Goal: Task Accomplishment & Management: Manage account settings

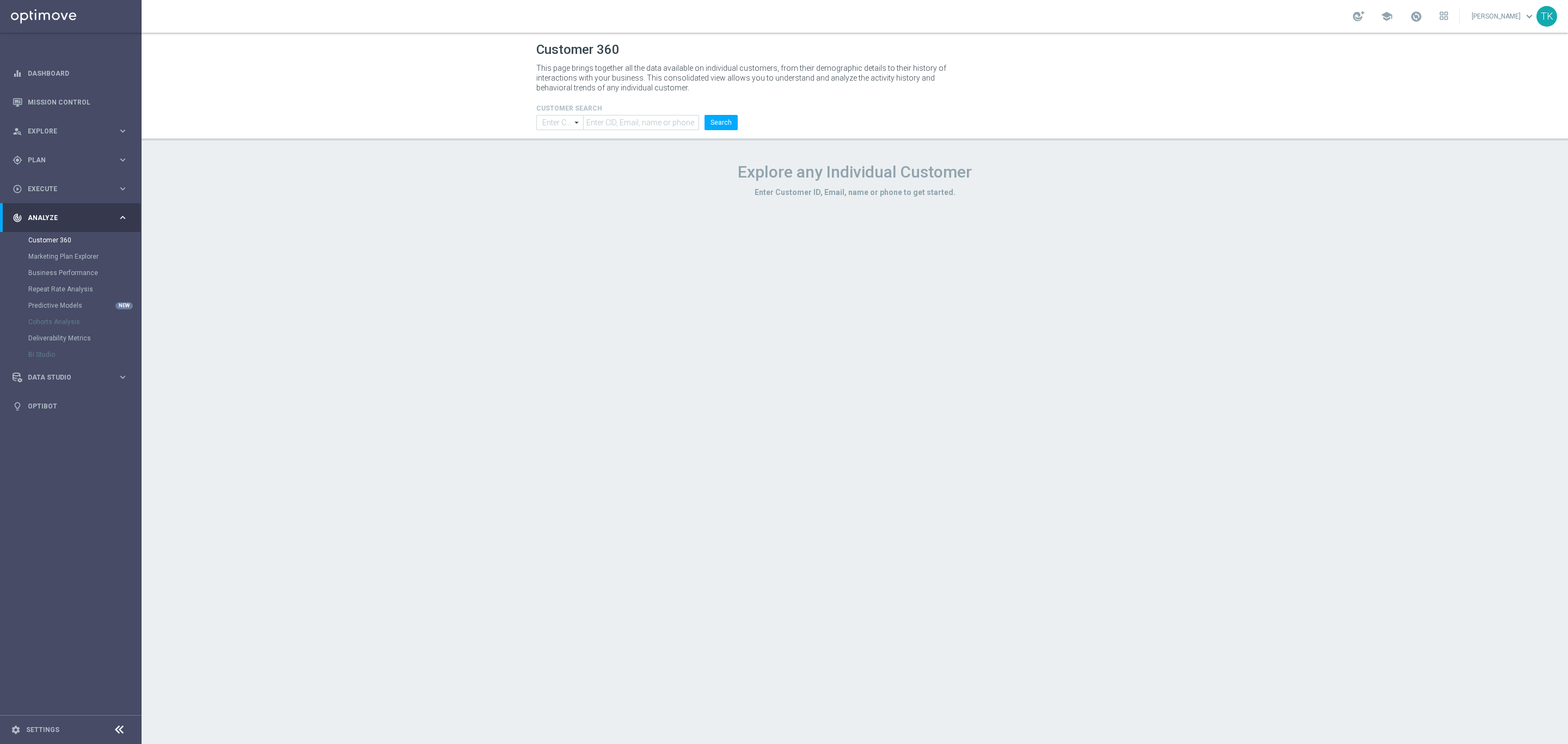
type input "Contains"
click at [59, 104] on link "Mission Control" at bounding box center [78, 102] width 100 height 29
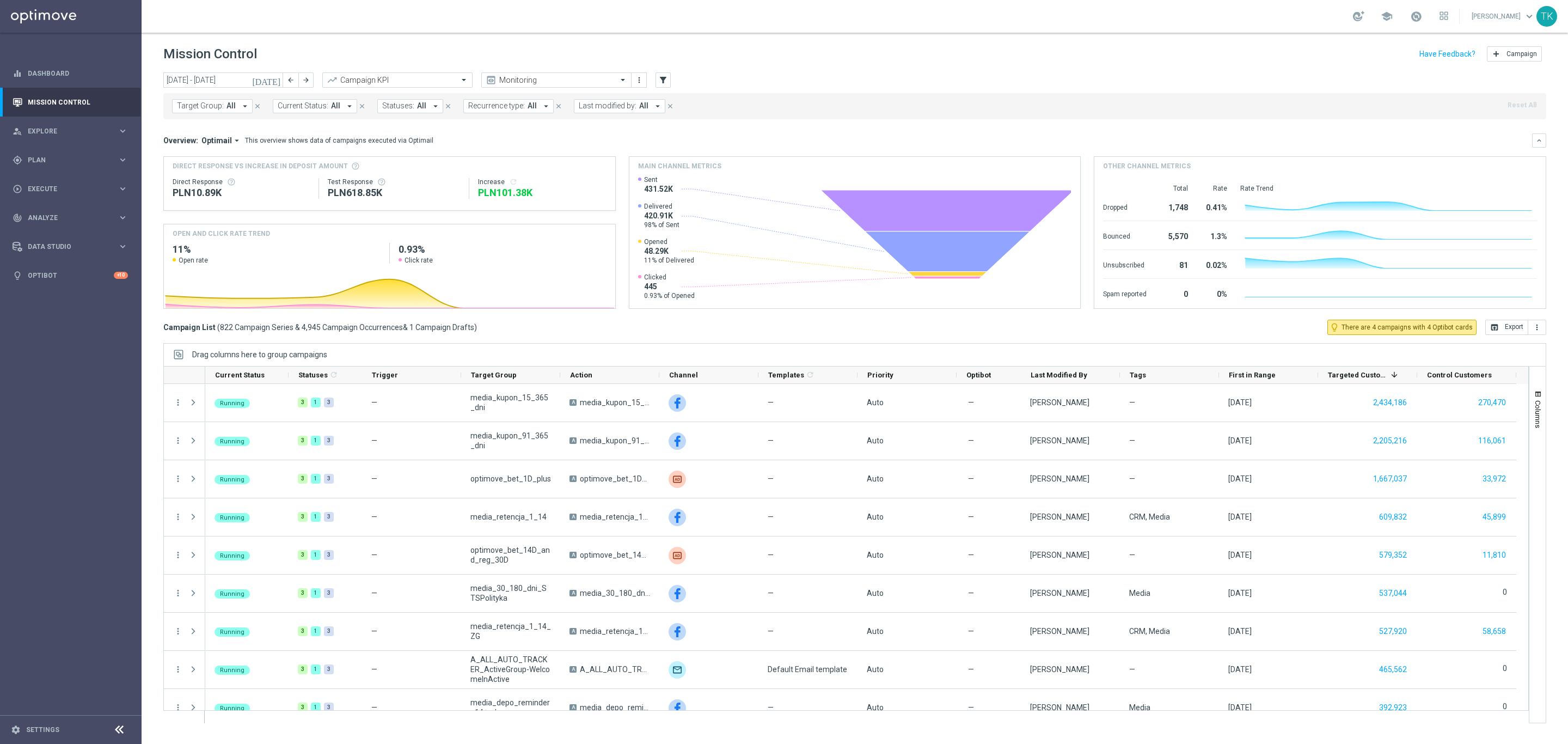
click at [211, 105] on span "Target Group:" at bounding box center [200, 105] width 47 height 9
click at [198, 130] on input "text" at bounding box center [263, 126] width 159 height 9
click at [246, 121] on div "AUTO_SCRATCH_GOLD_EVIP_50 PLN_REM" at bounding box center [260, 126] width 165 height 14
click at [234, 130] on input "AUTO_SCRATCH_GOLD_EVIP_50 PLN_REM" at bounding box center [263, 126] width 159 height 9
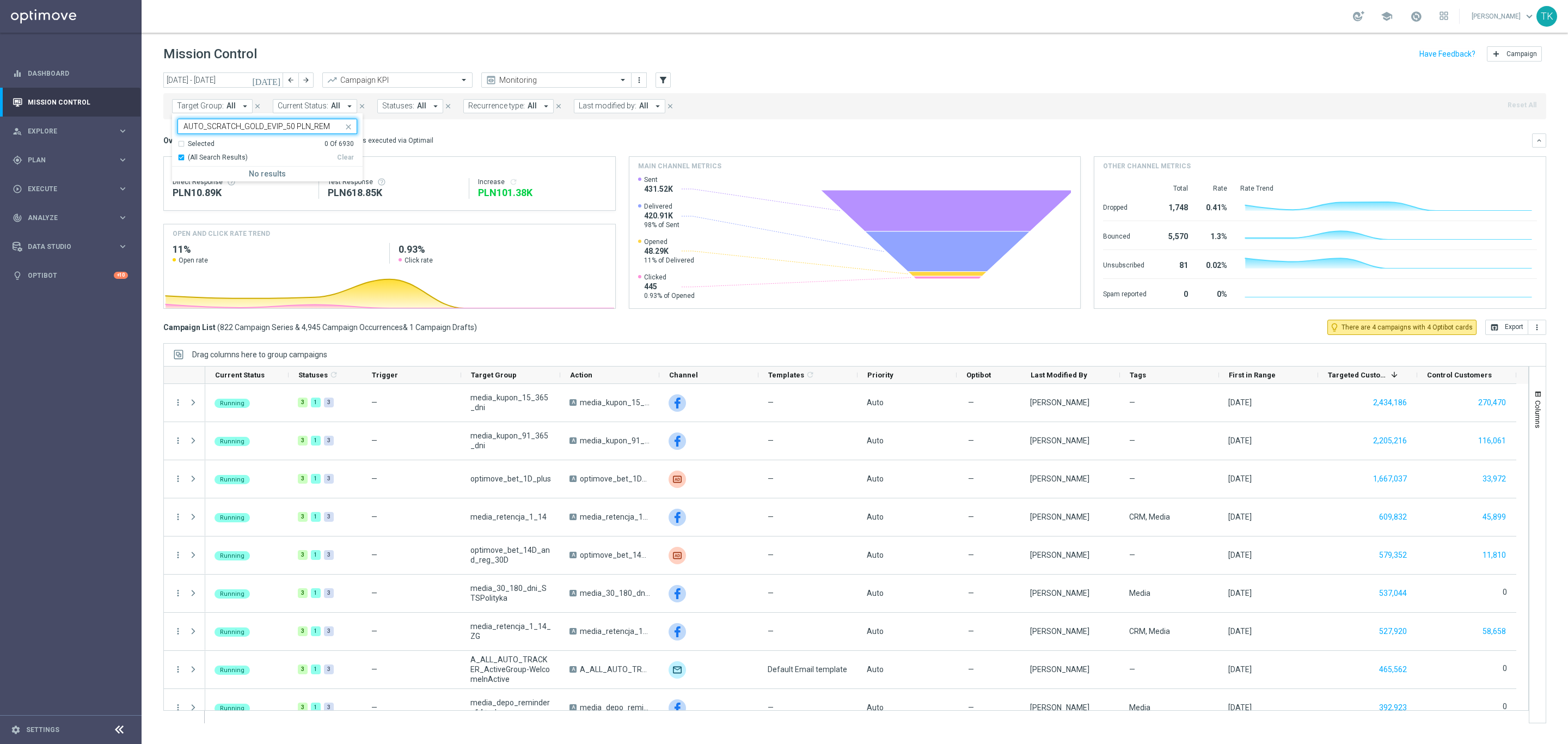
click at [234, 130] on input "AUTO_SCRATCH_GOLD_EVIP_50 PLN_REM" at bounding box center [263, 126] width 159 height 9
paste input "E_MIN_AUTO_CASHDROP_GOLD_EVIP_50 PLN_REM_WEEKLY"
click at [179, 154] on div "(All Search Results)" at bounding box center [257, 157] width 159 height 9
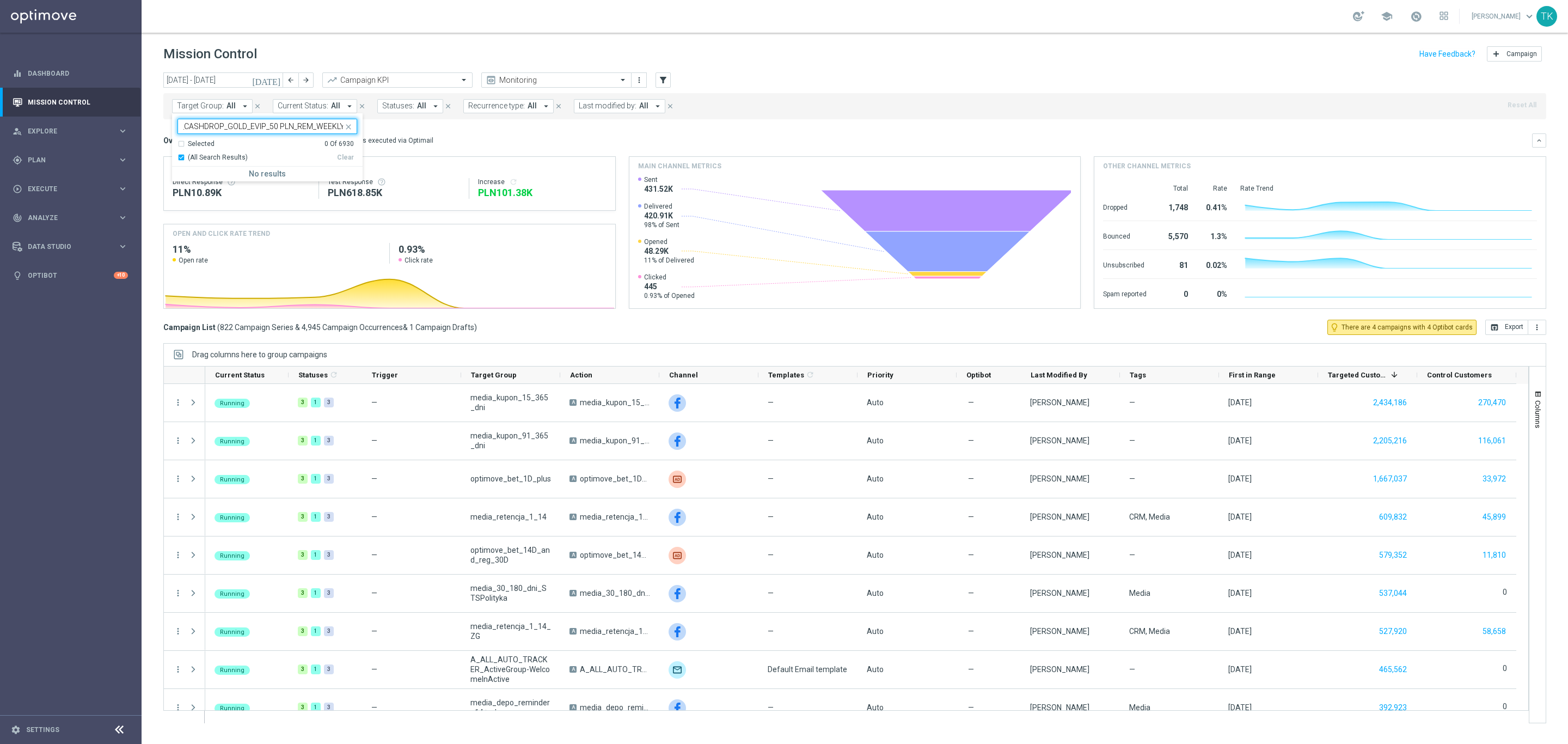
type input "E_MIN_AUTO_CASHDROP_GOLD_EVIP_50 PLN_REM_WEEKLY"
click at [217, 130] on input "E_MIN_AUTO_CASHDROP_GOLD_EVIP_50 PLN_REM_WEEKLY" at bounding box center [263, 126] width 159 height 9
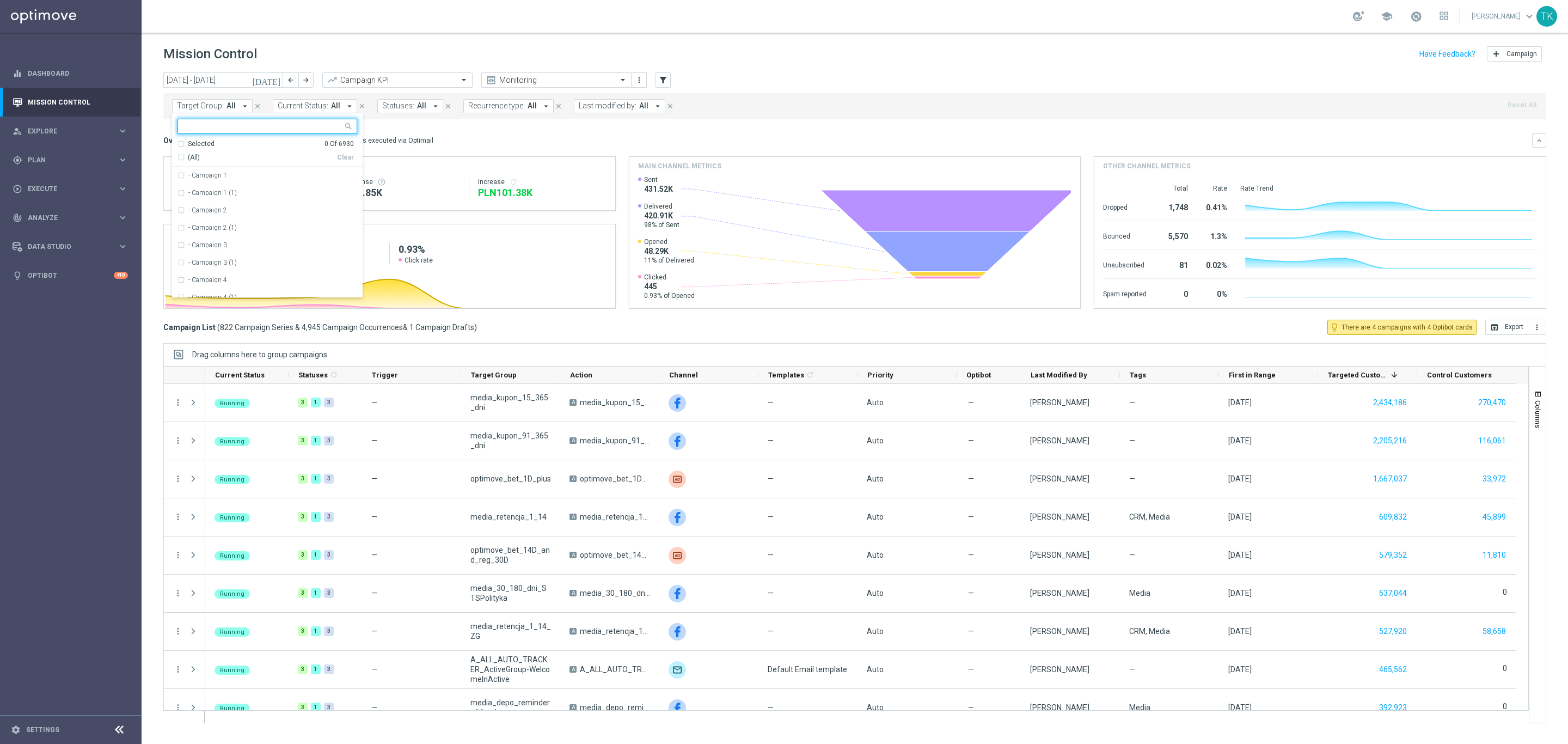
click at [213, 126] on input "text" at bounding box center [263, 126] width 159 height 9
paste input "E_MIN_AUTO_WAGER_GOLD_EVIP_20 do 100 PLN_REM_WEEKLY"
click at [209, 175] on label "E_MIN_AUTO_WAGER_GOLD_EVIP_20 do 100 PLN_REM_WEEKLY" at bounding box center [272, 175] width 169 height 6
type input "E_MIN_AUTO_WAGER_GOLD_EVIP_20 do 100 PLN_REM_WEEKLY"
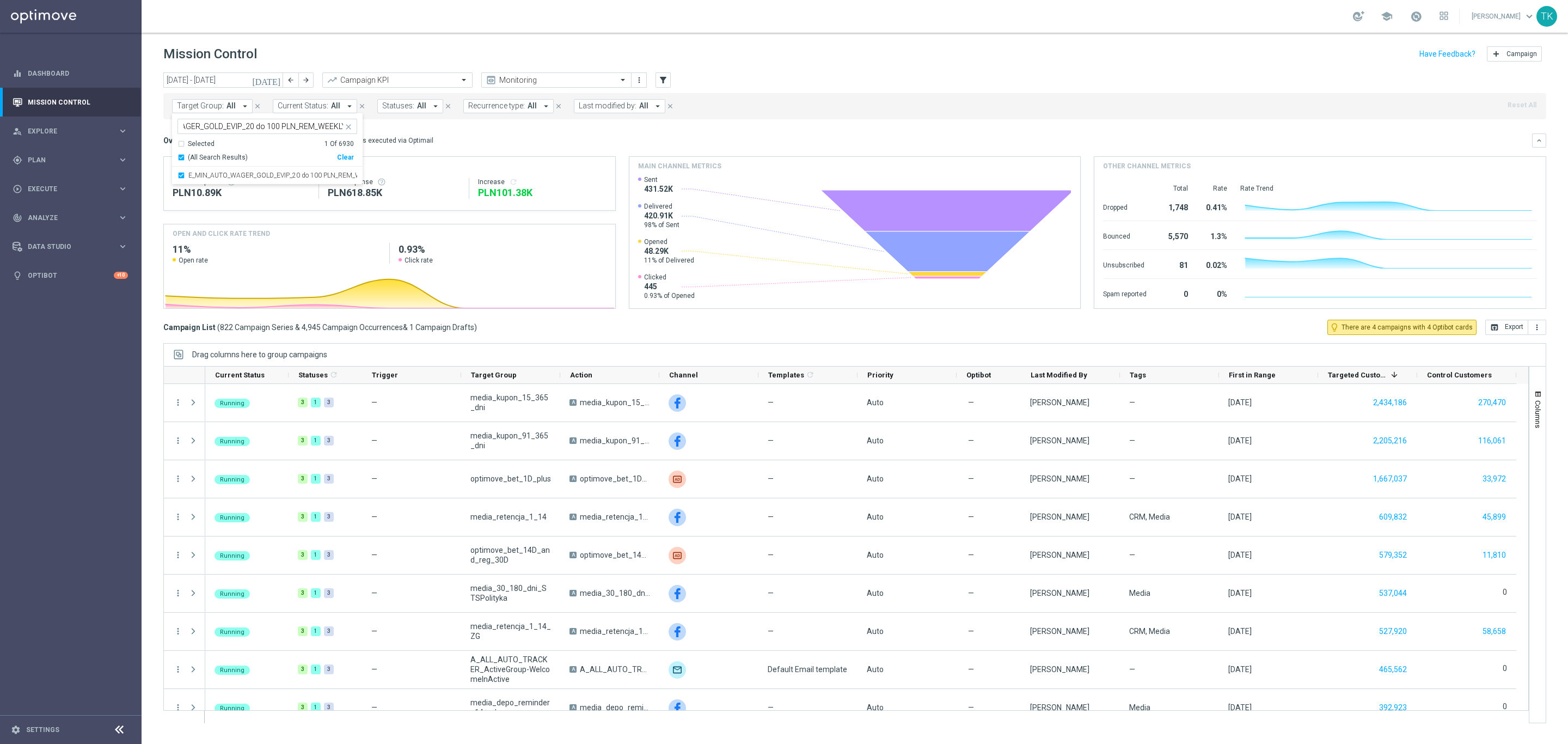
scroll to position [0, 0]
click at [154, 139] on div "[DATE] [DATE] - [DATE] arrow_back arrow_forward Campaign KPI trending_up Monito…" at bounding box center [855, 403] width 1426 height 662
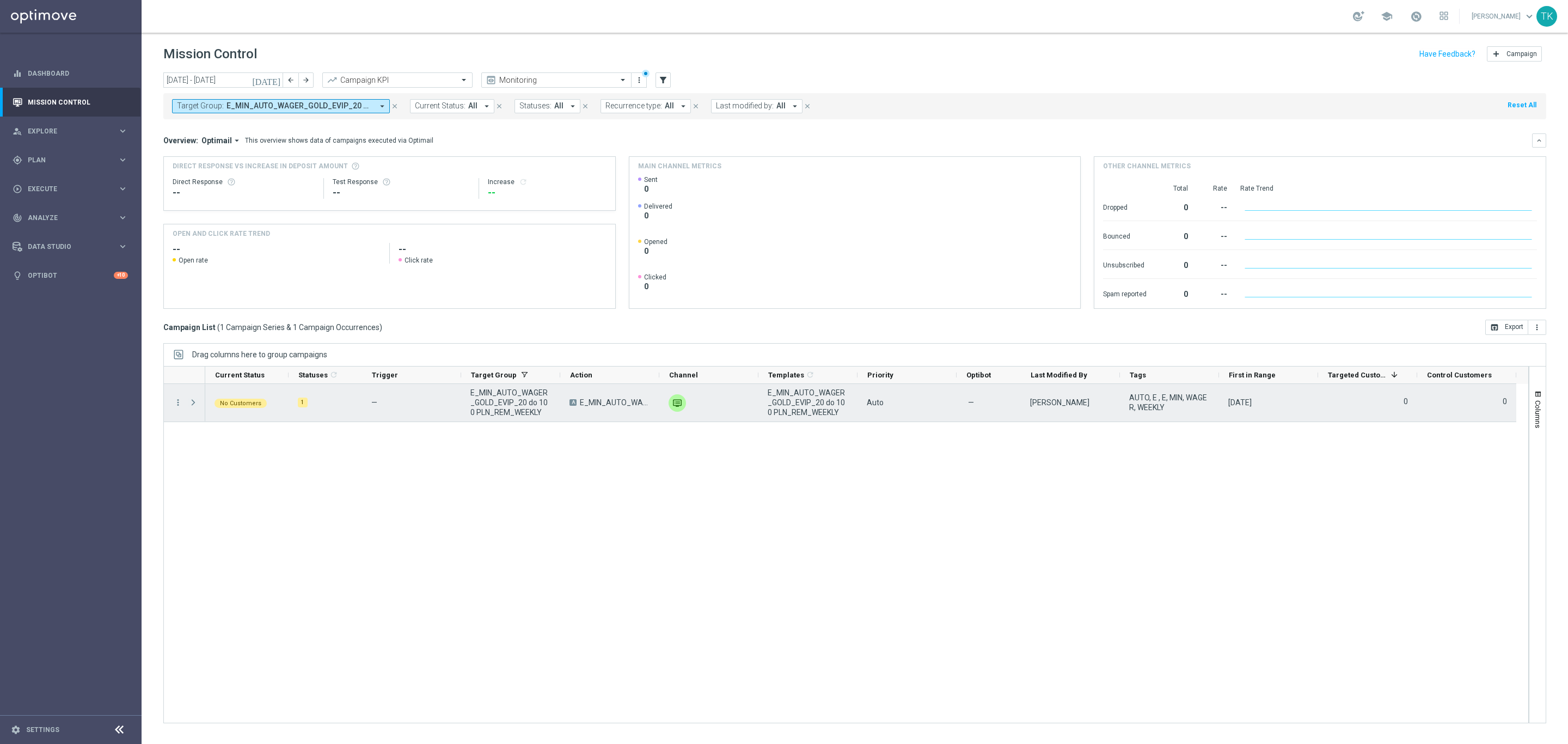
click at [193, 401] on span at bounding box center [193, 403] width 10 height 9
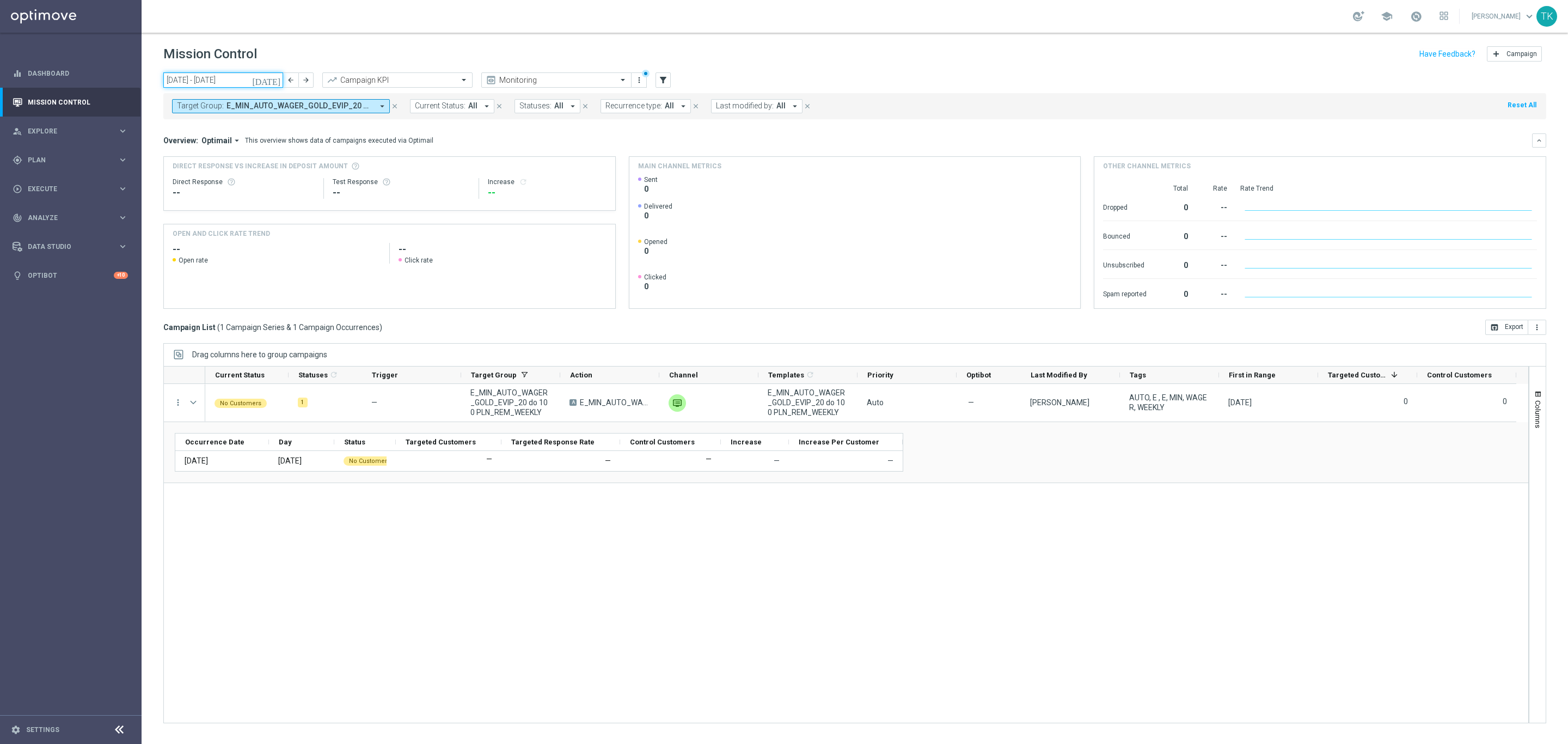
click at [250, 80] on input "[DATE] - [DATE]" at bounding box center [223, 80] width 120 height 15
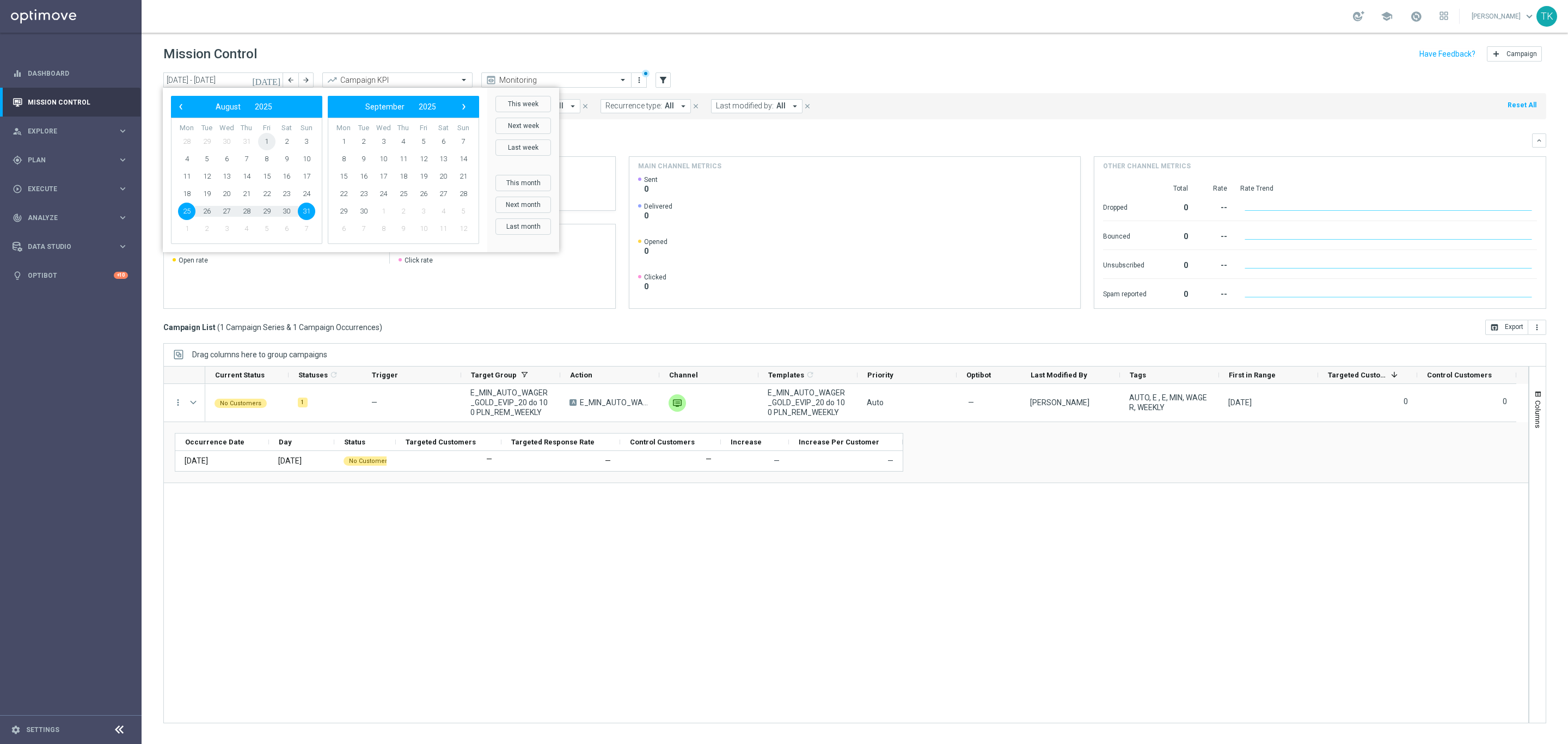
click at [263, 139] on span "1" at bounding box center [267, 142] width 18 height 18
click at [306, 217] on span "31" at bounding box center [307, 211] width 18 height 18
type input "[DATE] - [DATE]"
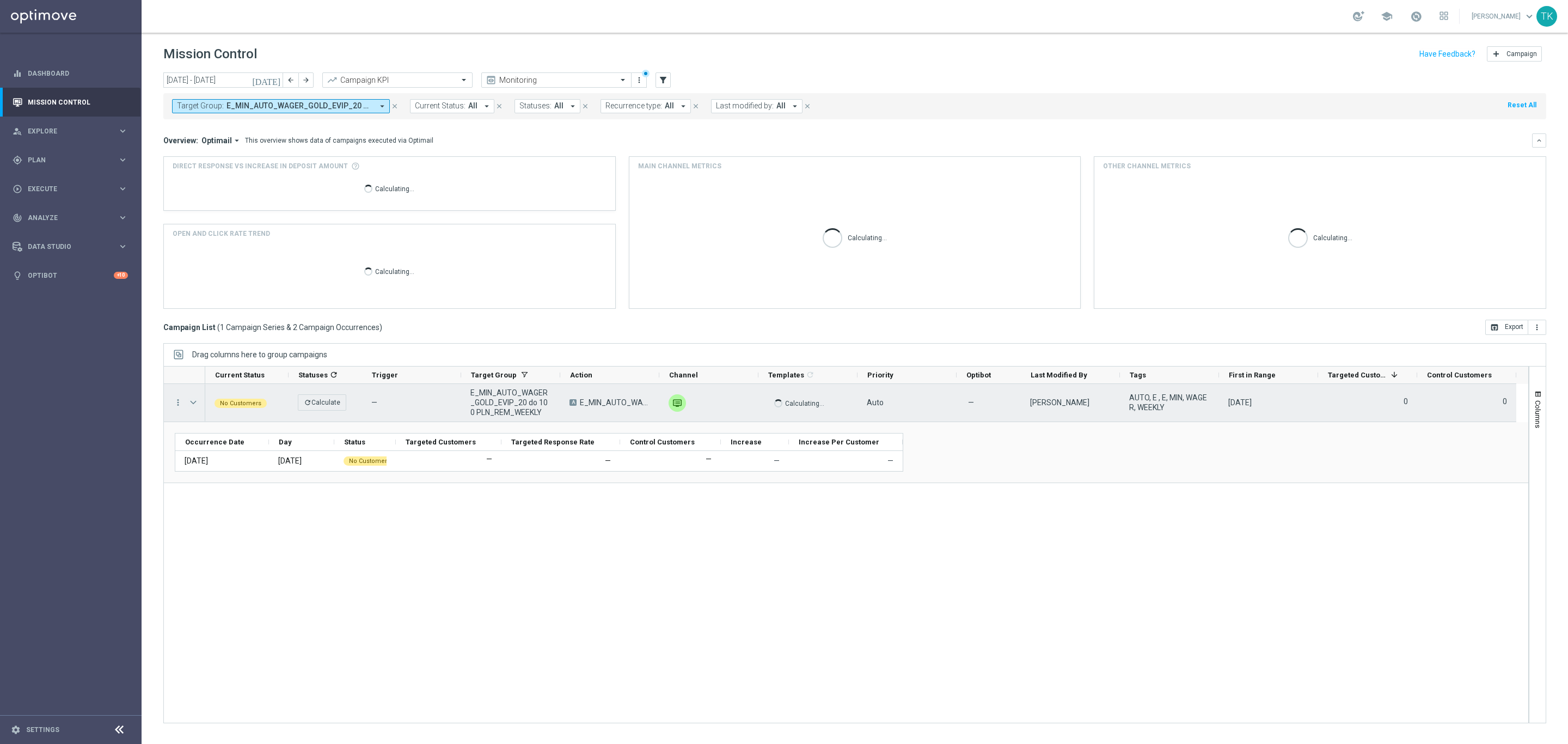
click at [191, 403] on span "Press SPACE to select this row." at bounding box center [193, 403] width 10 height 9
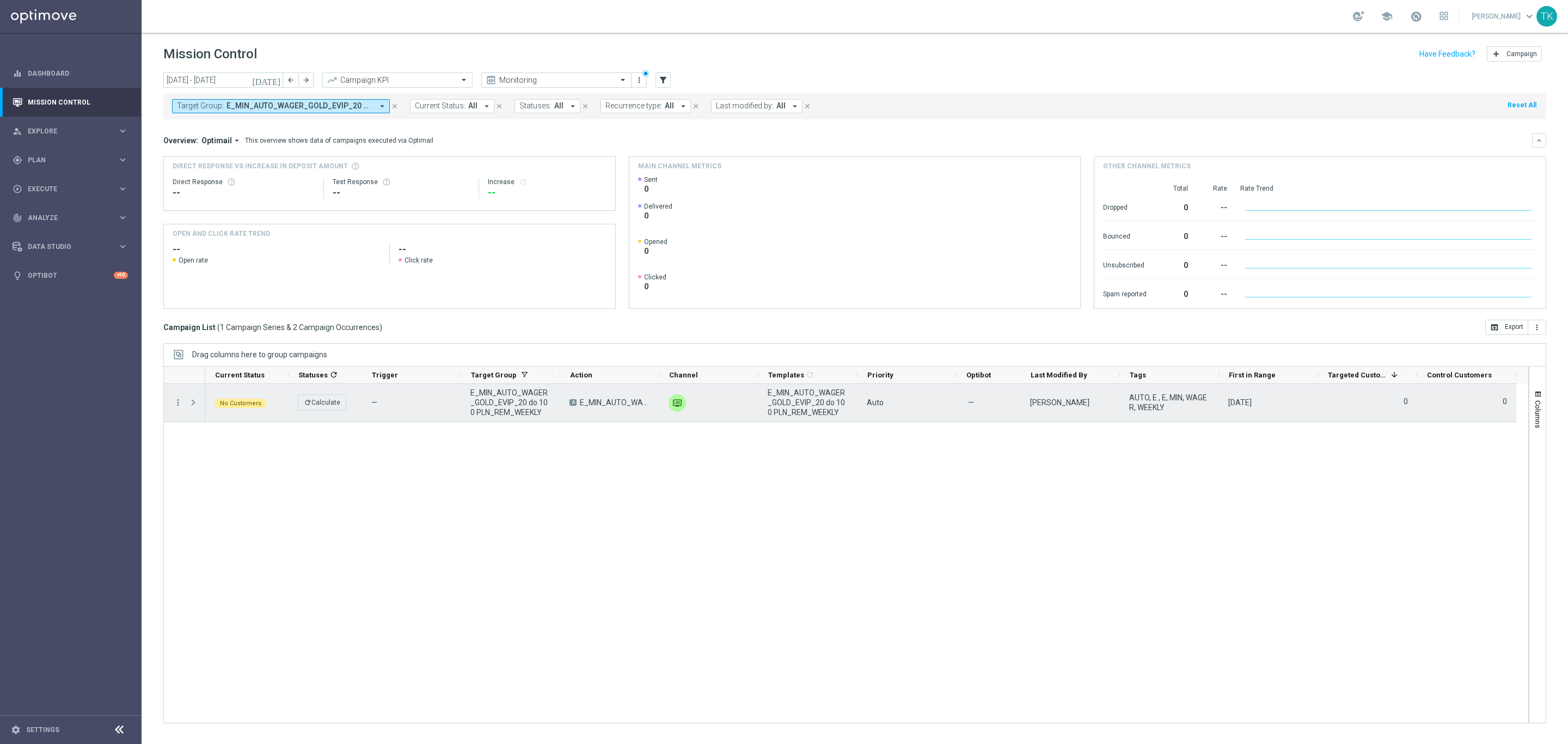
click at [191, 403] on span "Press SPACE to select this row." at bounding box center [193, 403] width 10 height 9
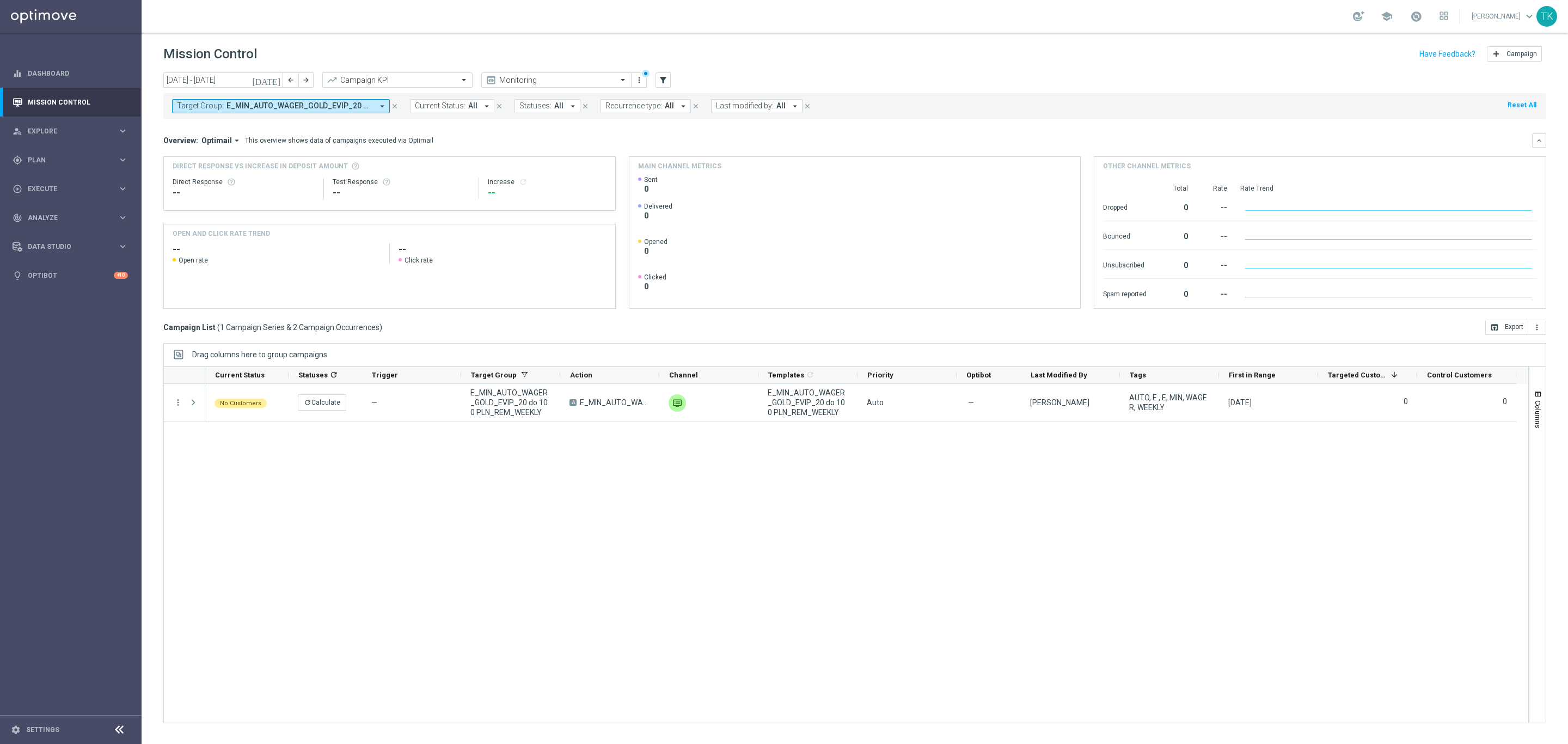
click at [290, 106] on span "E_MIN_AUTO_WAGER_GOLD_EVIP_20 do 100 PLN_REM_WEEKLY" at bounding box center [300, 105] width 147 height 9
click at [0, 0] on div "Clear" at bounding box center [0, 0] width 0 height 0
click at [221, 126] on input "text" at bounding box center [263, 126] width 159 height 9
paste input "AUTO_WAGER_GOLD_EVIP_20"
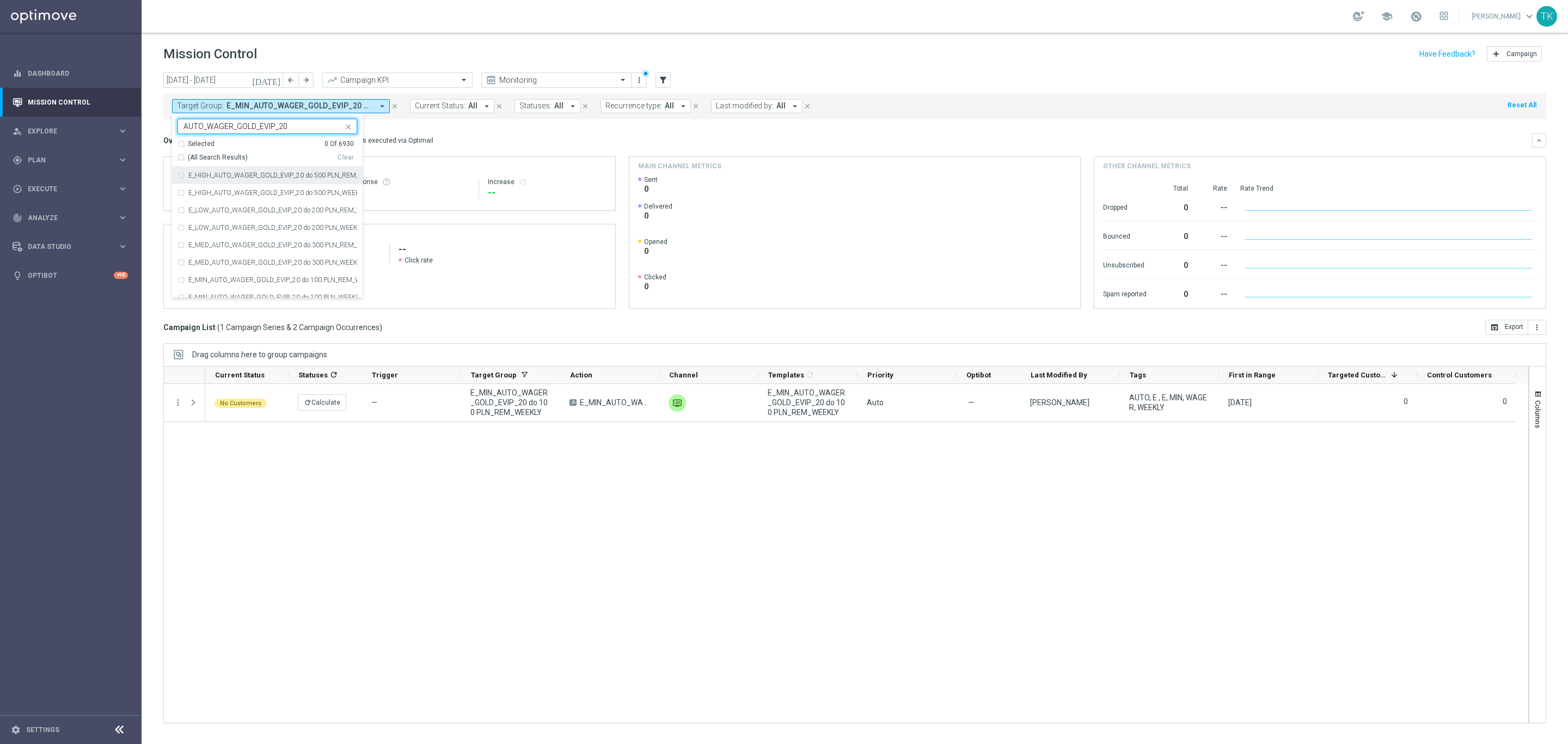
click at [315, 180] on div "E_HIGH_AUTO_WAGER_GOLD_EVIP_20 do 500 PLN_REM_WEEKLY" at bounding box center [267, 176] width 179 height 18
type input "AUTO_WAGER_GOLD_EVIP_20"
click at [286, 213] on label "E_LOW_AUTO_WAGER_GOLD_EVIP_20 do 200 PLN_REM_WEEKLY" at bounding box center [272, 210] width 169 height 6
click at [252, 244] on label "E_MED_AUTO_WAGER_GOLD_EVIP_20 do 300 PLN_REM_WEEKLY" at bounding box center [272, 245] width 169 height 6
click at [233, 282] on label "E_MIN_AUTO_WAGER_GOLD_EVIP_20 do 100 PLN_REM_WEEKLY" at bounding box center [272, 280] width 169 height 6
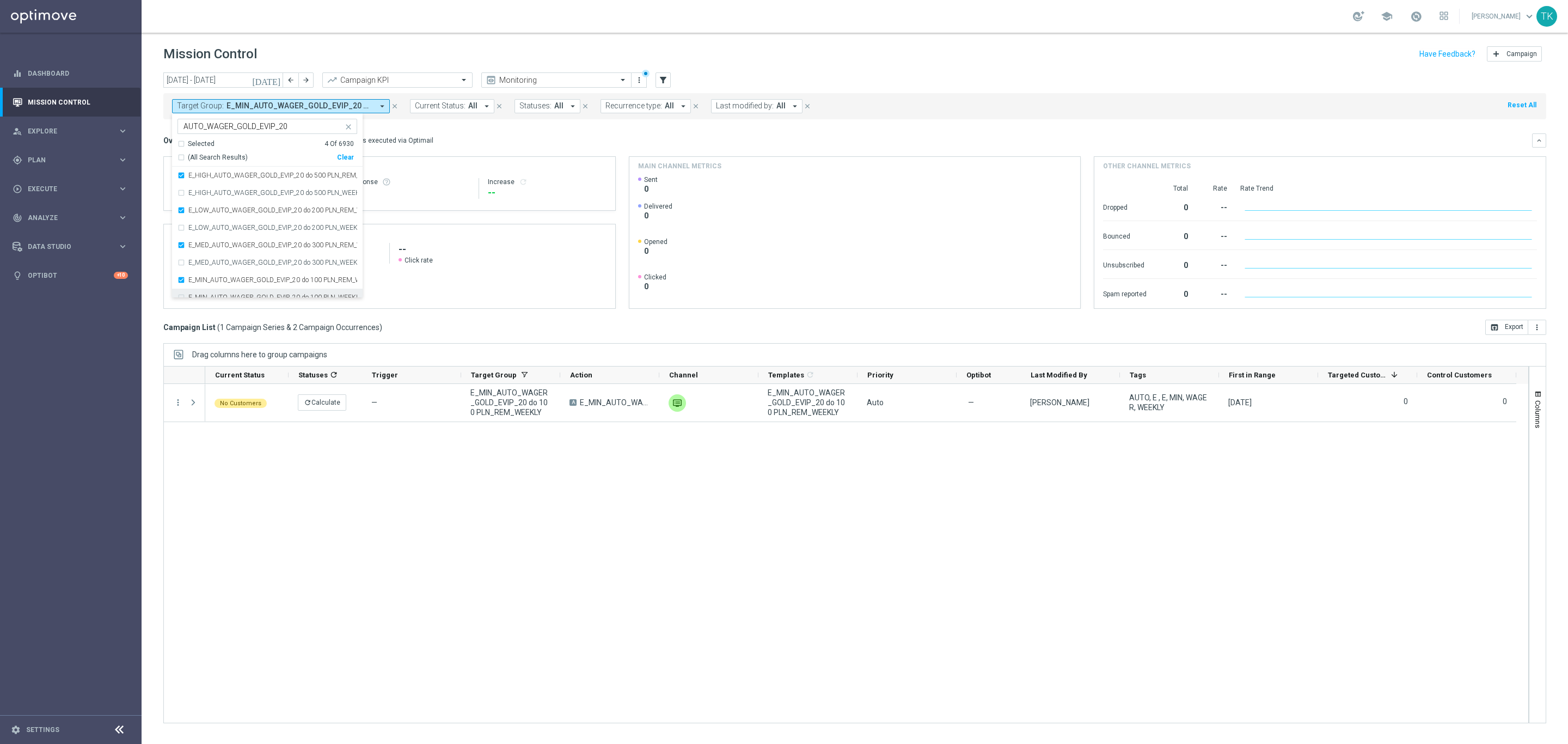
click at [146, 227] on div "[DATE] [DATE] - [DATE] arrow_back arrow_forward Campaign KPI trending_up Monito…" at bounding box center [855, 403] width 1426 height 662
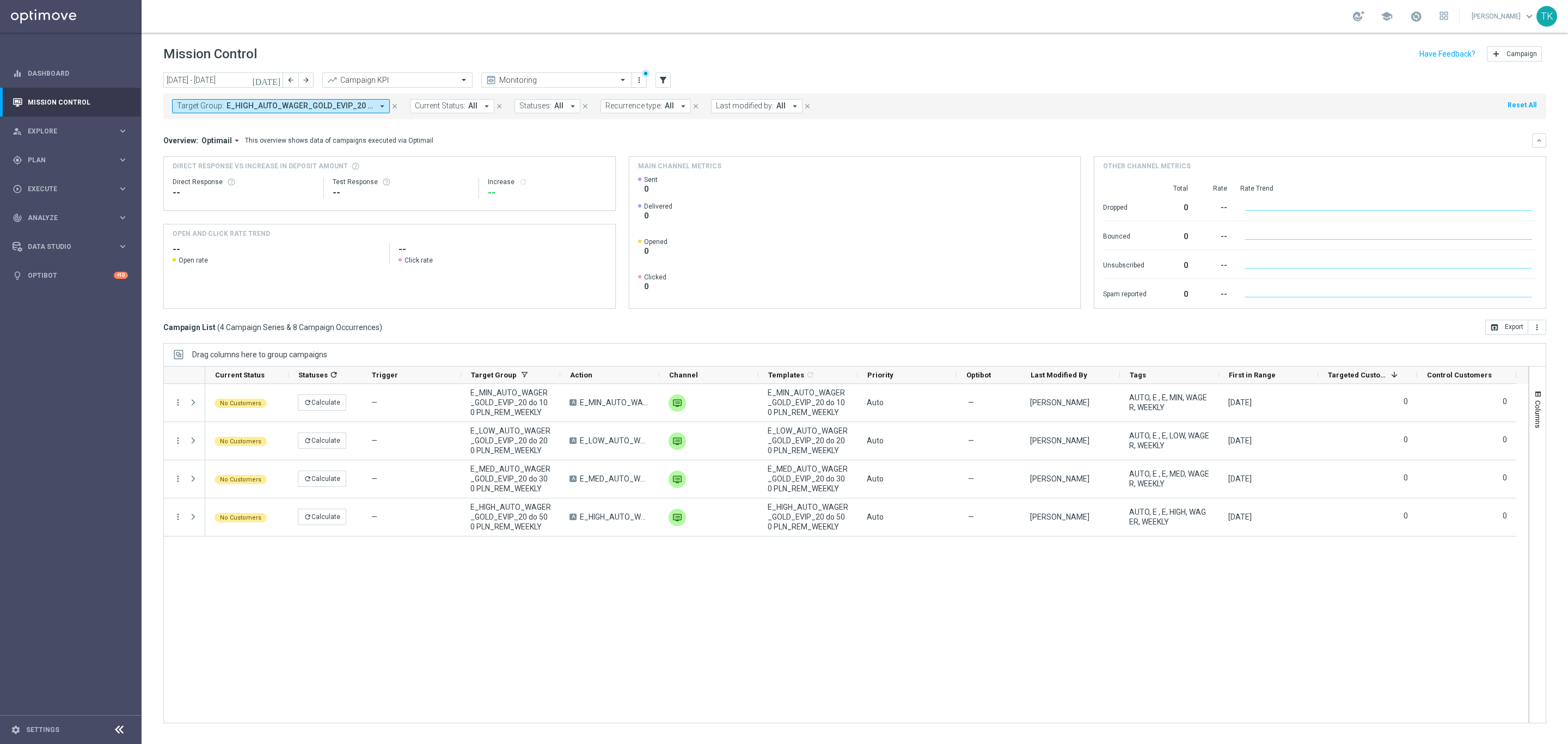
click at [268, 109] on span "E_HIGH_AUTO_WAGER_GOLD_EVIP_20 do 500 PLN_REM_WEEKLY, E_LOW_AUTO_WAGER_GOLD_EVI…" at bounding box center [300, 105] width 147 height 9
click at [0, 0] on div "Clear" at bounding box center [0, 0] width 0 height 0
click at [204, 116] on div "Selected 0 Of 6930 (All) Clear - Campaign 1 - Campaign 1 (1) - Campaign 2 - Cam…" at bounding box center [267, 206] width 191 height 184
click at [204, 128] on input "text" at bounding box center [263, 126] width 159 height 9
paste input "AUTO_CASHBACK_GOLD_EVIP_25"
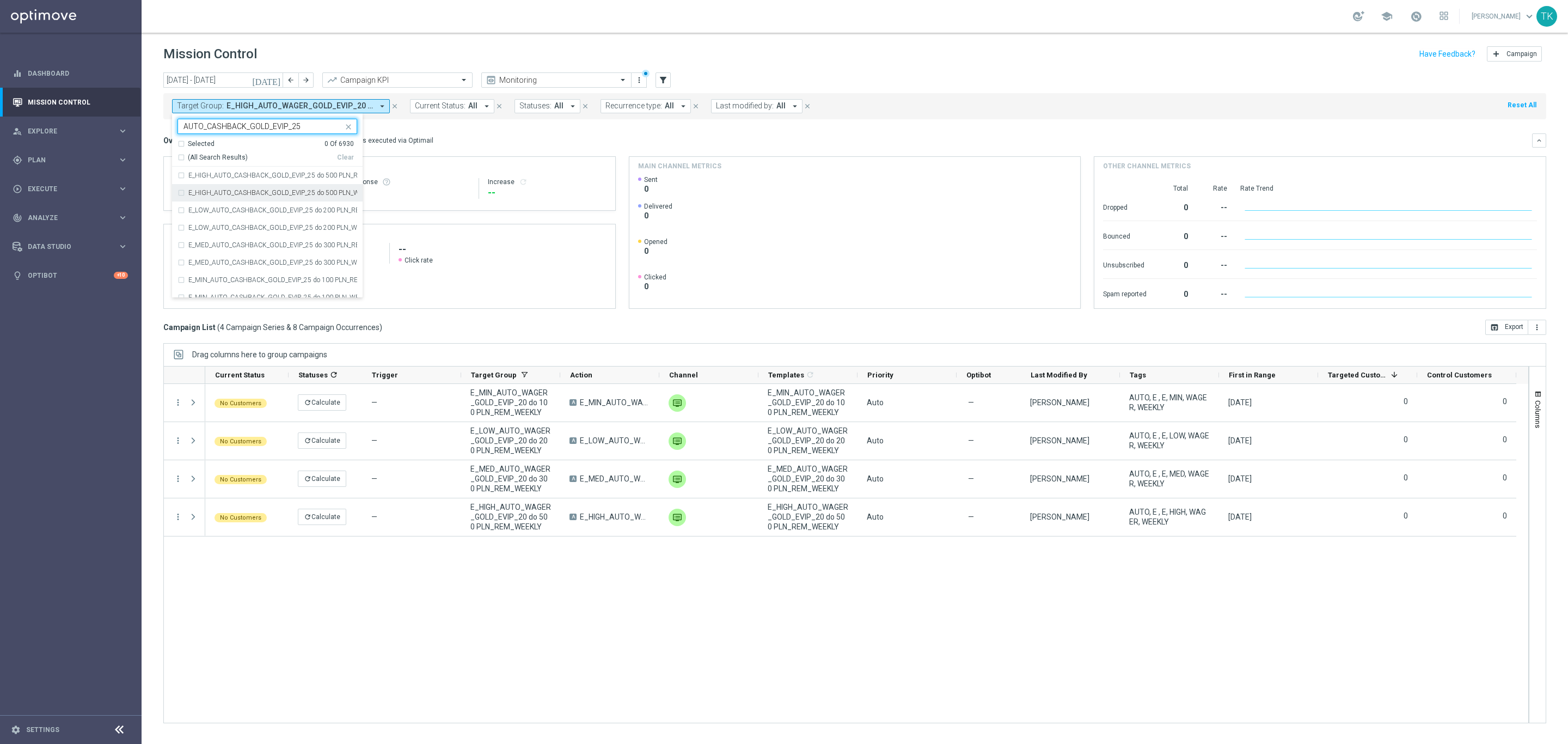
click at [216, 191] on label "E_HIGH_AUTO_CASHBACK_GOLD_EVIP_25 do 500 PLN_WEEKLY" at bounding box center [272, 193] width 169 height 6
type input "AUTO_CASHBACK_GOLD_EVIP_25"
click at [213, 225] on label "E_LOW_AUTO_CASHBACK_GOLD_EVIP_25 do 200 PLN_WEEKLY" at bounding box center [272, 228] width 169 height 6
click at [201, 258] on div "E_MED_AUTO_CASHBACK_GOLD_EVIP_25 do 300 PLN_WEEKLY" at bounding box center [267, 263] width 179 height 18
click at [203, 292] on div "E_MIN_AUTO_CASHBACK_GOLD_EVIP_25 do 100 PLN_WEEKLY" at bounding box center [267, 297] width 179 height 18
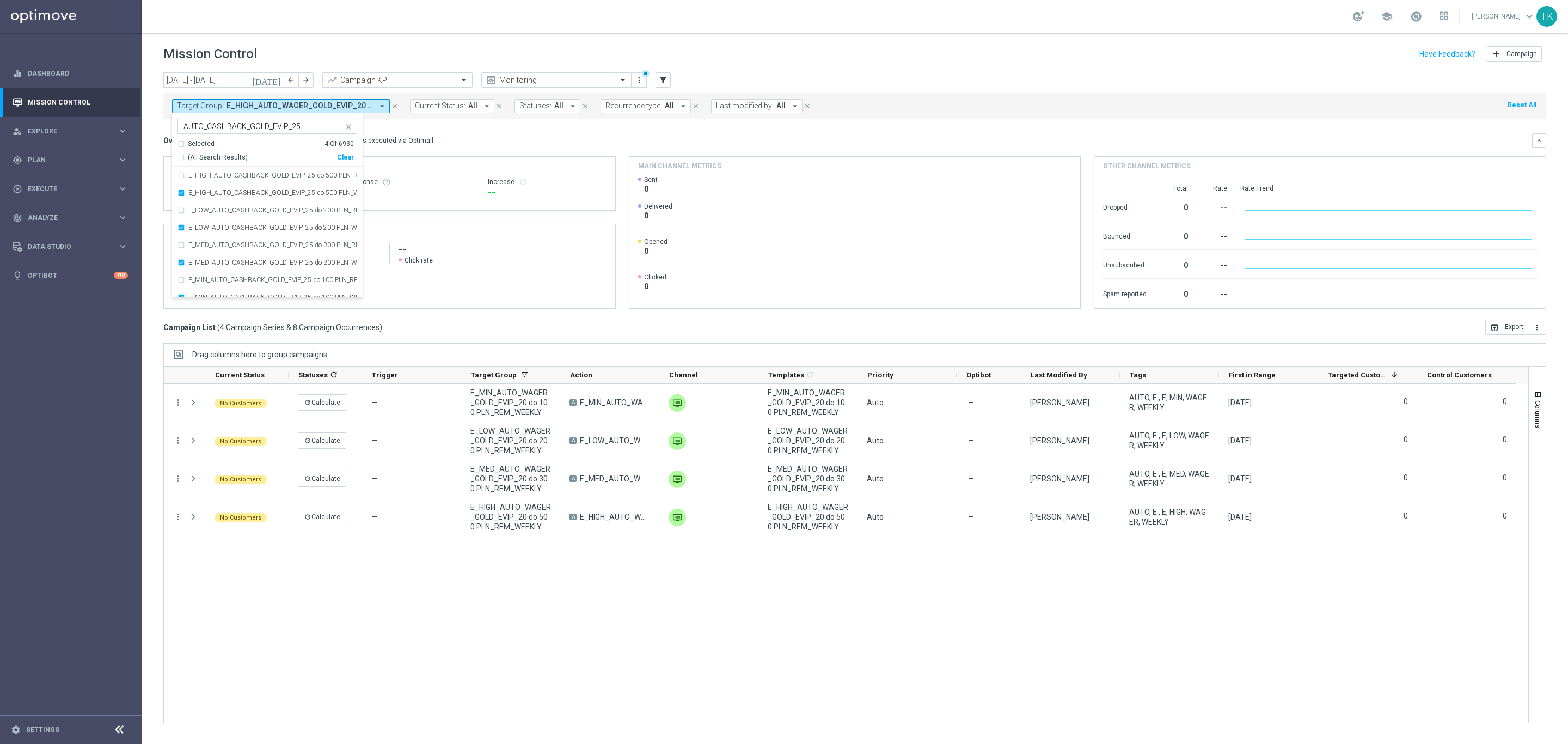
click at [157, 189] on div "[DATE] [DATE] - [DATE] arrow_back arrow_forward Campaign KPI trending_up Monito…" at bounding box center [855, 403] width 1426 height 662
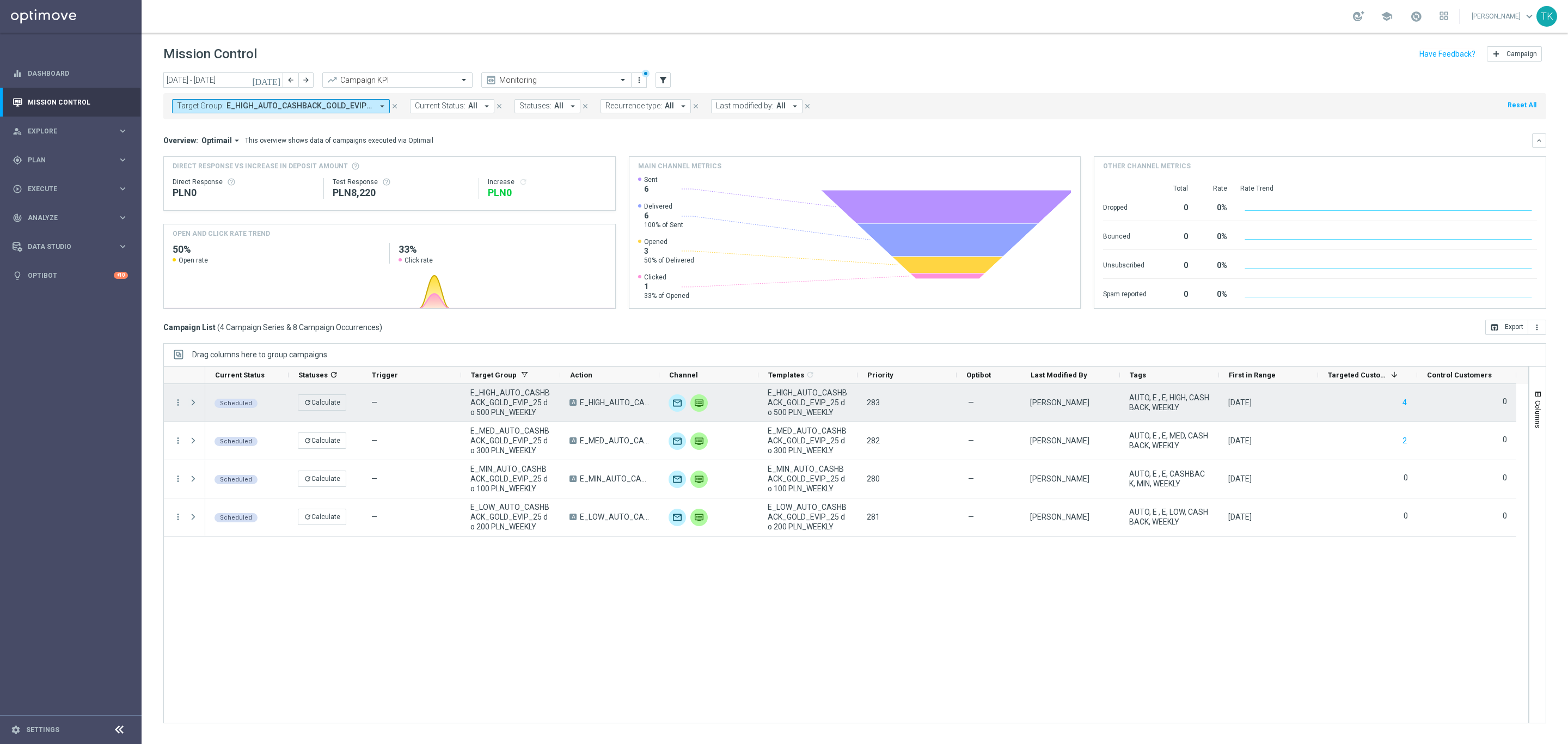
click at [195, 403] on span at bounding box center [193, 403] width 10 height 9
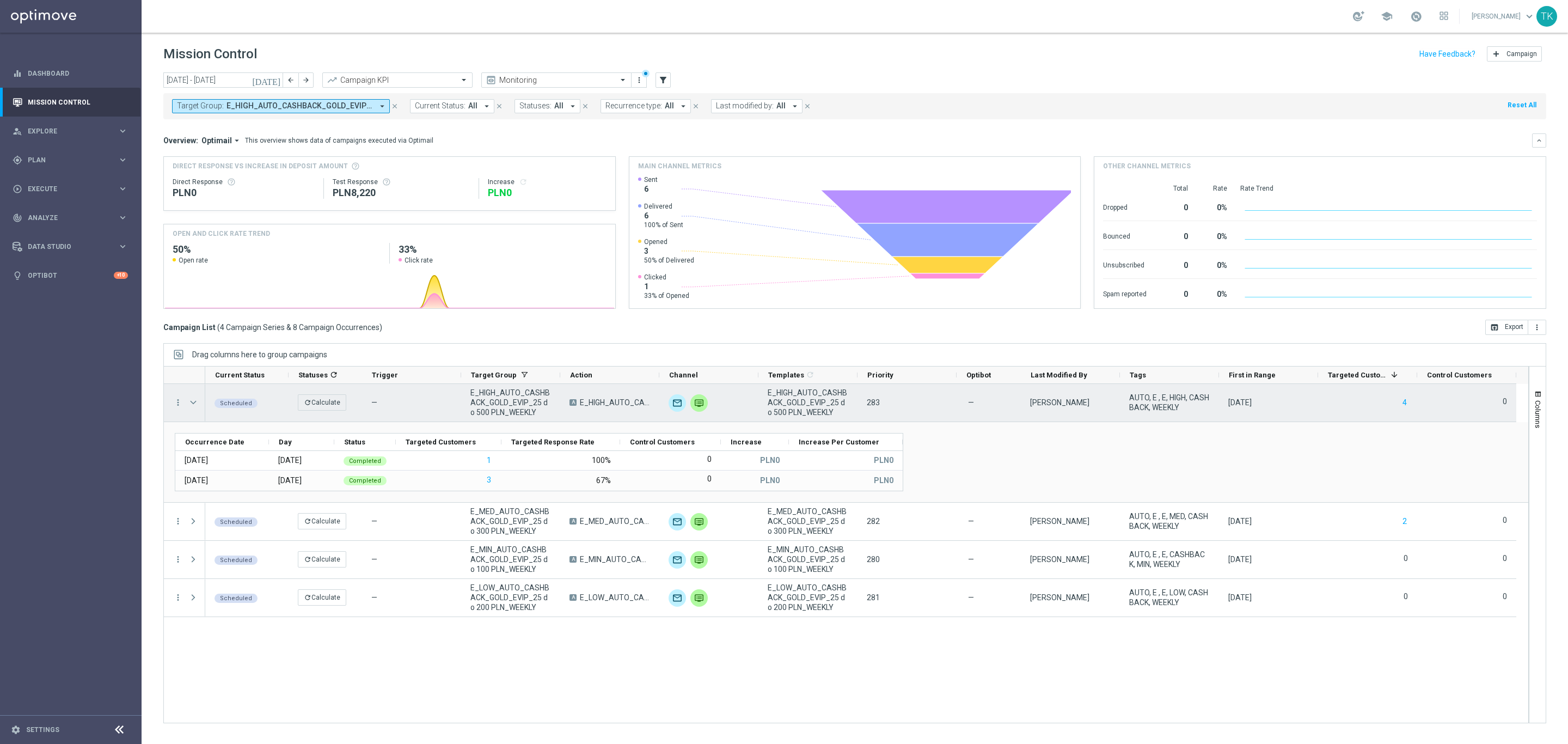
click at [195, 403] on span at bounding box center [193, 403] width 10 height 9
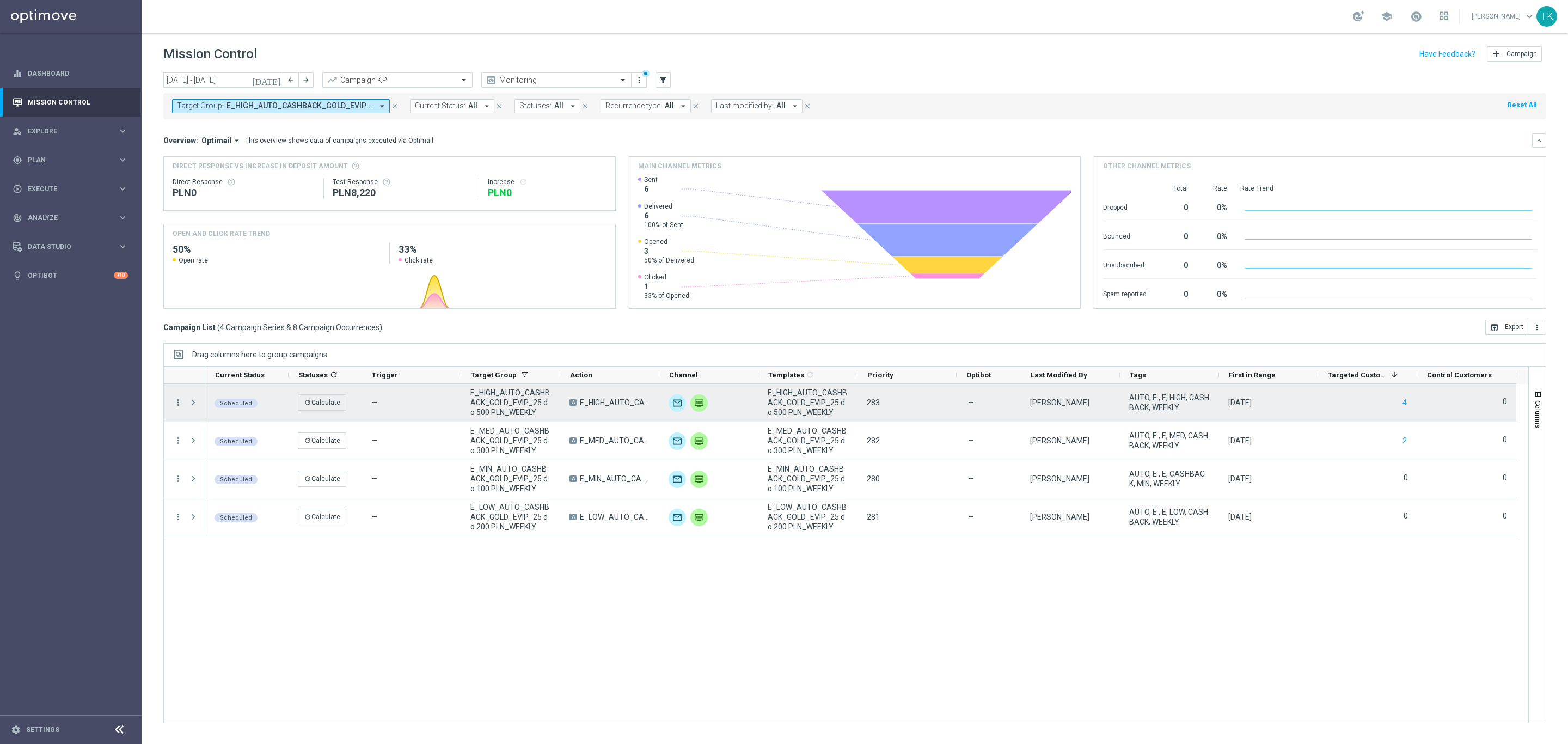
click at [179, 400] on icon "more_vert" at bounding box center [178, 403] width 10 height 10
click at [194, 407] on icon "list" at bounding box center [192, 410] width 8 height 8
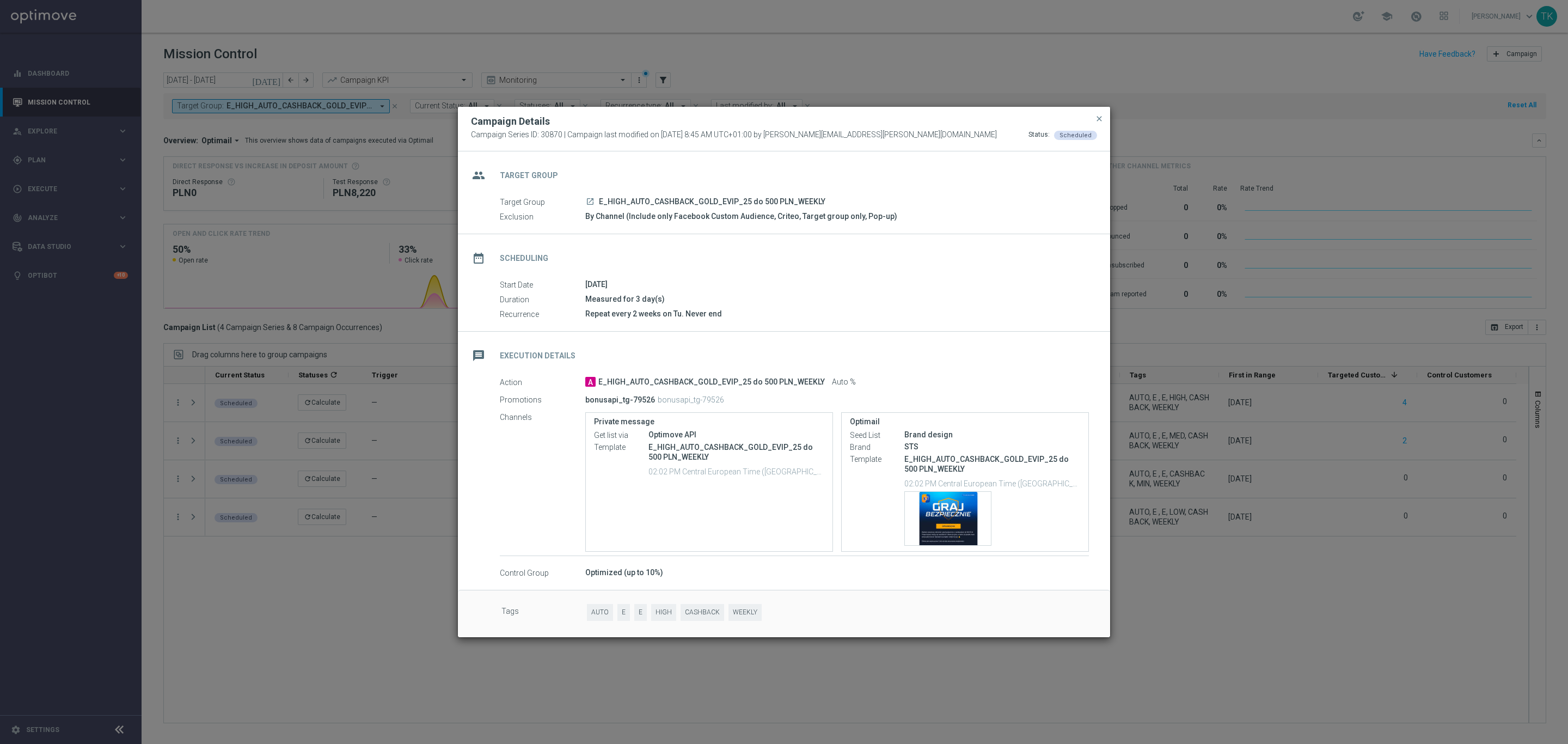
click at [1094, 116] on button "close" at bounding box center [1099, 119] width 11 height 13
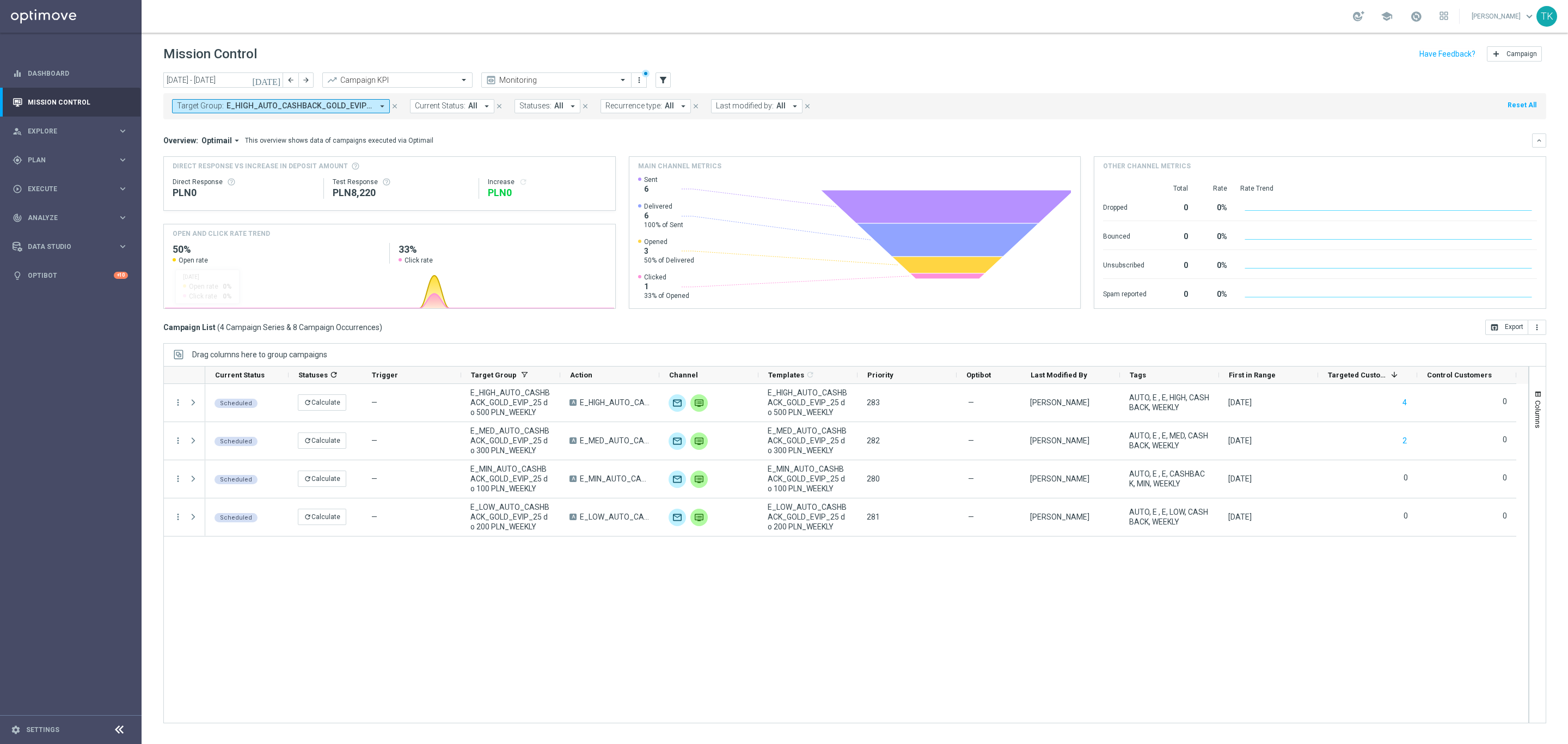
click at [285, 104] on span "E_HIGH_AUTO_CASHBACK_GOLD_EVIP_25 do 500 PLN_WEEKLY, E_LOW_AUTO_CASHBACK_GOLD_E…" at bounding box center [300, 105] width 147 height 9
click at [0, 0] on div "Clear" at bounding box center [0, 0] width 0 height 0
click at [220, 124] on input "text" at bounding box center [263, 126] width 159 height 9
paste input "AUTO_CASHBACK_GOLD_EVIP_25"
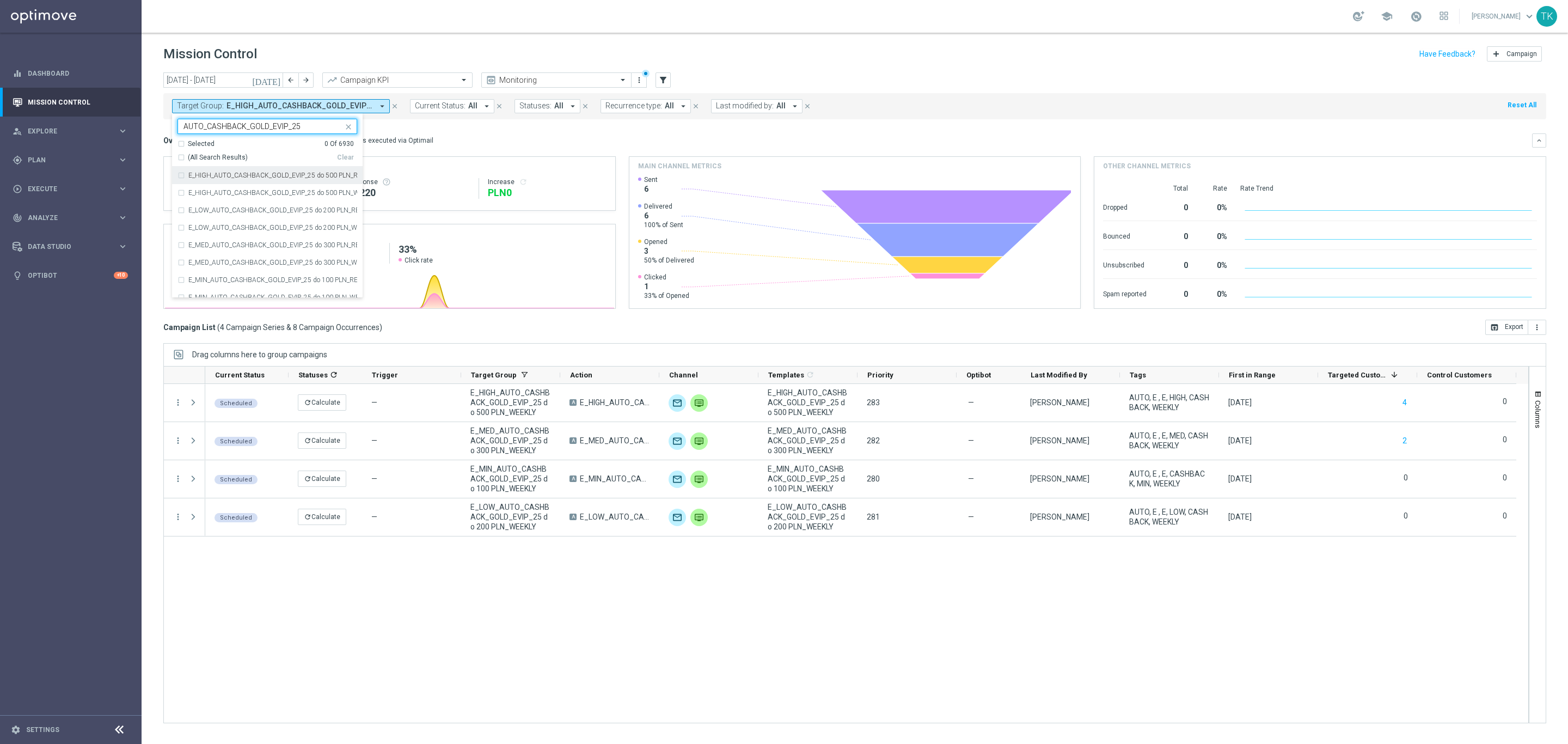
click at [294, 174] on label "E_HIGH_AUTO_CASHBACK_GOLD_EVIP_25 do 500 PLN_REM_WEEKLY" at bounding box center [272, 175] width 169 height 6
type input "AUTO_CASHBACK_GOLD_EVIP_25"
click at [270, 213] on label "E_LOW_AUTO_CASHBACK_GOLD_EVIP_25 do 200 PLN_REM_WEEKLY" at bounding box center [272, 210] width 169 height 6
click at [265, 242] on div "E_MED_AUTO_CASHBACK_GOLD_EVIP_25 do 300 PLN_REM_WEEKLY" at bounding box center [267, 245] width 179 height 18
click at [254, 283] on label "E_MIN_AUTO_CASHBACK_GOLD_EVIP_25 do 100 PLN_REM_WEEKLY" at bounding box center [272, 280] width 169 height 6
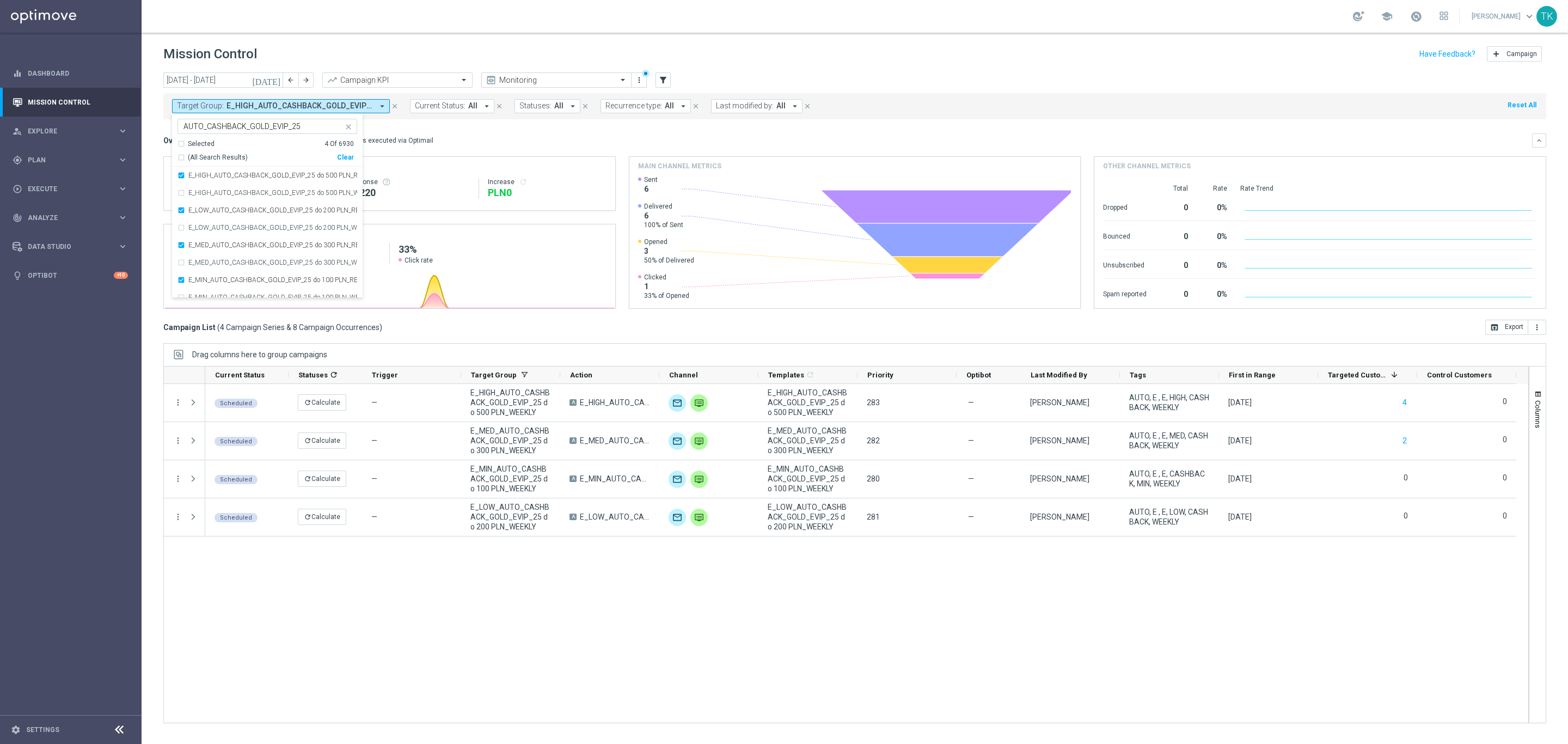
click at [151, 199] on div "[DATE] [DATE] - [DATE] arrow_back arrow_forward Campaign KPI trending_up Monito…" at bounding box center [855, 403] width 1426 height 662
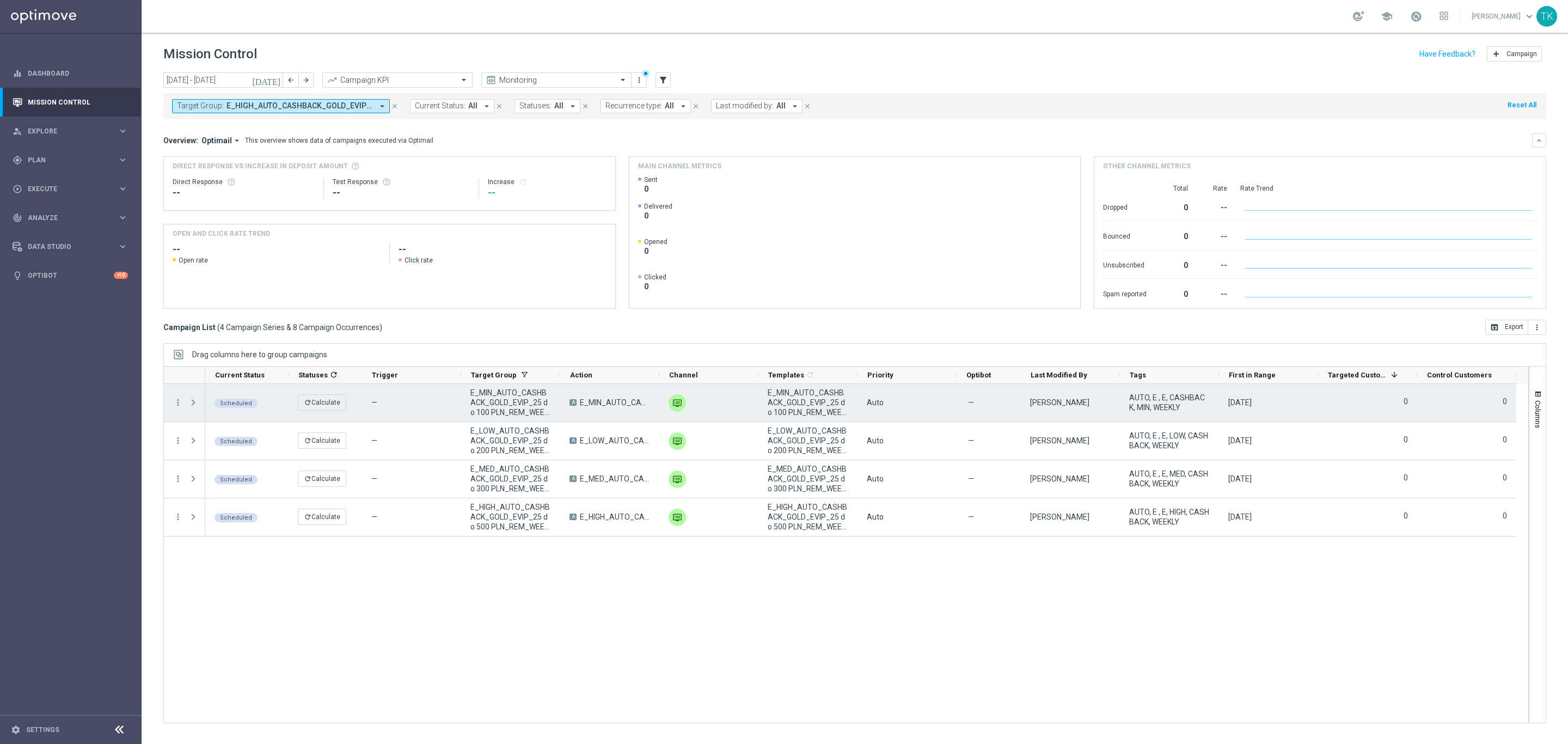
click at [193, 403] on span at bounding box center [193, 403] width 10 height 9
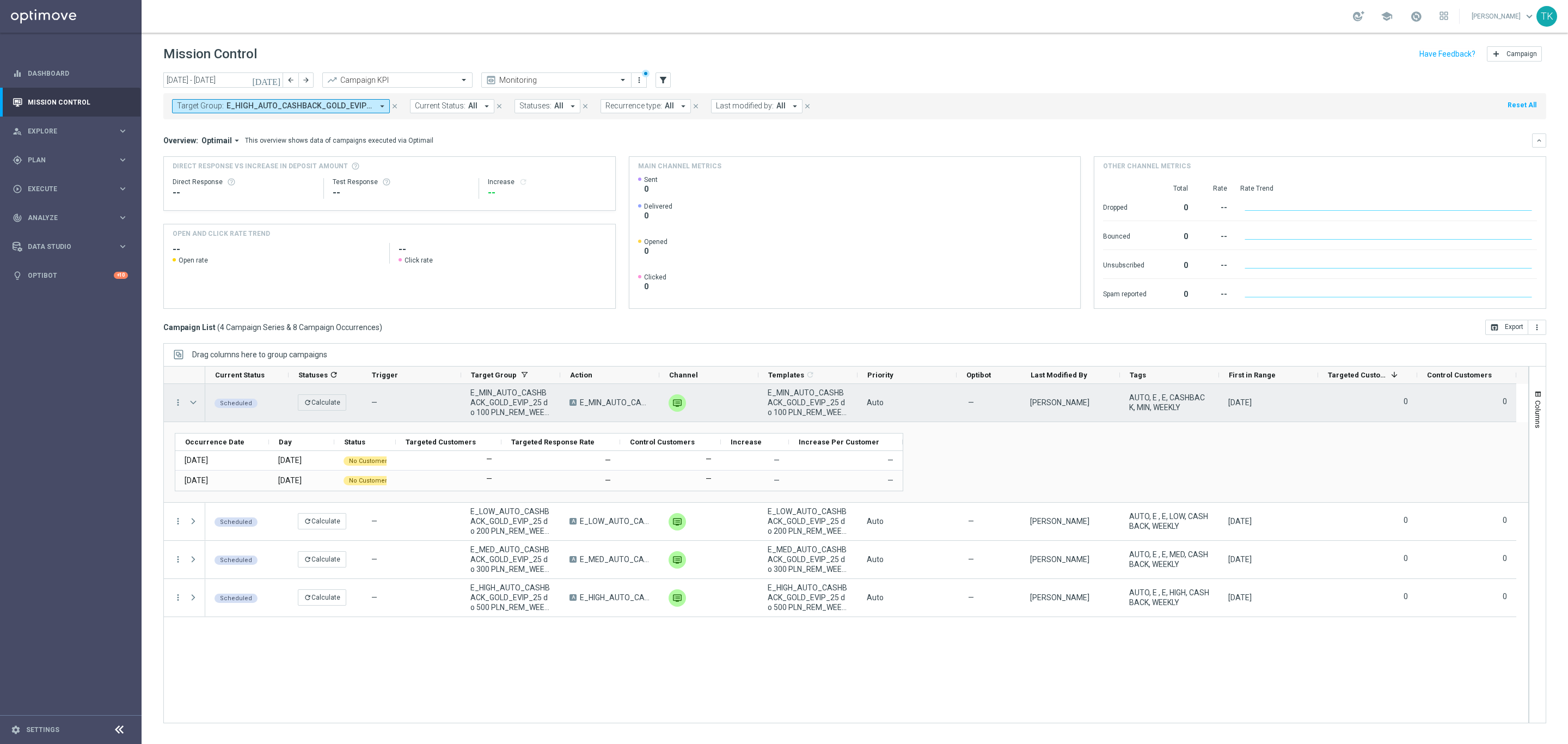
click at [193, 403] on span at bounding box center [193, 403] width 10 height 9
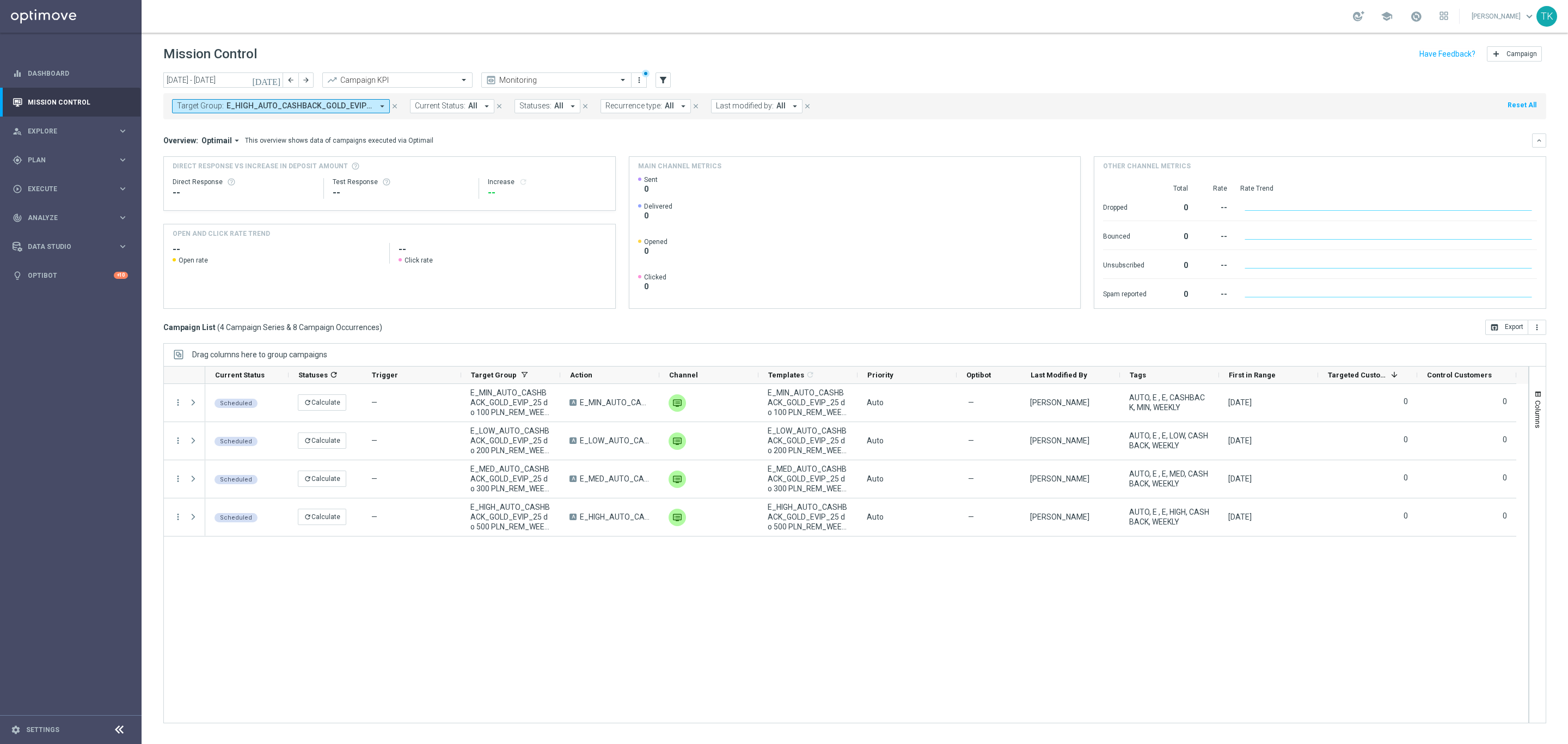
click at [300, 112] on button "Target Group: E_HIGH_AUTO_CASHBACK_GOLD_EVIP_25 do 500 PLN_REM_WEEKLY, E_LOW_AU…" at bounding box center [280, 106] width 218 height 14
click at [0, 0] on div "Clear" at bounding box center [0, 0] width 0 height 0
click at [206, 128] on input "text" at bounding box center [263, 126] width 159 height 9
paste input "AUTO_DEPO_SILVER_EVIP_25"
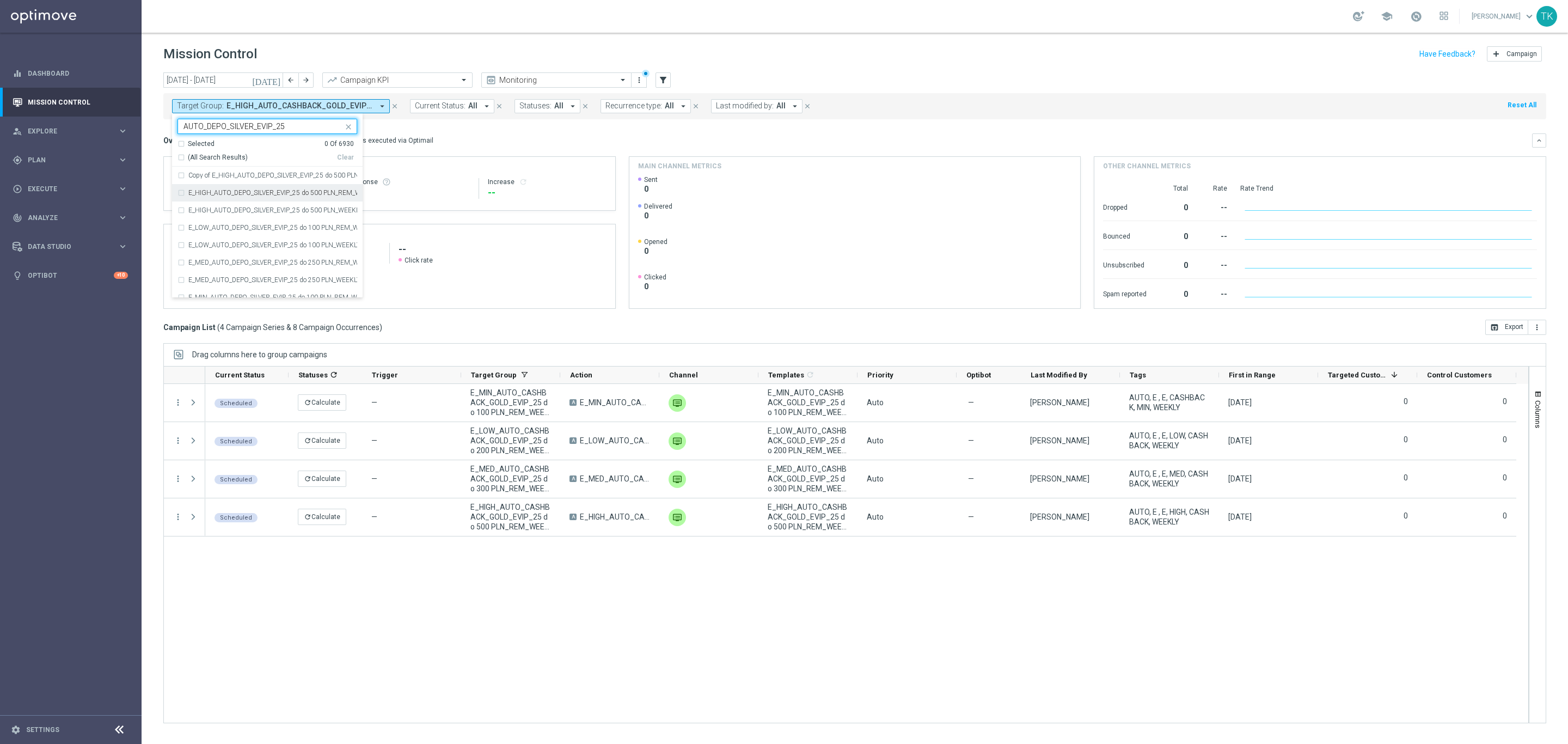
click at [241, 194] on label "E_HIGH_AUTO_DEPO_SILVER_EVIP_25 do 500 PLN_REM_WEEKLY" at bounding box center [272, 193] width 169 height 6
type input "AUTO_DEPO_SILVER_EVIP_25"
click at [241, 225] on label "E_LOW_AUTO_DEPO_SILVER_EVIP_25 do 100 PLN_REM_WEEKLY" at bounding box center [272, 228] width 169 height 6
click at [228, 260] on label "E_MED_AUTO_DEPO_SILVER_EVIP_25 do 250 PLN_REM_WEEKLY" at bounding box center [272, 262] width 169 height 6
click at [213, 293] on div "E_MIN_AUTO_DEPO_SILVER_EVIP_25 do 100 PLN_REM_WEEKLY" at bounding box center [267, 297] width 179 height 18
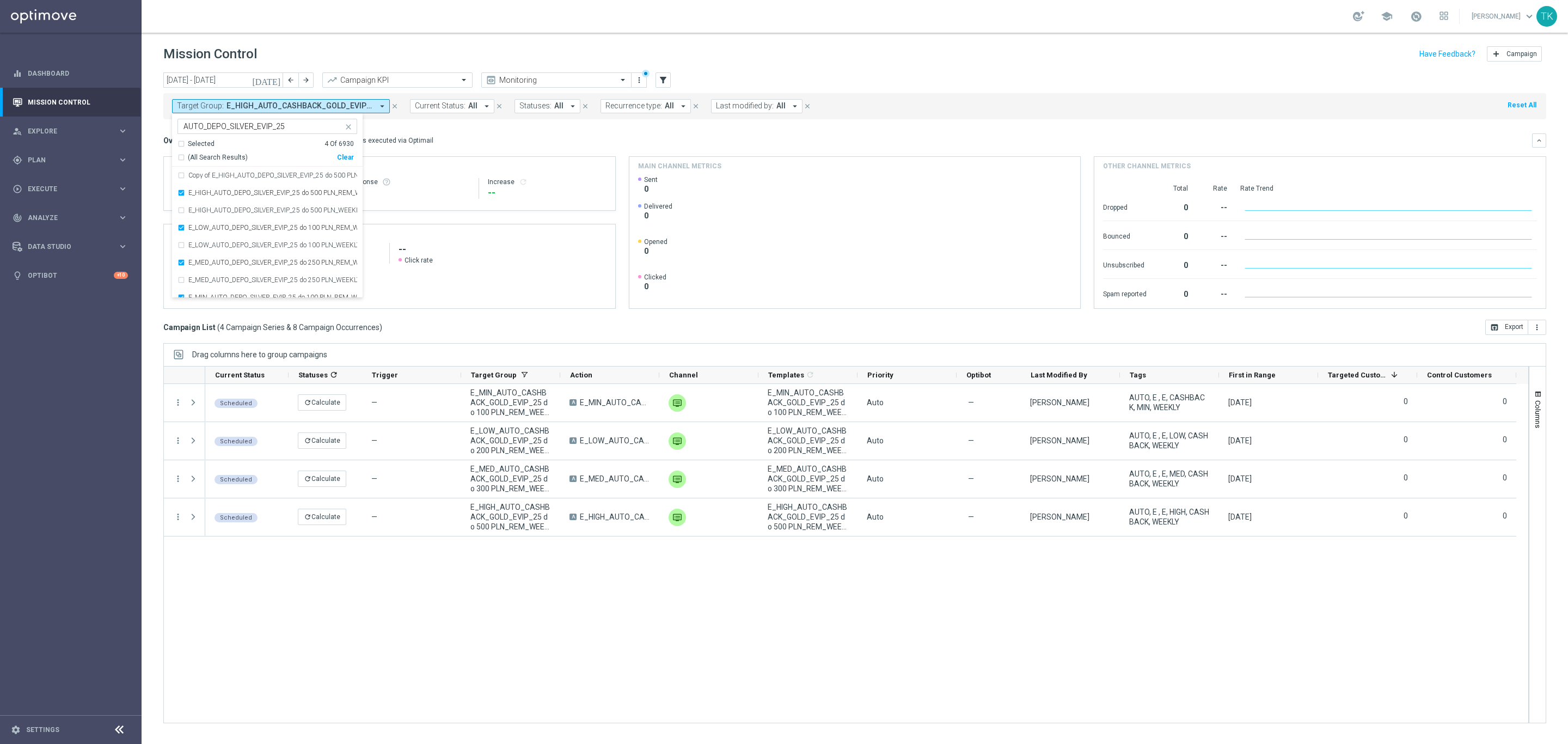
click at [146, 182] on div "[DATE] [DATE] - [DATE] arrow_back arrow_forward Campaign KPI trending_up Monito…" at bounding box center [855, 403] width 1426 height 662
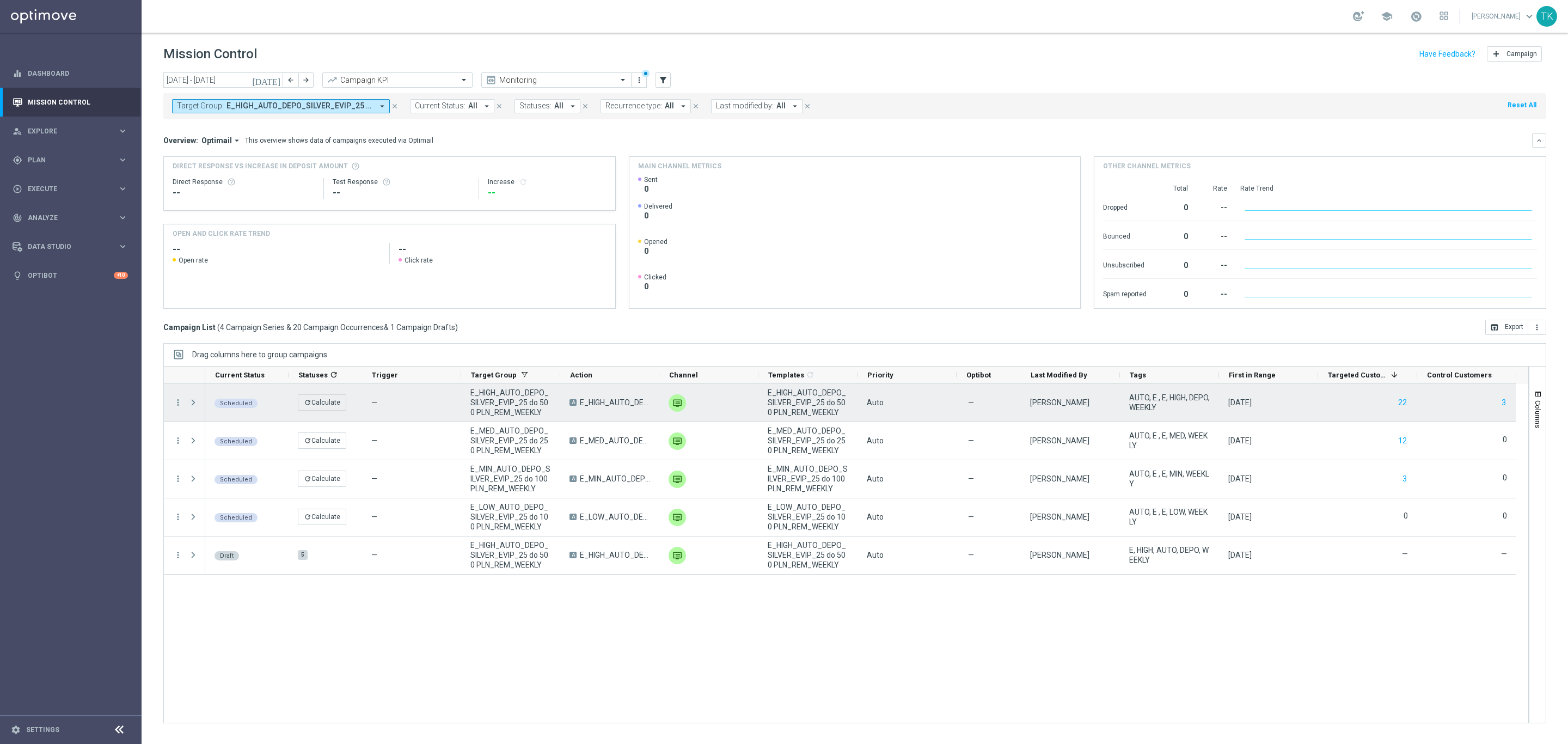
click at [190, 405] on span at bounding box center [193, 403] width 10 height 9
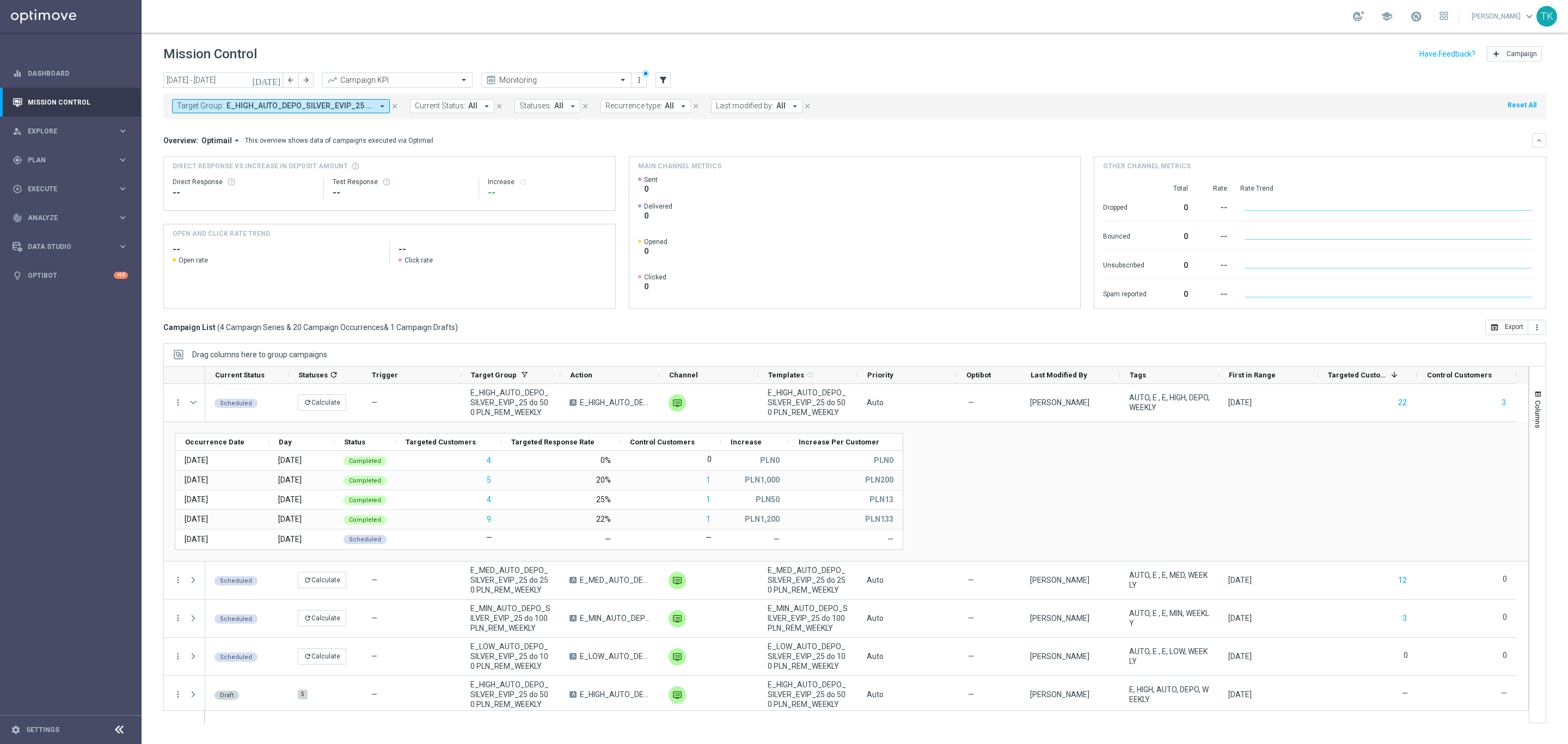
click at [331, 106] on span "E_HIGH_AUTO_DEPO_SILVER_EVIP_25 do 500 PLN_REM_WEEKLY, E_LOW_AUTO_DEPO_SILVER_E…" at bounding box center [300, 105] width 147 height 9
click at [0, 0] on div "Clear" at bounding box center [0, 0] width 0 height 0
click at [257, 122] on div at bounding box center [260, 126] width 165 height 14
paste input "E_ALL_AUTO_DEPO_GOLD_EVIP_REA_50 do 1000 PLN_WEEKLY"
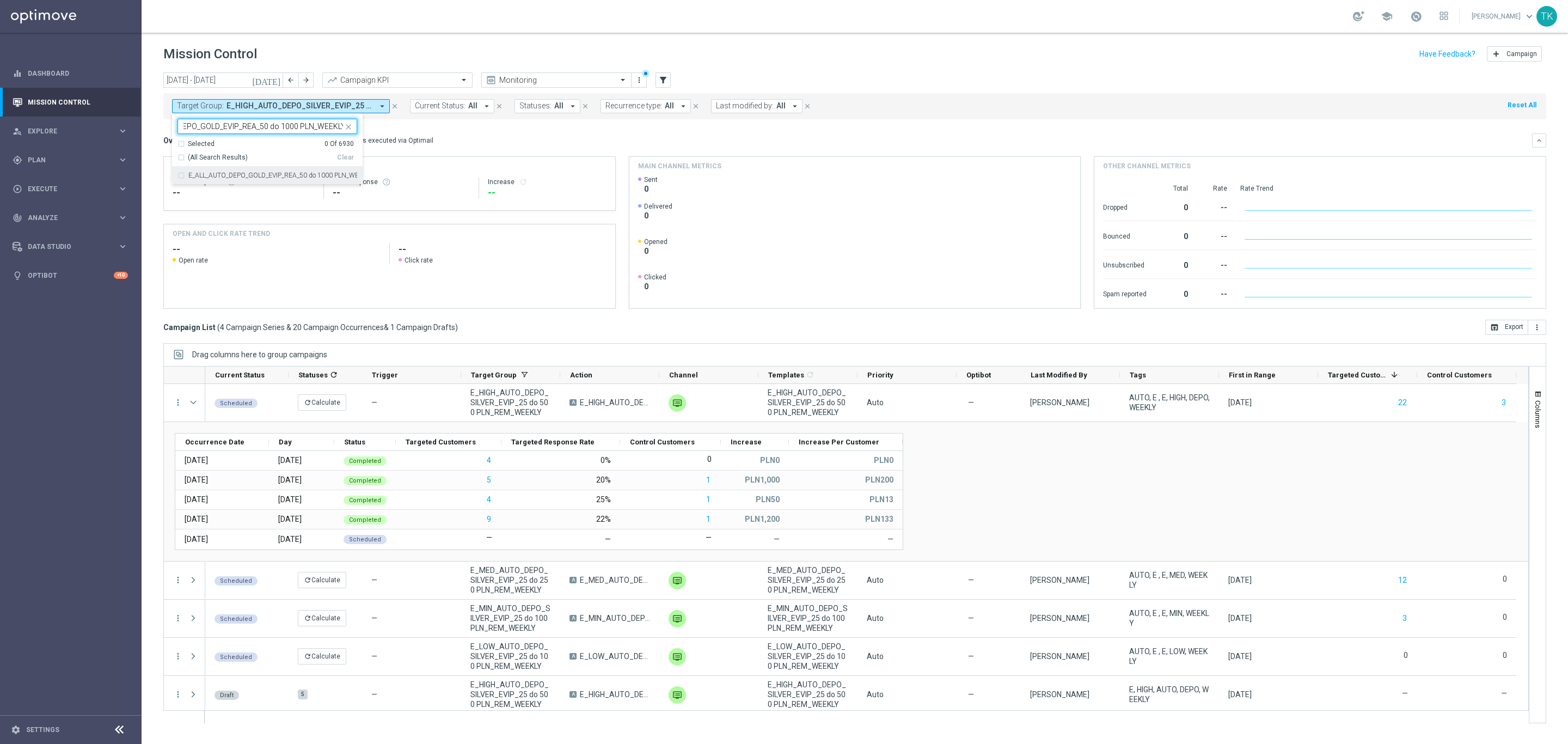
click at [223, 181] on div "E_ALL_AUTO_DEPO_GOLD_EVIP_REA_50 do 1000 PLN_WEEKLY" at bounding box center [267, 176] width 179 height 18
type input "E_ALL_AUTO_DEPO_GOLD_EVIP_REA_50 do 1000 PLN_WEEKLY"
click at [154, 134] on div "[DATE] [DATE] - [DATE] arrow_back arrow_forward Campaign KPI trending_up Monito…" at bounding box center [855, 403] width 1426 height 662
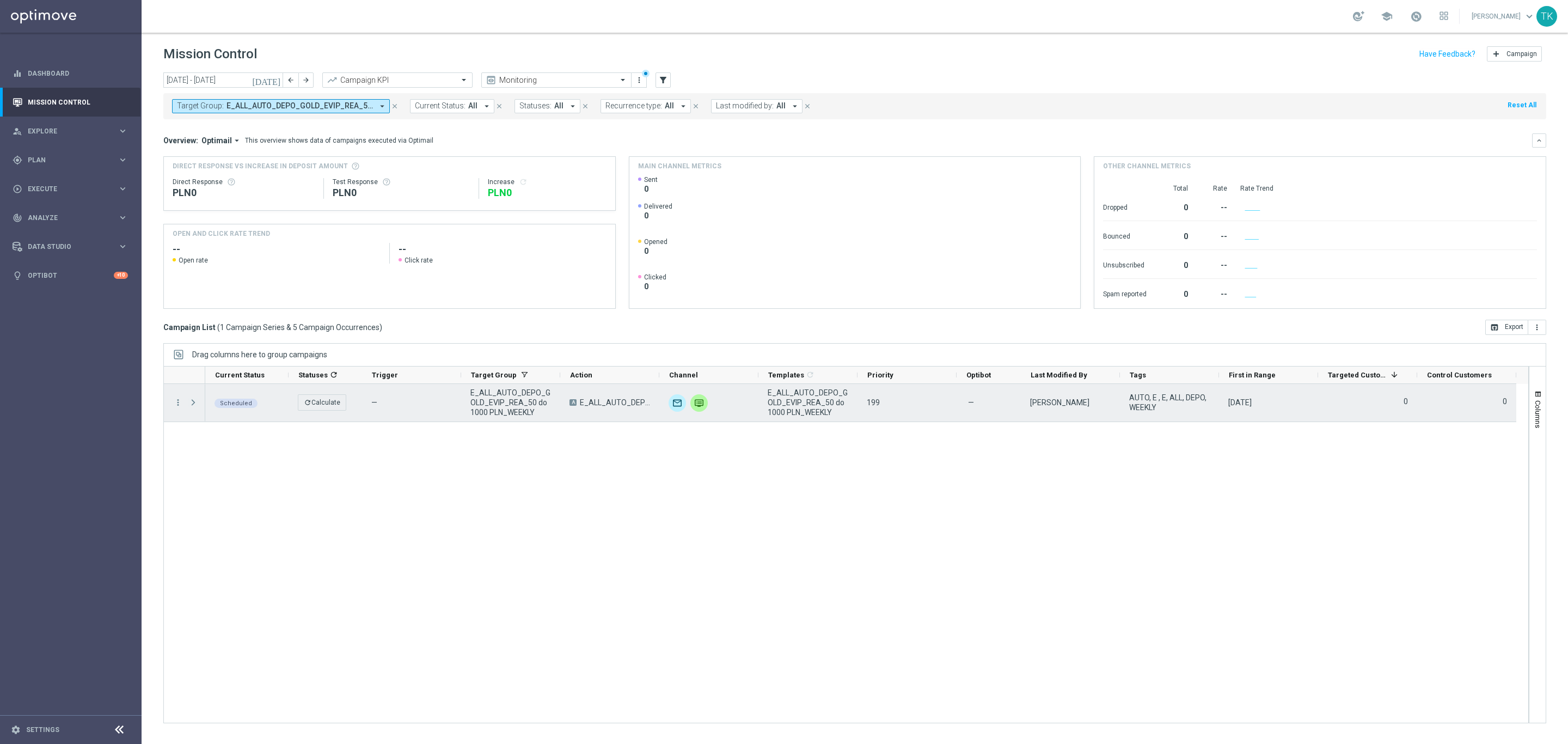
click at [192, 400] on span at bounding box center [193, 403] width 10 height 9
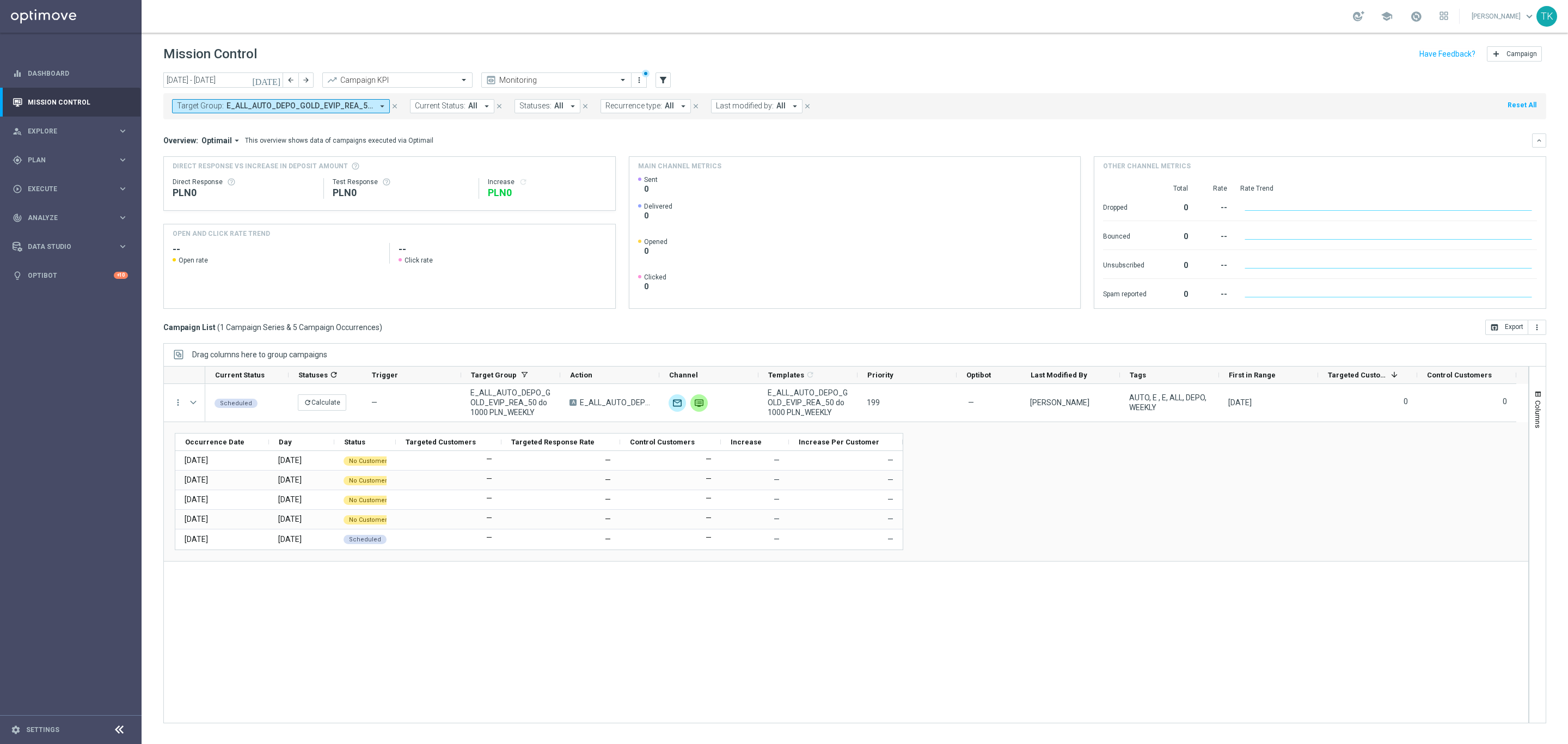
click at [278, 103] on span "E_ALL_AUTO_DEPO_GOLD_EVIP_REA_50 do 1000 PLN_WEEKLY" at bounding box center [300, 105] width 147 height 9
click at [0, 0] on div "Clear" at bounding box center [0, 0] width 0 height 0
click at [184, 122] on input "text" at bounding box center [263, 126] width 159 height 9
paste input "E_ALL_AUTO_DEPO_SILVER_EVIP_REA_50 do 500 PLN_WEEKLY"
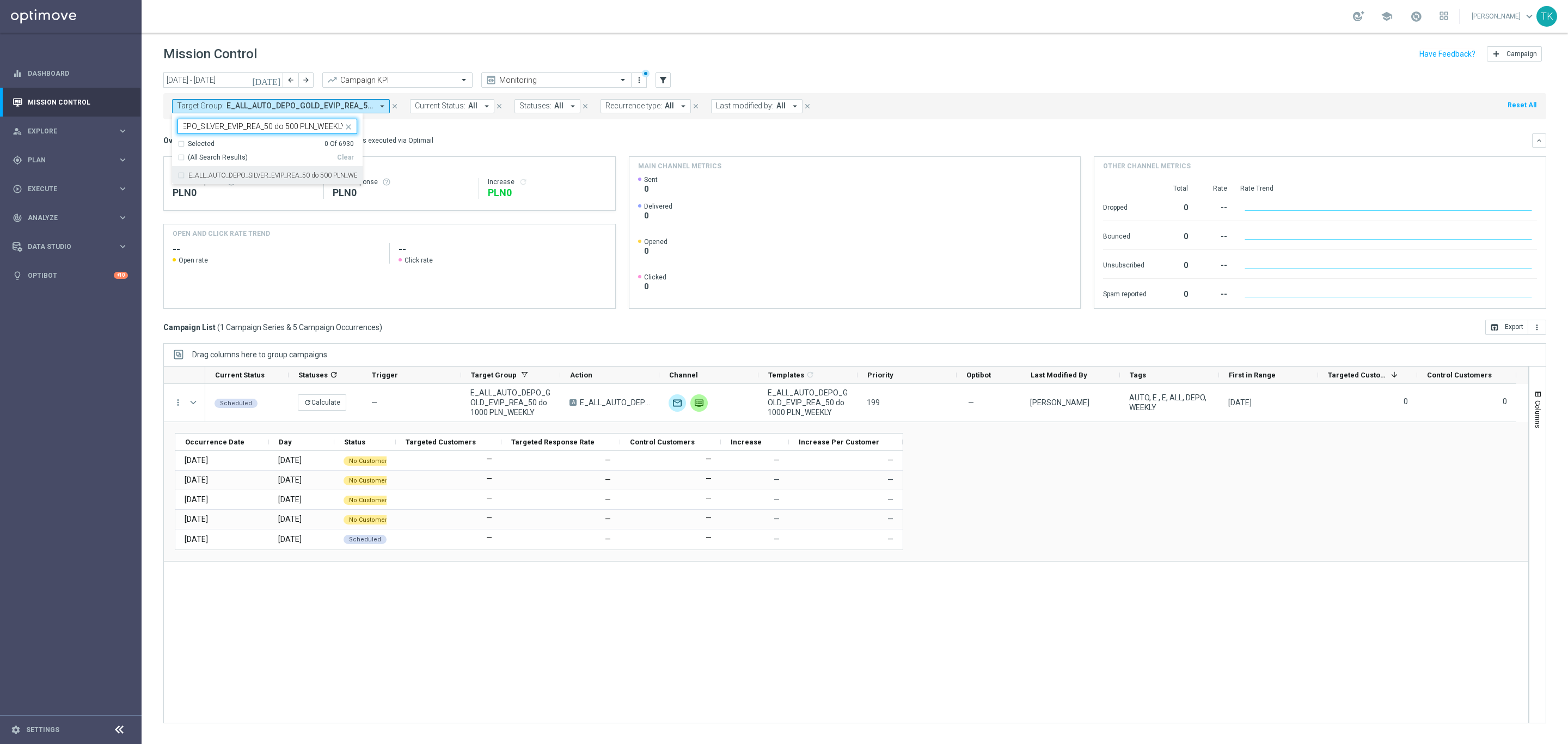
click at [231, 167] on div "E_ALL_AUTO_DEPO_SILVER_EVIP_REA_50 do 500 PLN_WEEKLY" at bounding box center [267, 176] width 179 height 18
type input "E_ALL_AUTO_DEPO_SILVER_EVIP_REA_50 do 500 PLN_WEEKLY"
click at [163, 144] on h3 "Overview:" at bounding box center [181, 141] width 35 height 10
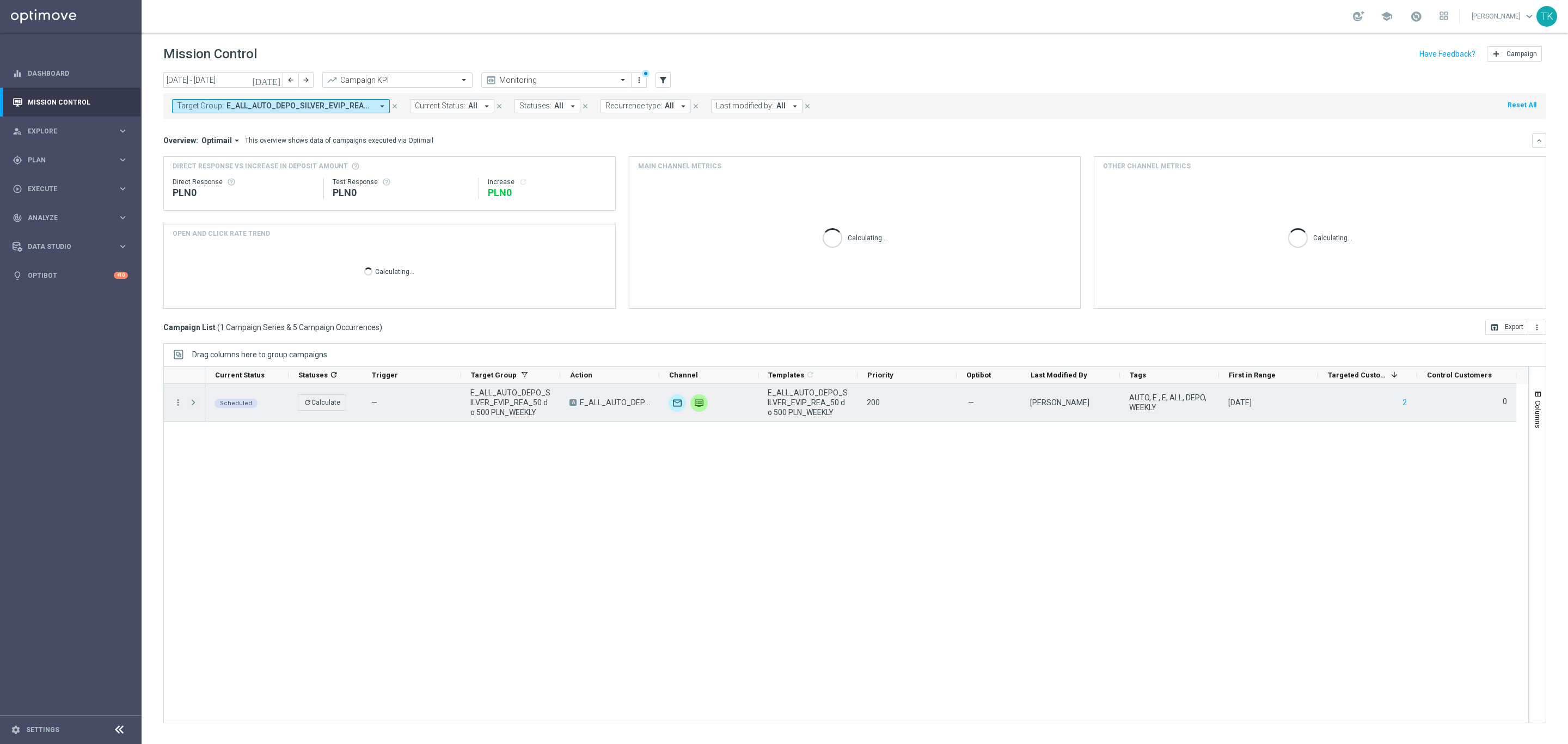
click at [198, 400] on span at bounding box center [193, 403] width 10 height 9
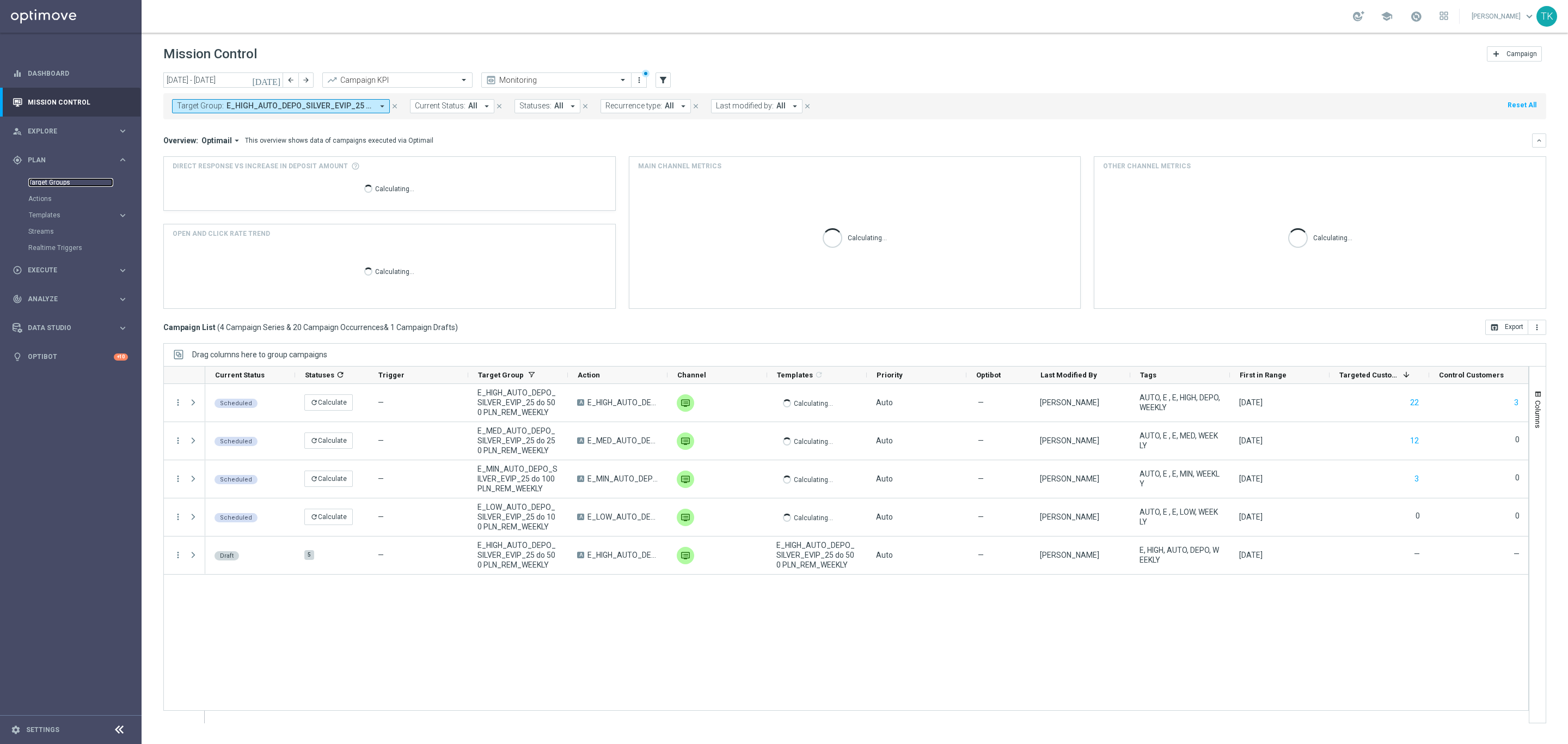
click at [50, 179] on link "Target Groups" at bounding box center [70, 183] width 85 height 9
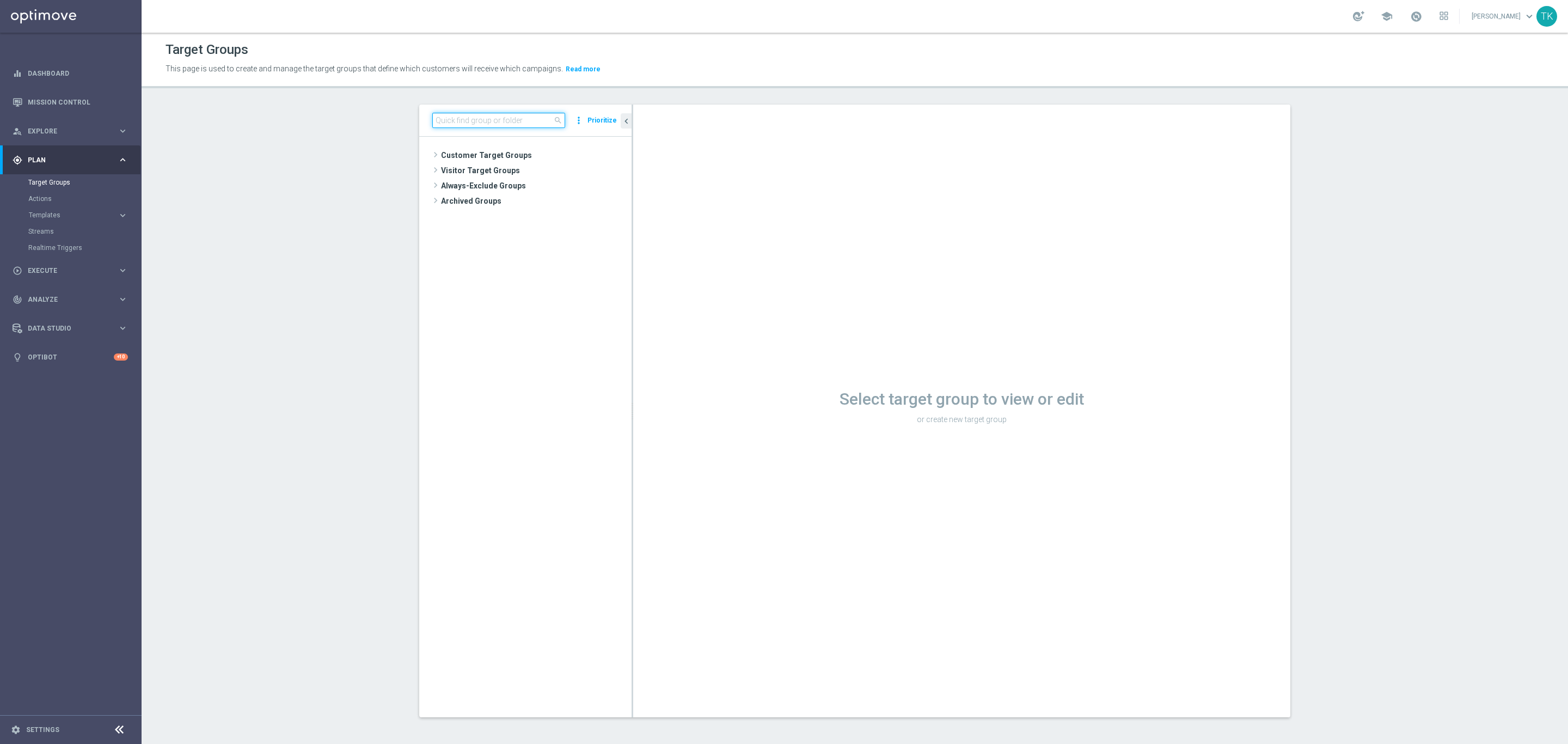
click at [463, 122] on input at bounding box center [499, 120] width 133 height 15
paste input "E_MIN_AUTO_DEPO_SILVER_EVIP_25 do 100 PLN_REM_WEEKLY"
click at [515, 198] on span "E_MIN_AUTO_DEPO_SILVER_EVIP_25 do 100 PLN_REM_WEEKLY" at bounding box center [546, 201] width 122 height 9
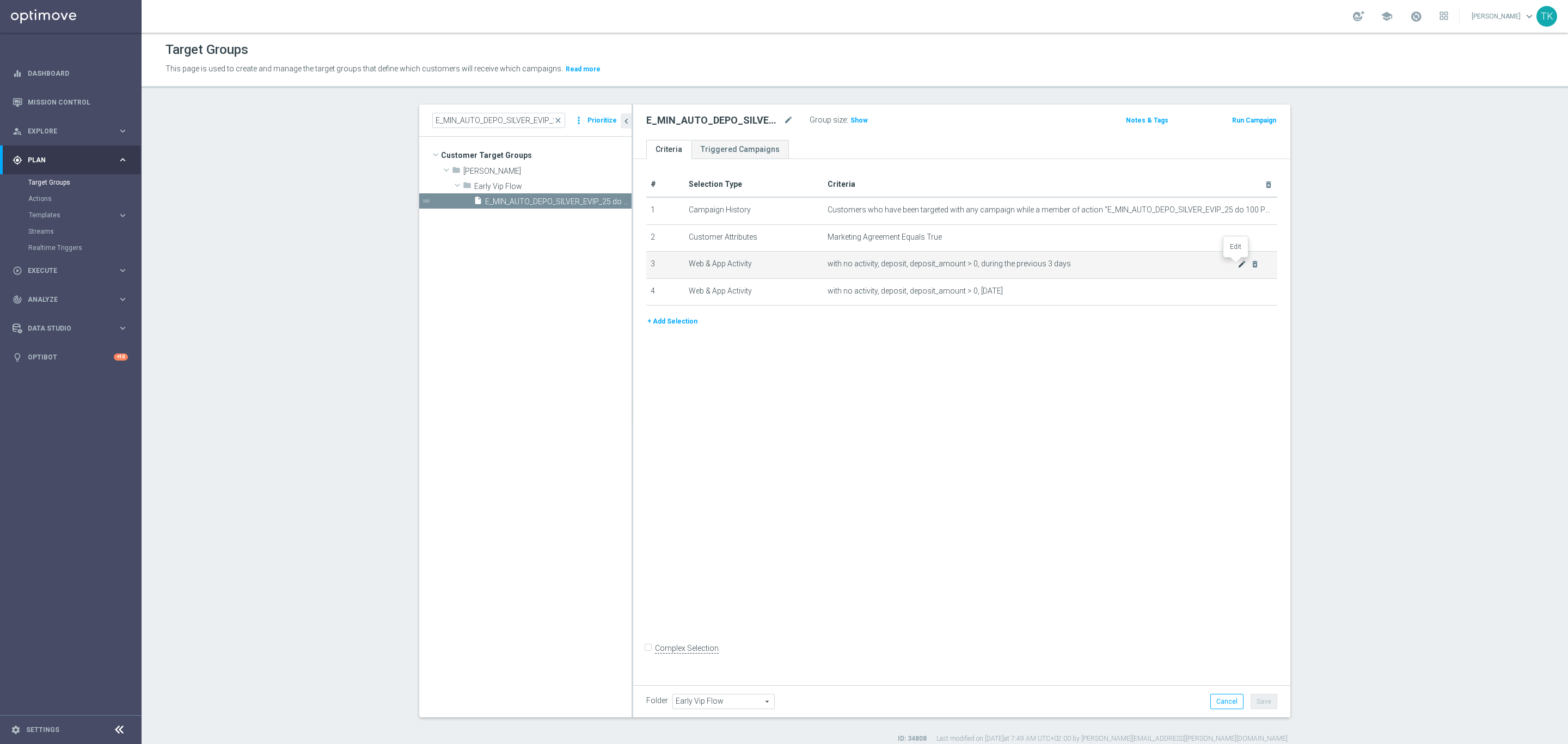
click at [1237, 263] on icon "mode_edit" at bounding box center [1242, 264] width 9 height 9
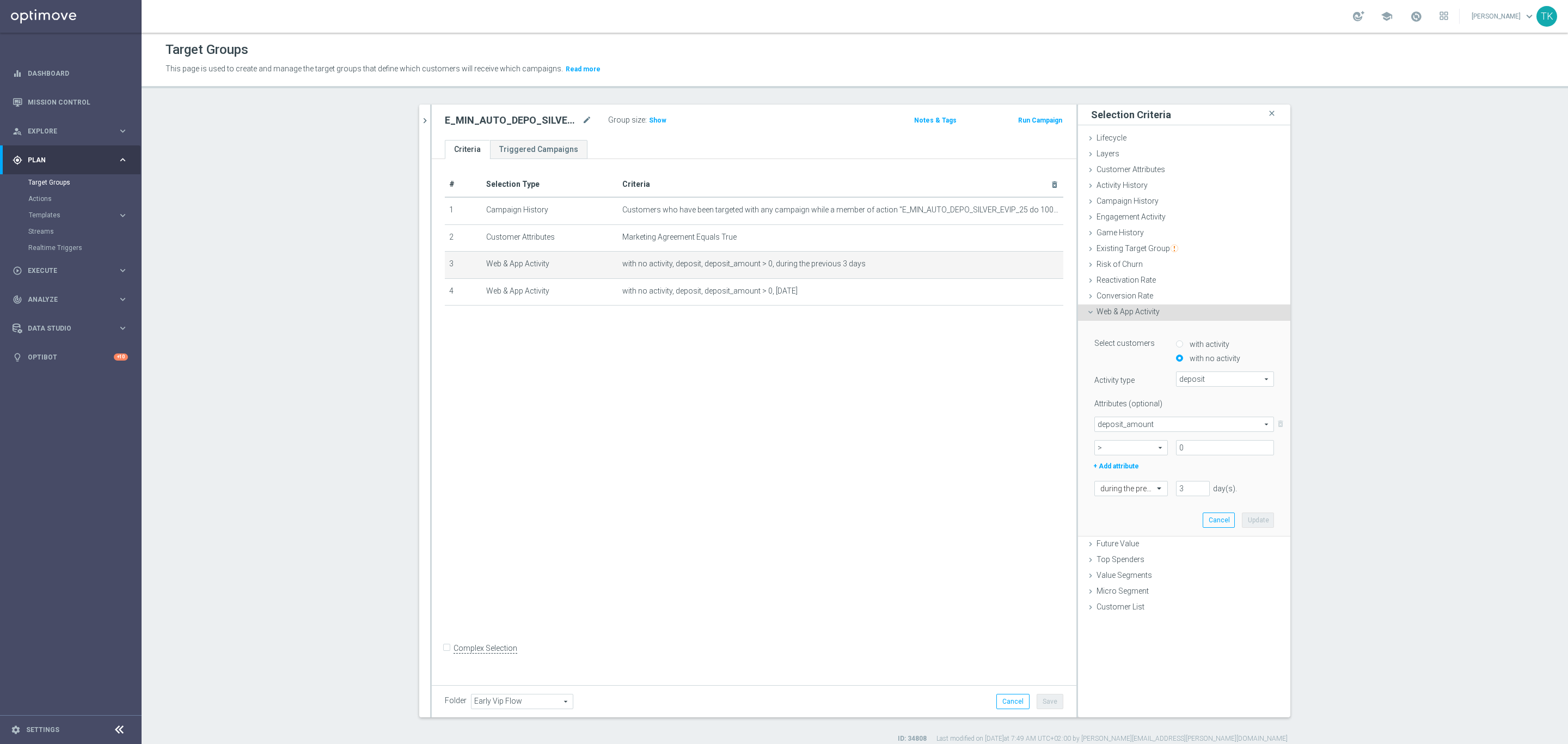
click at [1209, 374] on span "deposit" at bounding box center [1225, 379] width 97 height 14
click at [1264, 356] on div "with no activity" at bounding box center [1225, 356] width 98 height 14
click at [1005, 699] on button "Cancel" at bounding box center [1013, 701] width 33 height 15
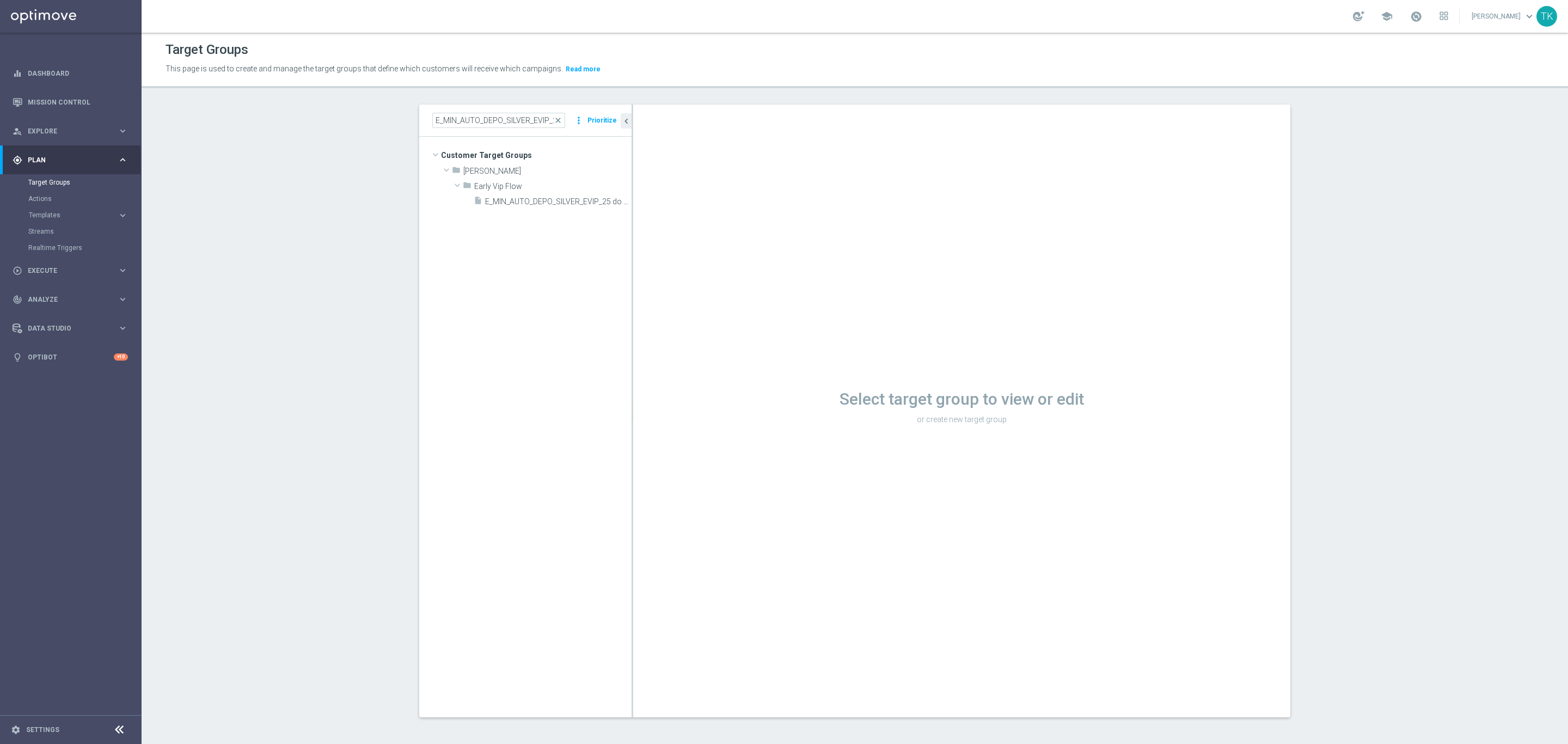
click at [462, 129] on div "E_MIN_AUTO_DEPO_SILVER_EVIP_25 do 100 PLN_REM_WEEKLY close more_vert Prioritize" at bounding box center [525, 120] width 213 height 32
click at [462, 116] on input "E_MIN_AUTO_DEPO_SILVER_EVIP_25 do 100 PLN_REM_WEEKLY" at bounding box center [499, 120] width 133 height 15
paste input "CASHBACK"
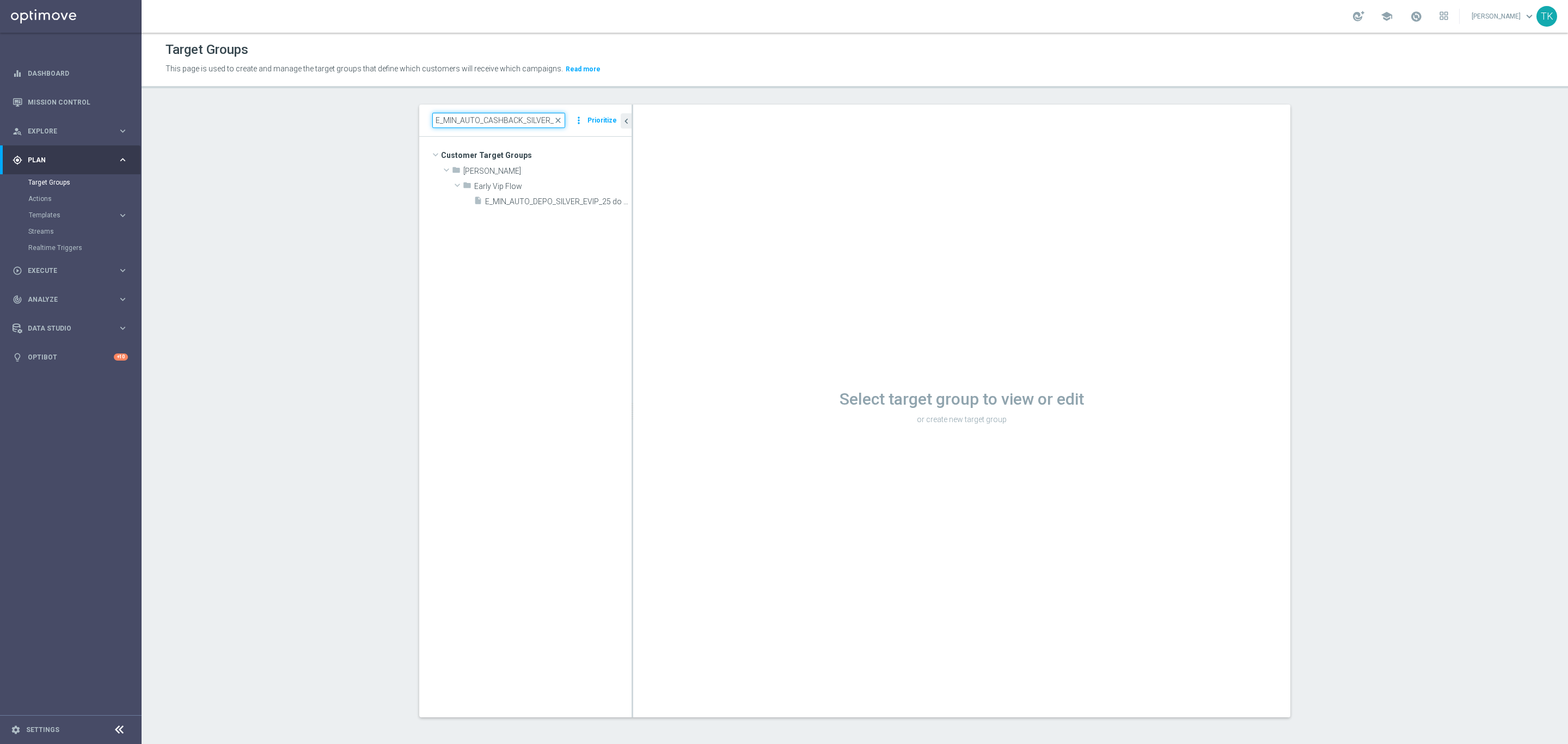
scroll to position [0, 114]
type input "E_MIN_AUTO_CASHBACK_SILVER_EVIP_25 do 100 PLN_REM_WEEKLY"
click at [516, 236] on span "E_MIN_AUTO_CASHBACK_SILVER_EVIP_25 do 100 PLN_REM_WEEKLY" at bounding box center [557, 232] width 100 height 9
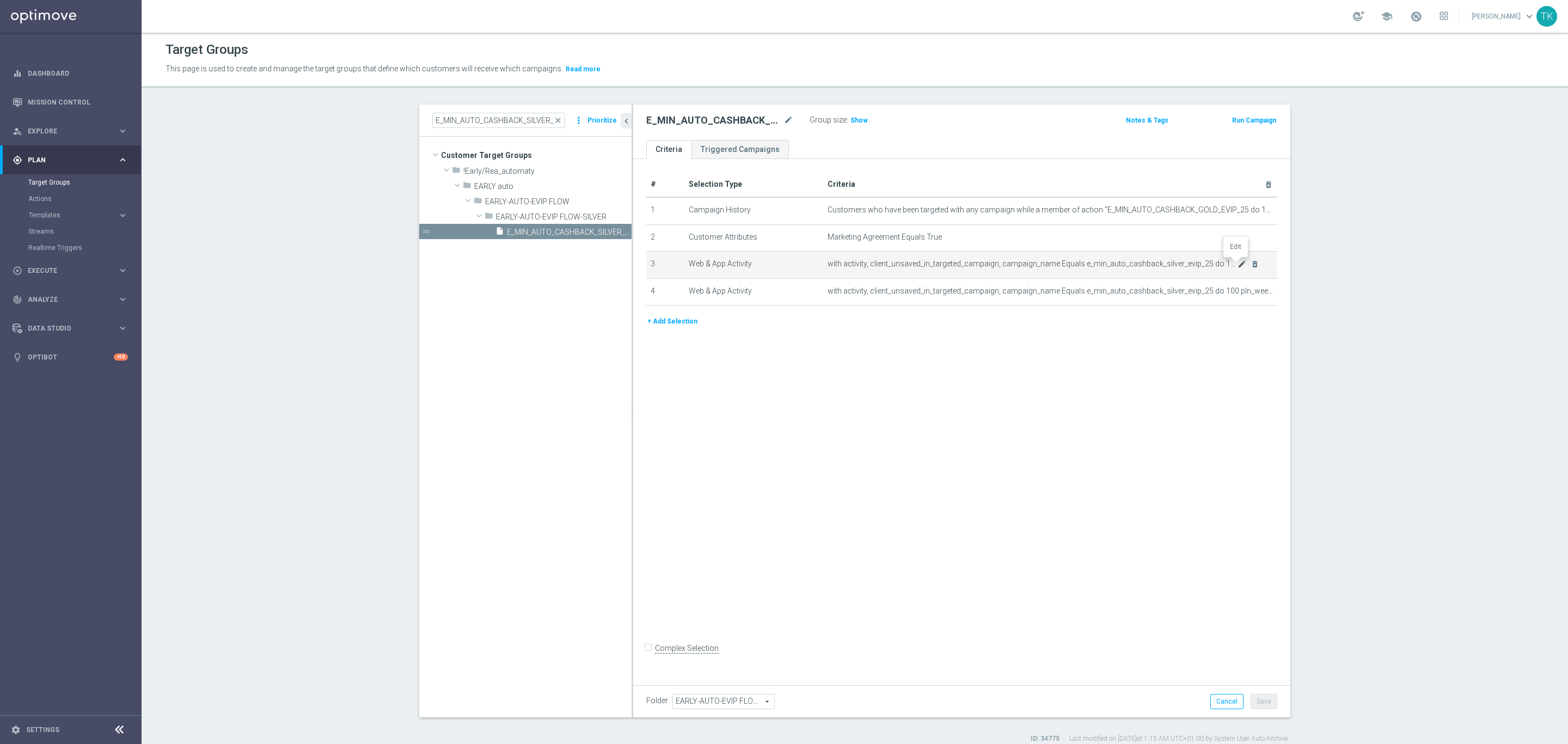
click at [1237, 265] on icon "mode_edit" at bounding box center [1242, 264] width 9 height 9
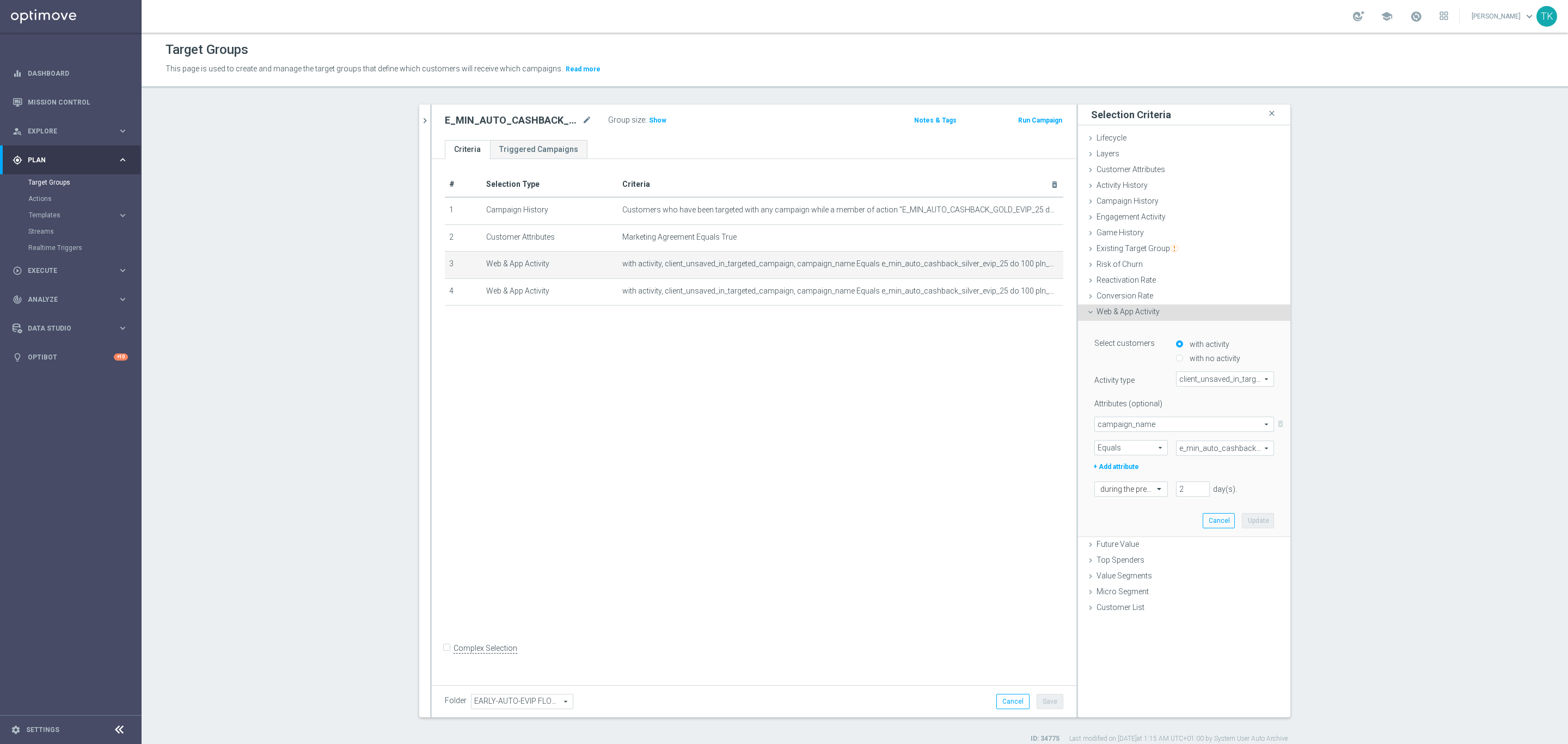
click at [1199, 380] on span "client_unsaved_in_targeted_campaign" at bounding box center [1225, 379] width 97 height 14
click at [1221, 477] on span "campaign_opt_in" at bounding box center [1225, 476] width 87 height 9
type input "campaign_opt_in"
type input "Select Attribute"
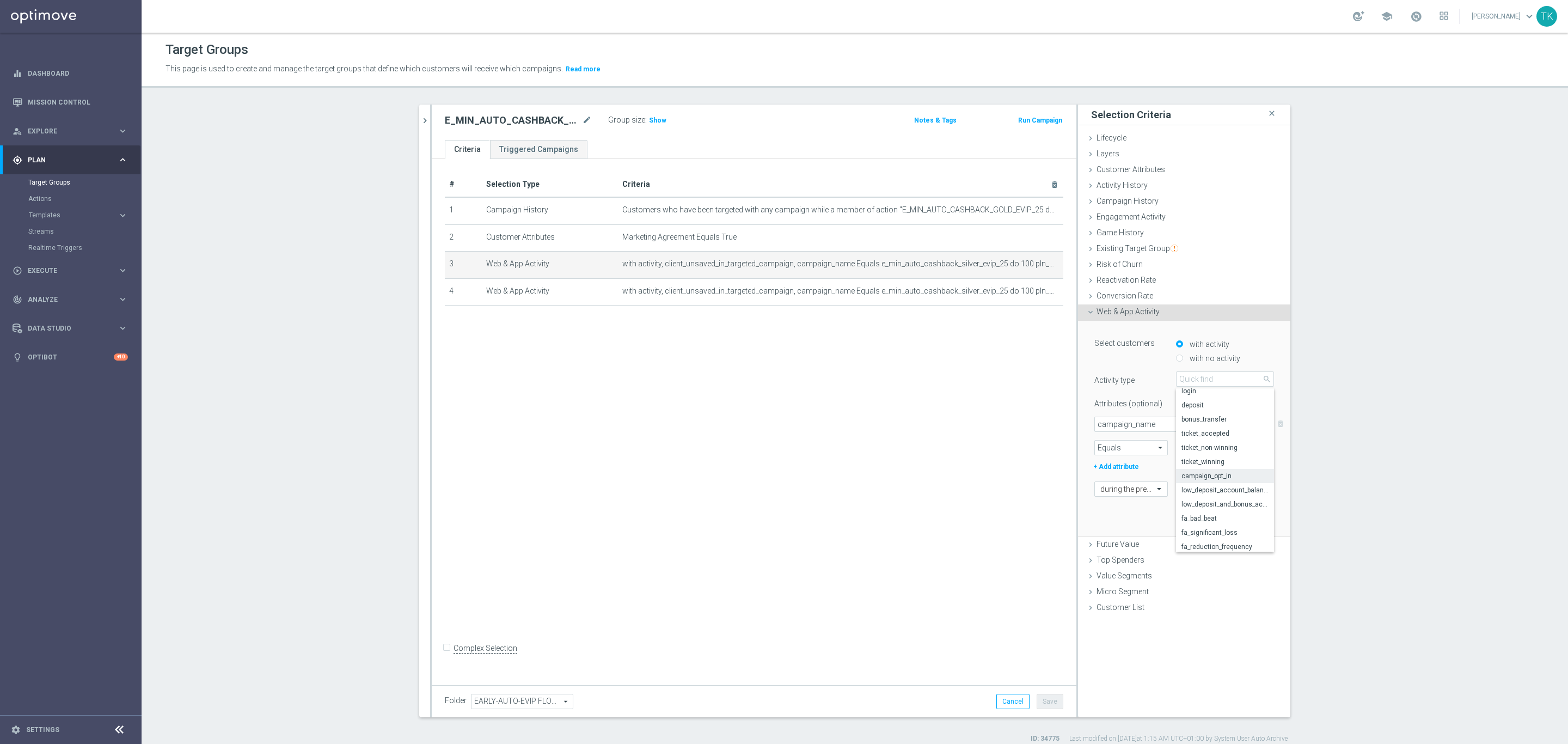
type input "Condition"
click at [1136, 425] on span "campaign_name" at bounding box center [1184, 424] width 179 height 14
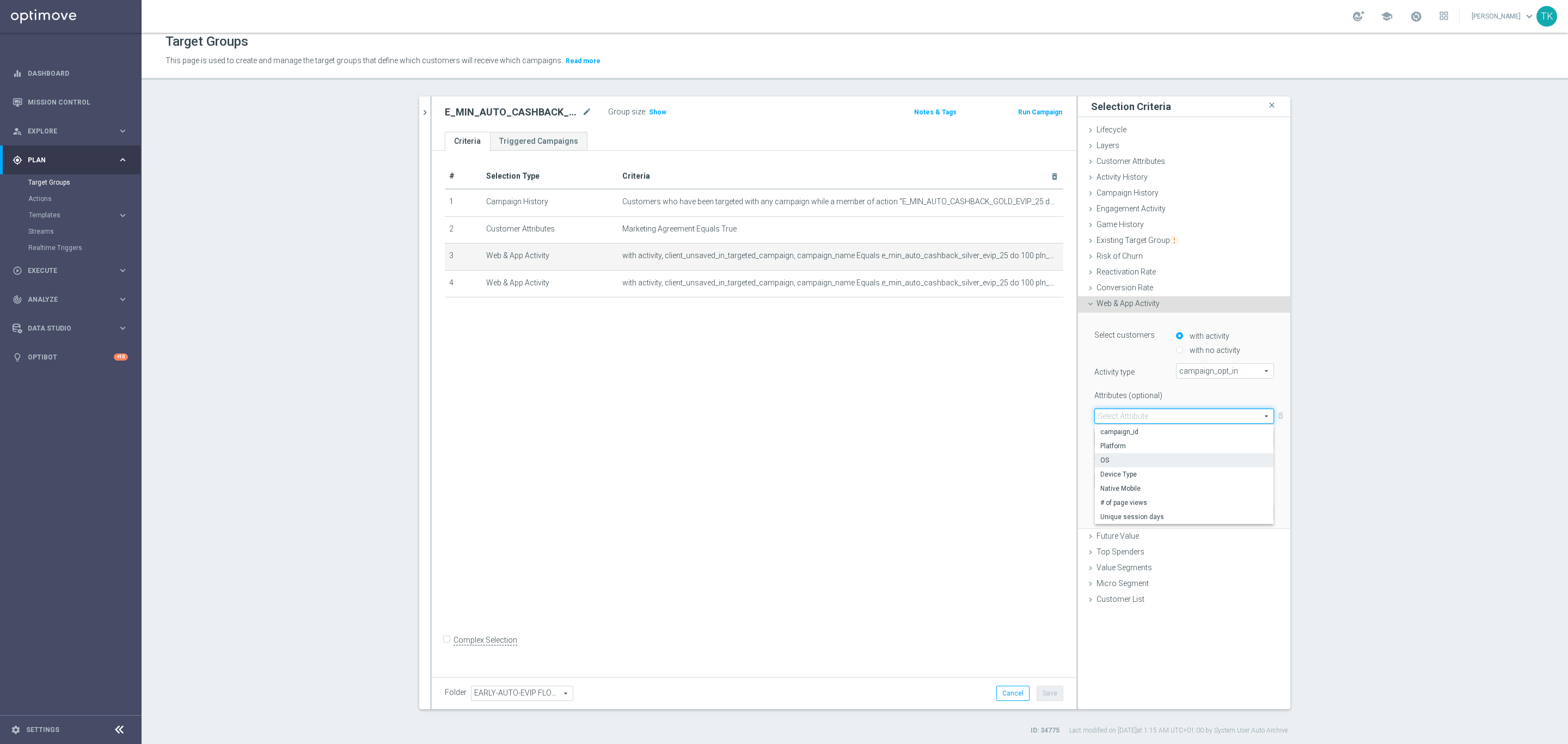
scroll to position [10, 0]
click at [1150, 432] on span "campaign_id" at bounding box center [1184, 430] width 167 height 9
type input "campaign_id"
click at [1117, 433] on span "Equals" at bounding box center [1131, 437] width 72 height 14
click at [1106, 440] on span "Equals" at bounding box center [1131, 437] width 72 height 14
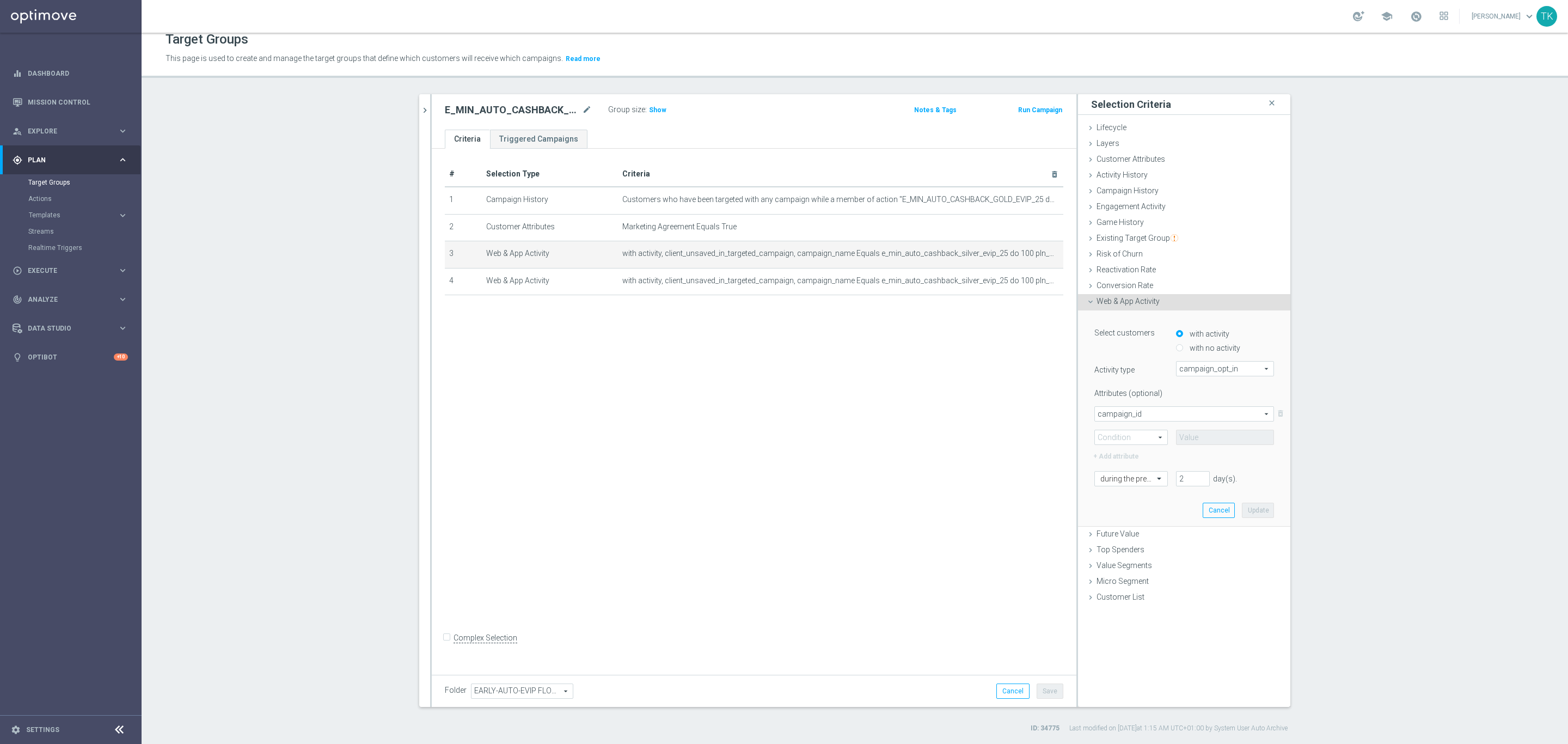
click at [1114, 438] on span "Equals" at bounding box center [1131, 437] width 72 height 14
click at [1120, 450] on span "=" at bounding box center [1131, 453] width 61 height 9
type input "="
click at [1206, 433] on input at bounding box center [1225, 437] width 98 height 15
click at [1199, 438] on input at bounding box center [1225, 437] width 98 height 15
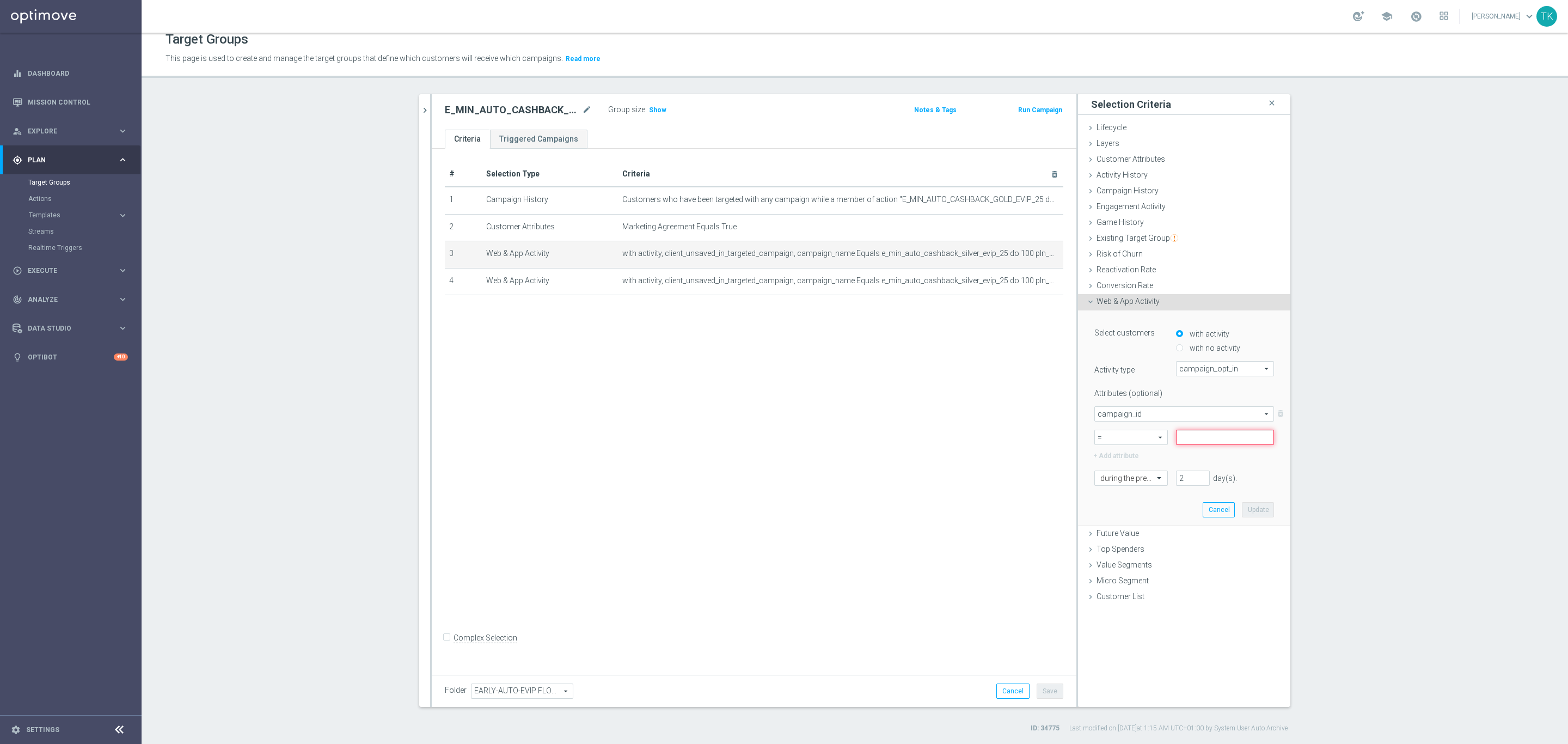
paste input "79528"
type input "79528"
click at [1245, 504] on button "Update" at bounding box center [1258, 509] width 32 height 15
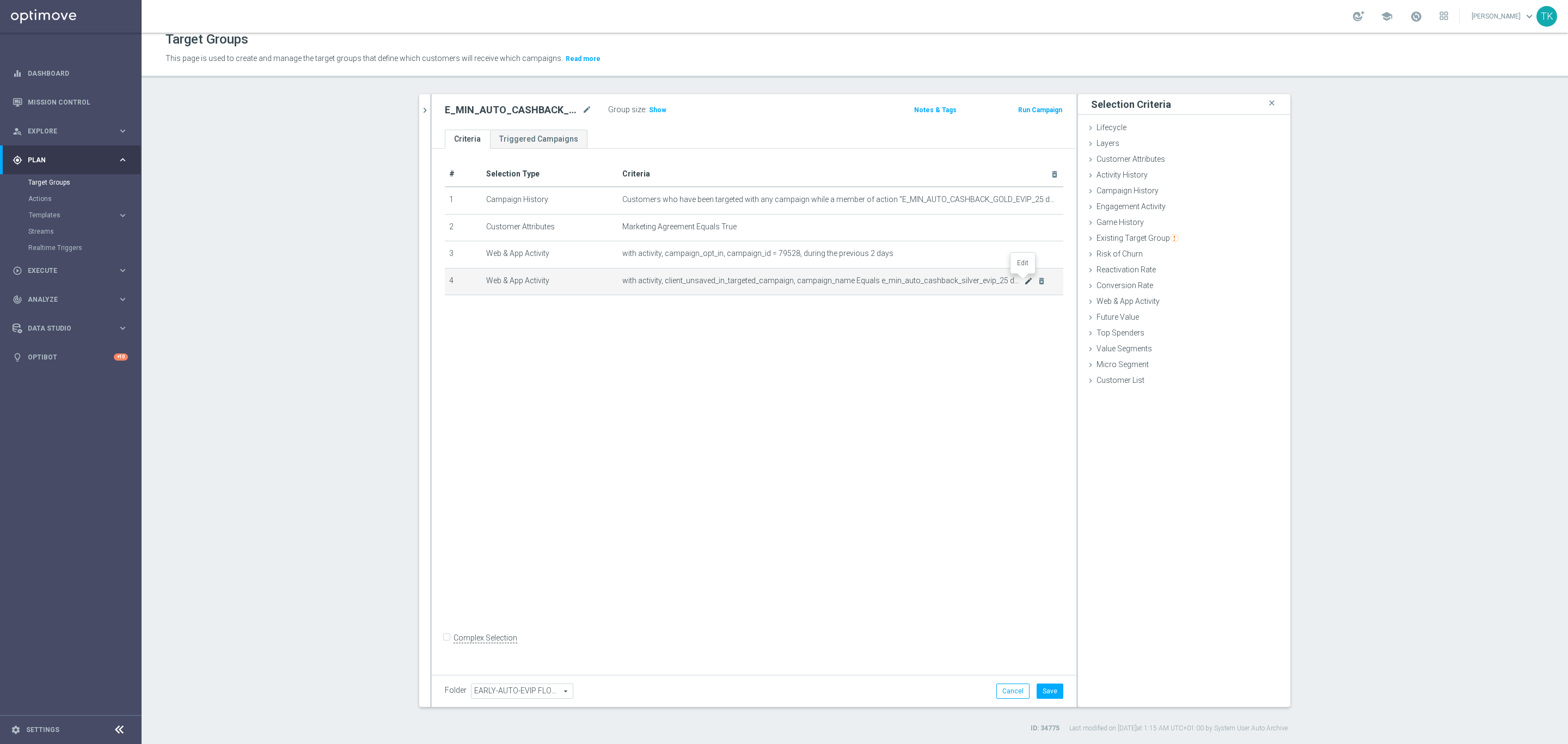
click at [1024, 282] on icon "mode_edit" at bounding box center [1029, 281] width 9 height 9
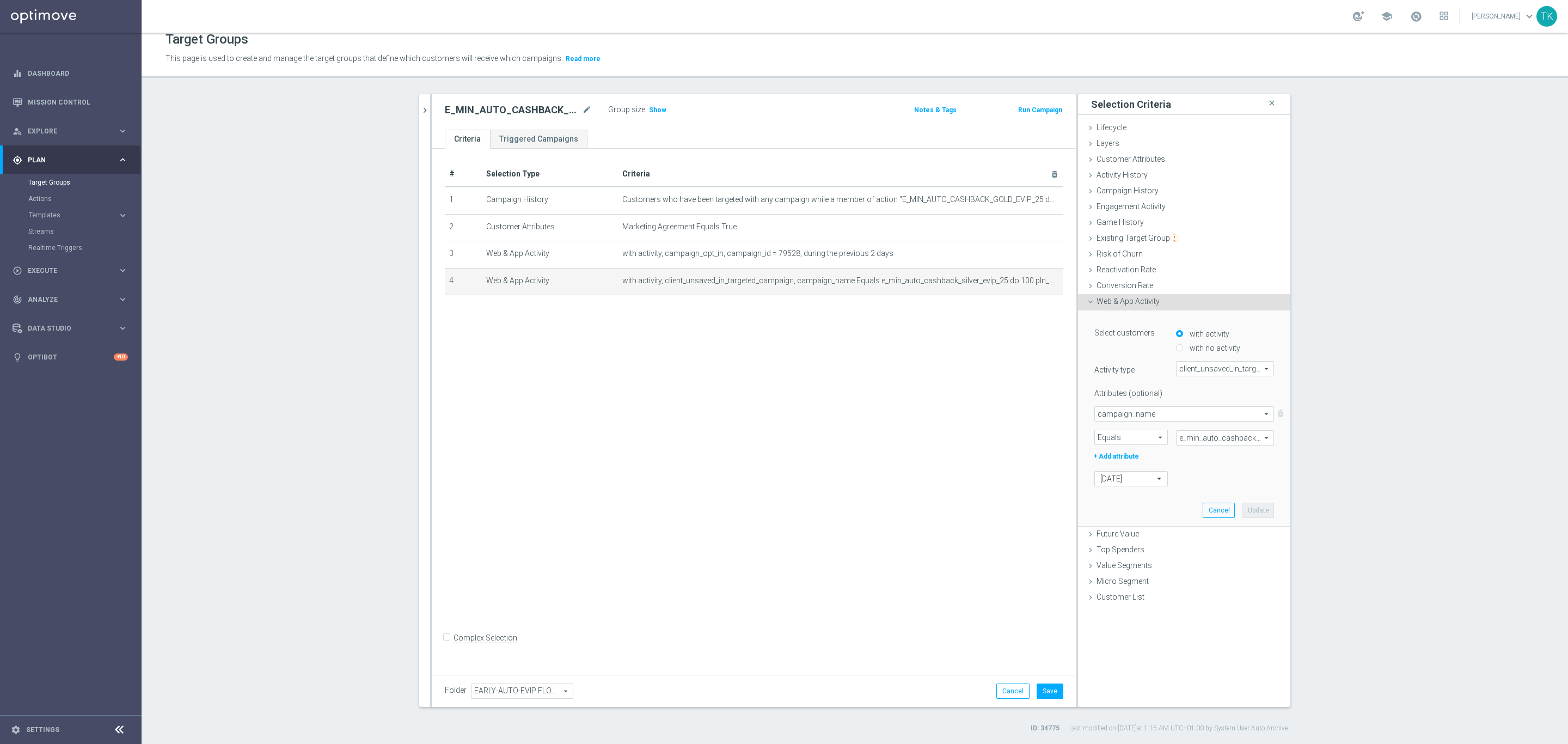
click at [1212, 366] on span "client_unsaved_in_targeted_campaign" at bounding box center [1225, 368] width 97 height 14
click at [1217, 425] on label "campaign_opt_in" at bounding box center [1225, 432] width 98 height 14
type input "campaign_opt_in"
type input "Select Attribute"
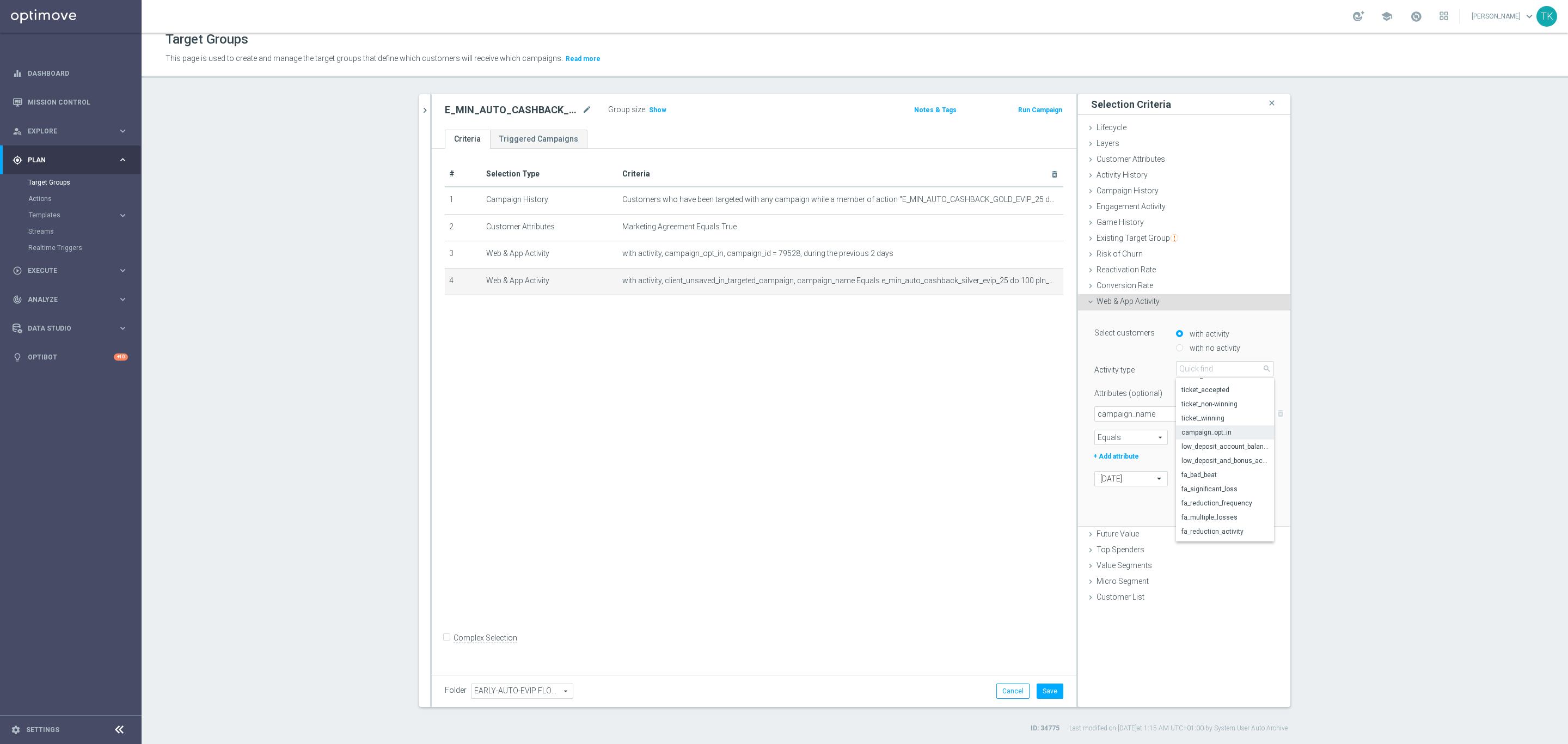
type input "Condition"
click at [1113, 407] on span "campaign_name" at bounding box center [1184, 413] width 179 height 14
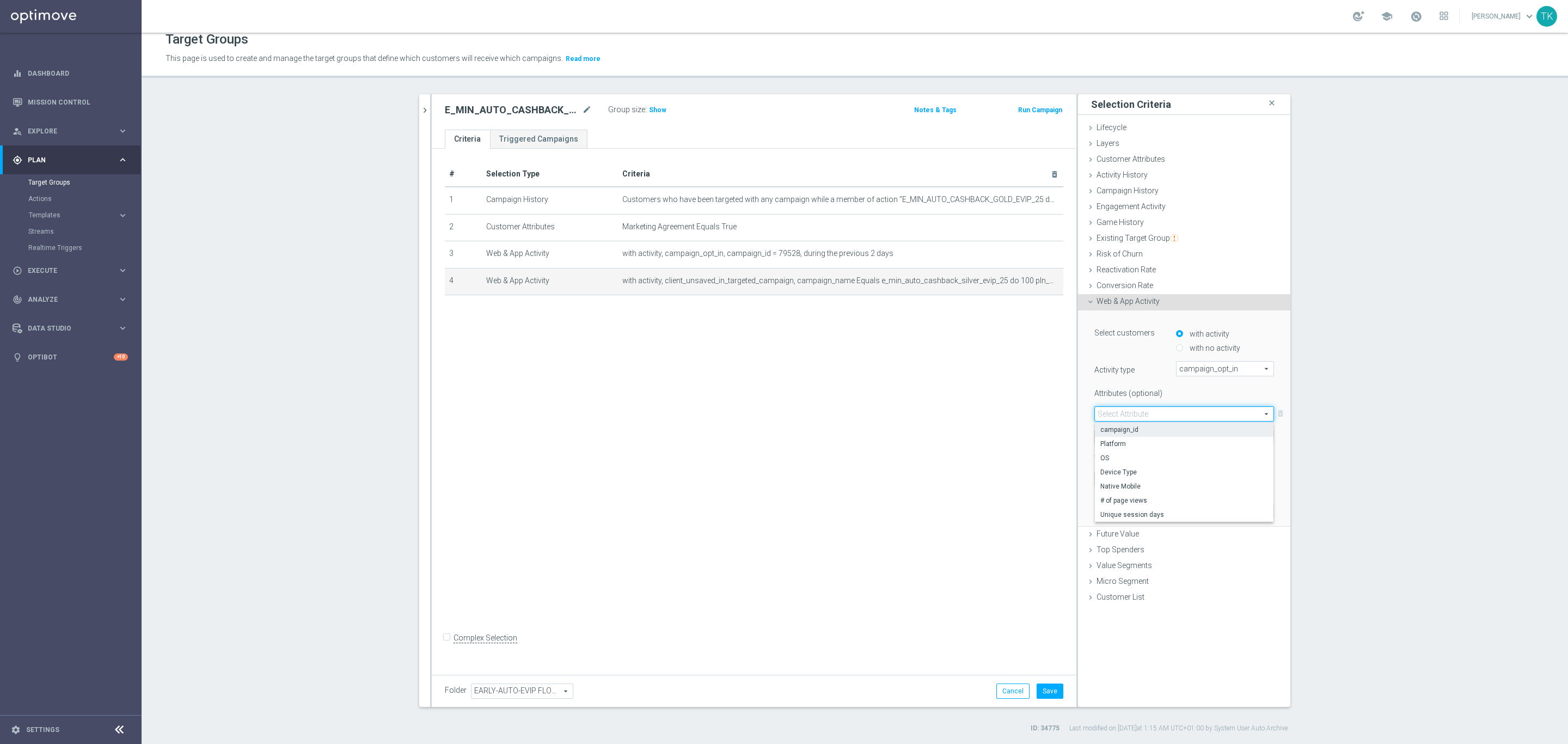
click at [1106, 423] on label "campaign_id" at bounding box center [1184, 430] width 179 height 14
type input "campaign_id"
click at [1106, 435] on span "Equals" at bounding box center [1131, 437] width 72 height 14
click at [1111, 460] on label "<>" at bounding box center [1131, 467] width 72 height 14
click at [1111, 443] on span "<>" at bounding box center [1131, 437] width 72 height 14
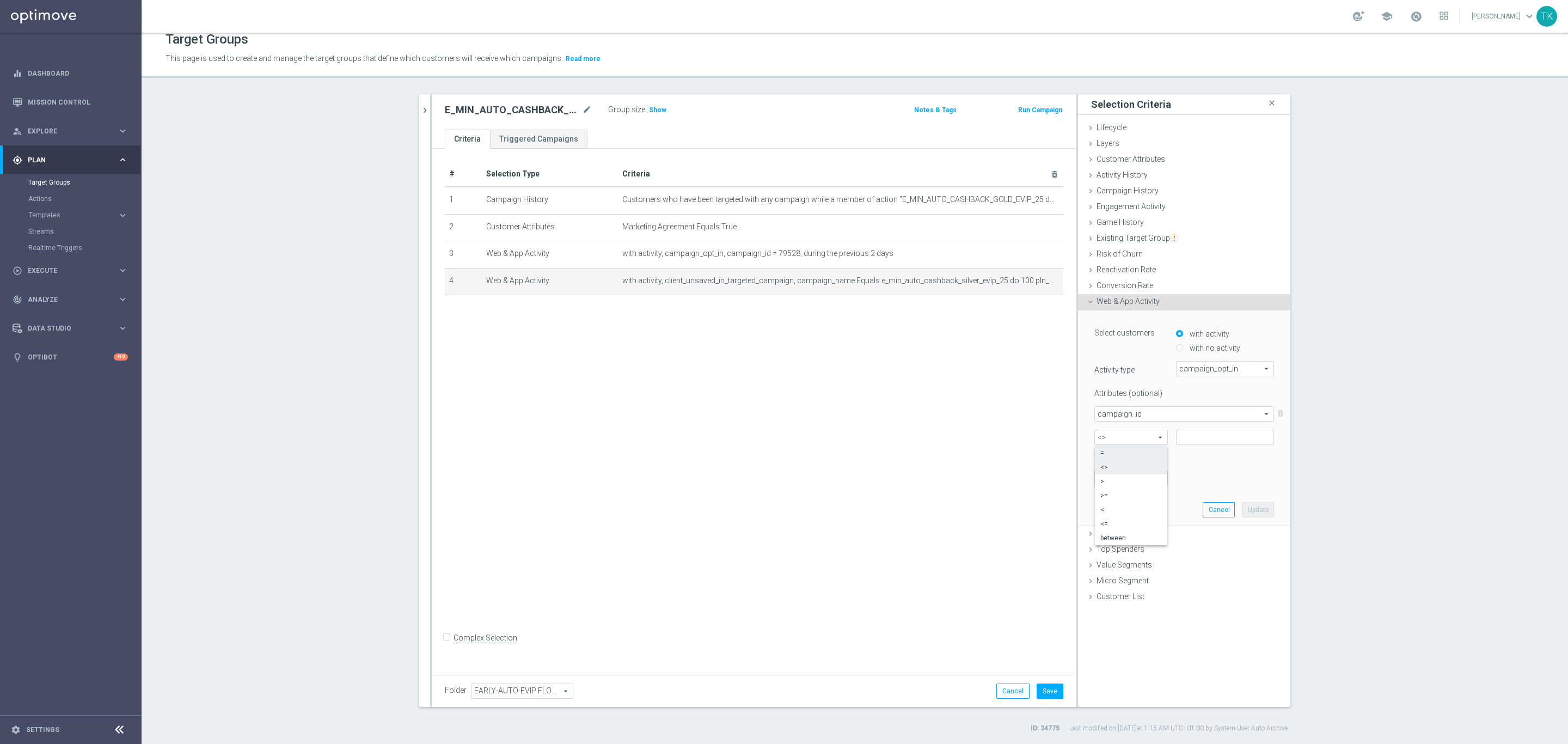
click at [1117, 449] on span "=" at bounding box center [1131, 453] width 61 height 9
type input "="
click at [1204, 430] on input at bounding box center [1225, 437] width 98 height 15
click at [1168, 438] on div at bounding box center [1225, 437] width 114 height 15
click at [1176, 438] on input at bounding box center [1225, 437] width 98 height 15
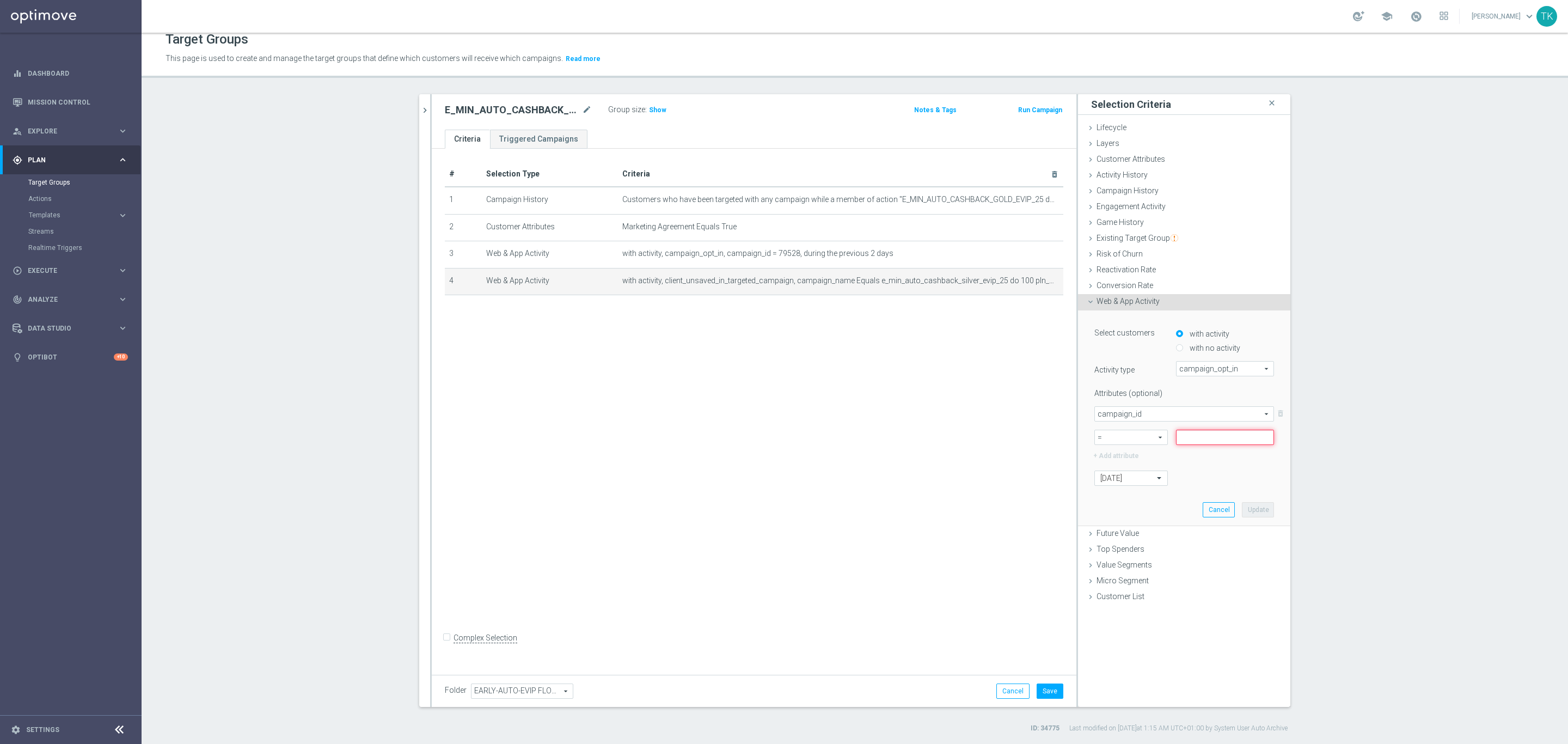
click at [1176, 438] on input at bounding box center [1225, 437] width 98 height 15
paste input "79528"
type input "79528"
click at [1249, 501] on div "Select customers with activity with no activity Activity type campaign_opt_in c…" at bounding box center [1184, 418] width 196 height 215
click at [1256, 503] on button "Update" at bounding box center [1258, 509] width 32 height 15
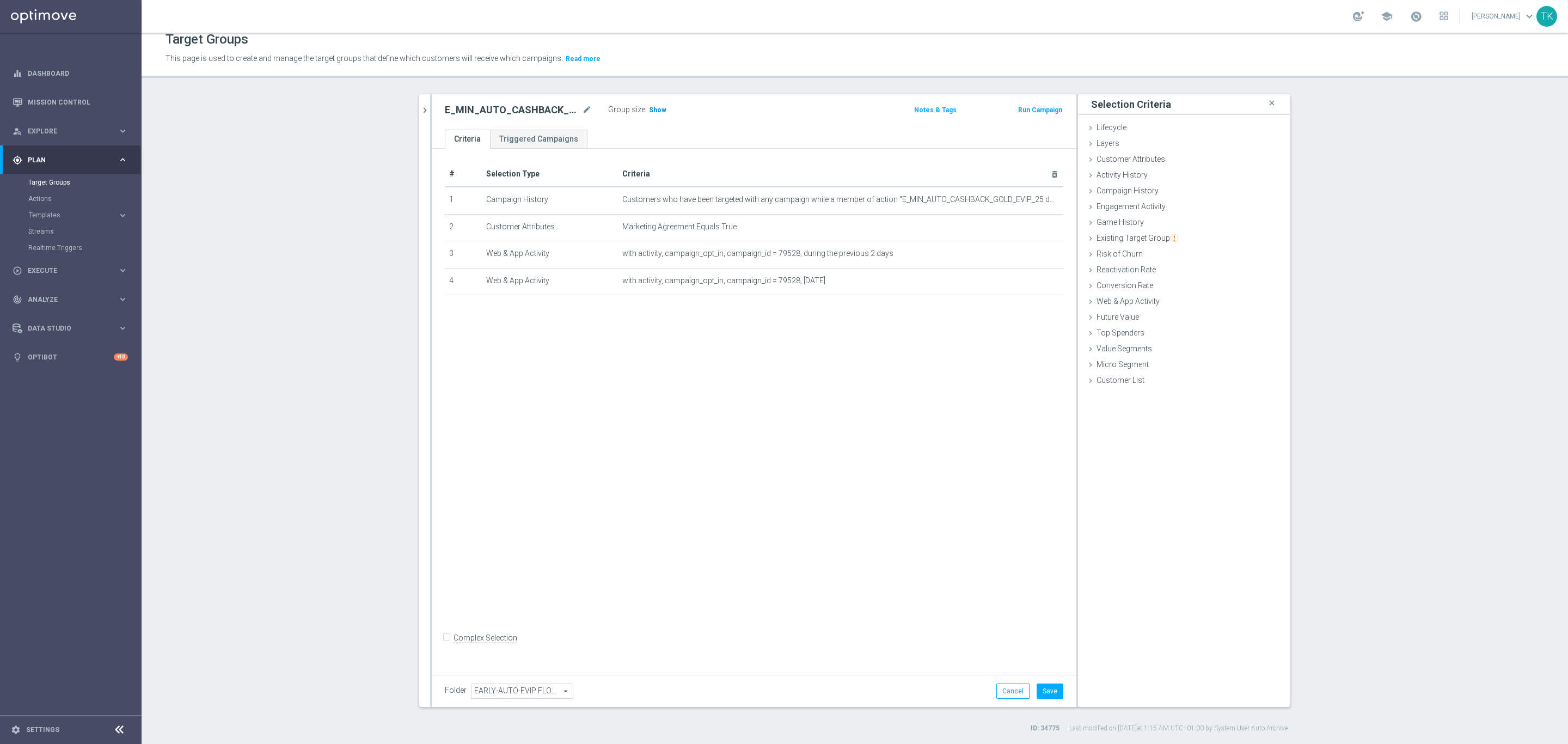
click at [649, 113] on span "Show" at bounding box center [658, 110] width 18 height 8
click at [1024, 253] on icon "mode_edit" at bounding box center [1029, 254] width 9 height 9
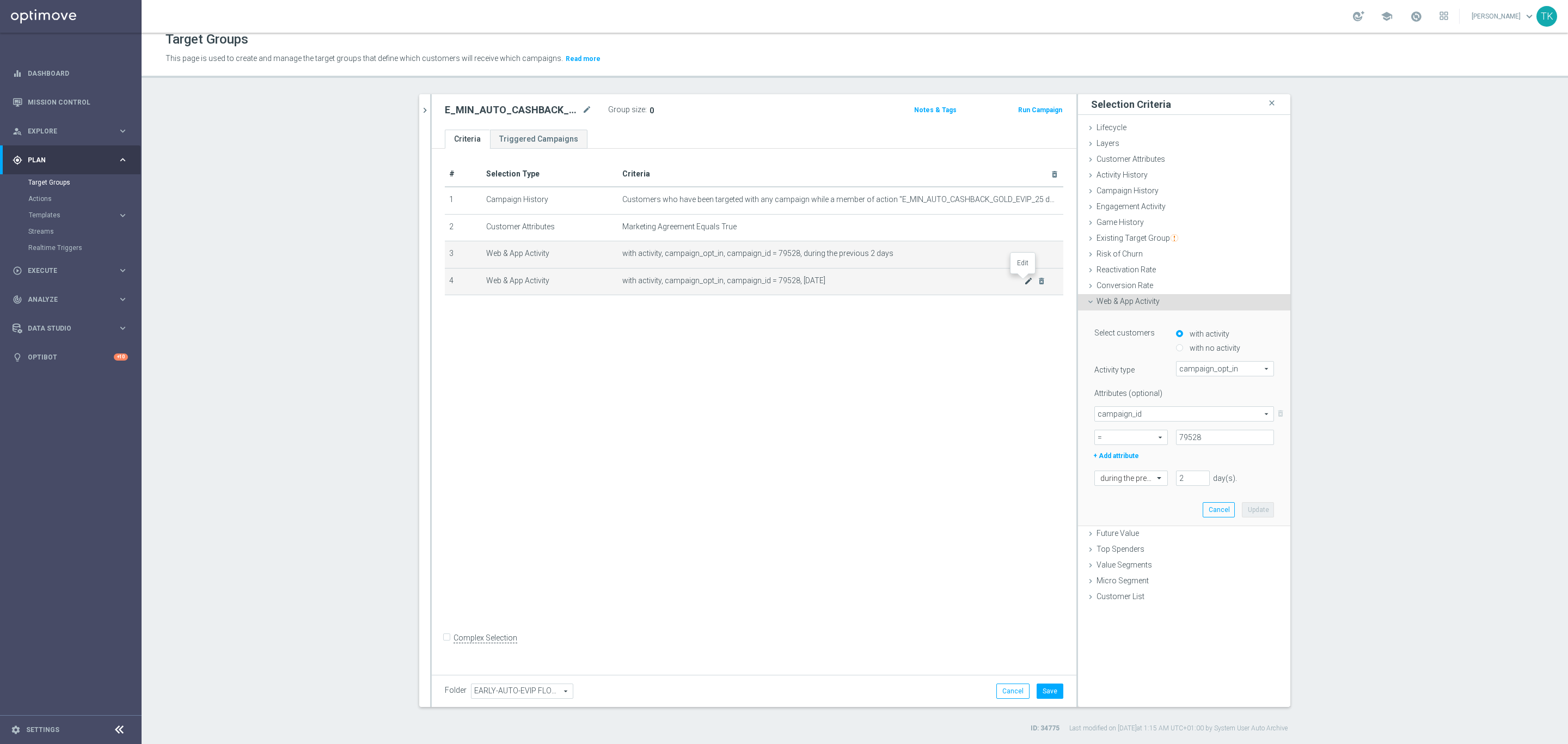
click at [1024, 281] on icon "mode_edit" at bounding box center [1029, 281] width 9 height 9
click at [1176, 345] on input "with no activity" at bounding box center [1179, 348] width 7 height 7
radio input "true"
type input "Select Attribute"
type input "Condition"
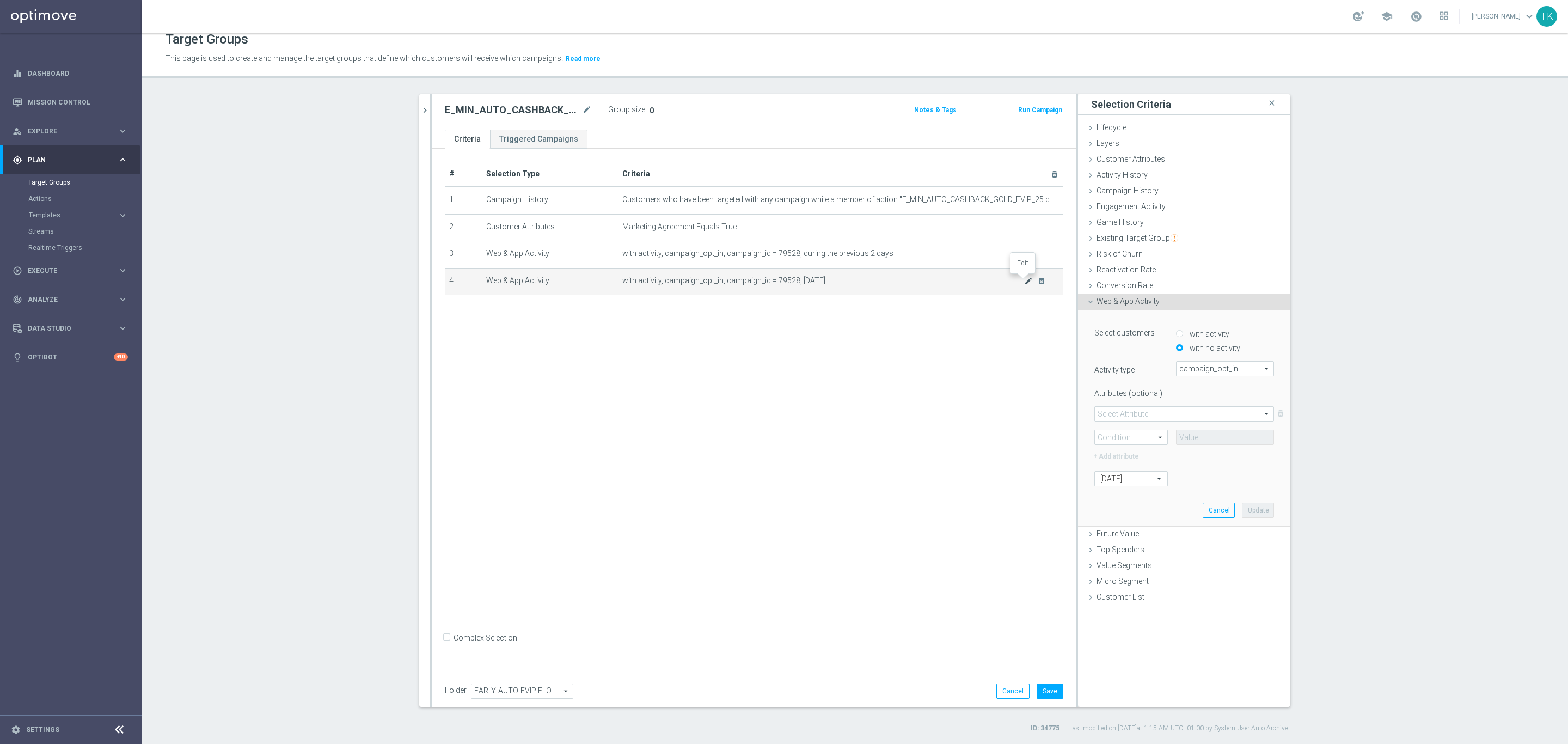
click at [1024, 283] on icon "mode_edit" at bounding box center [1029, 281] width 9 height 9
click at [1024, 255] on icon "mode_edit" at bounding box center [1029, 254] width 9 height 9
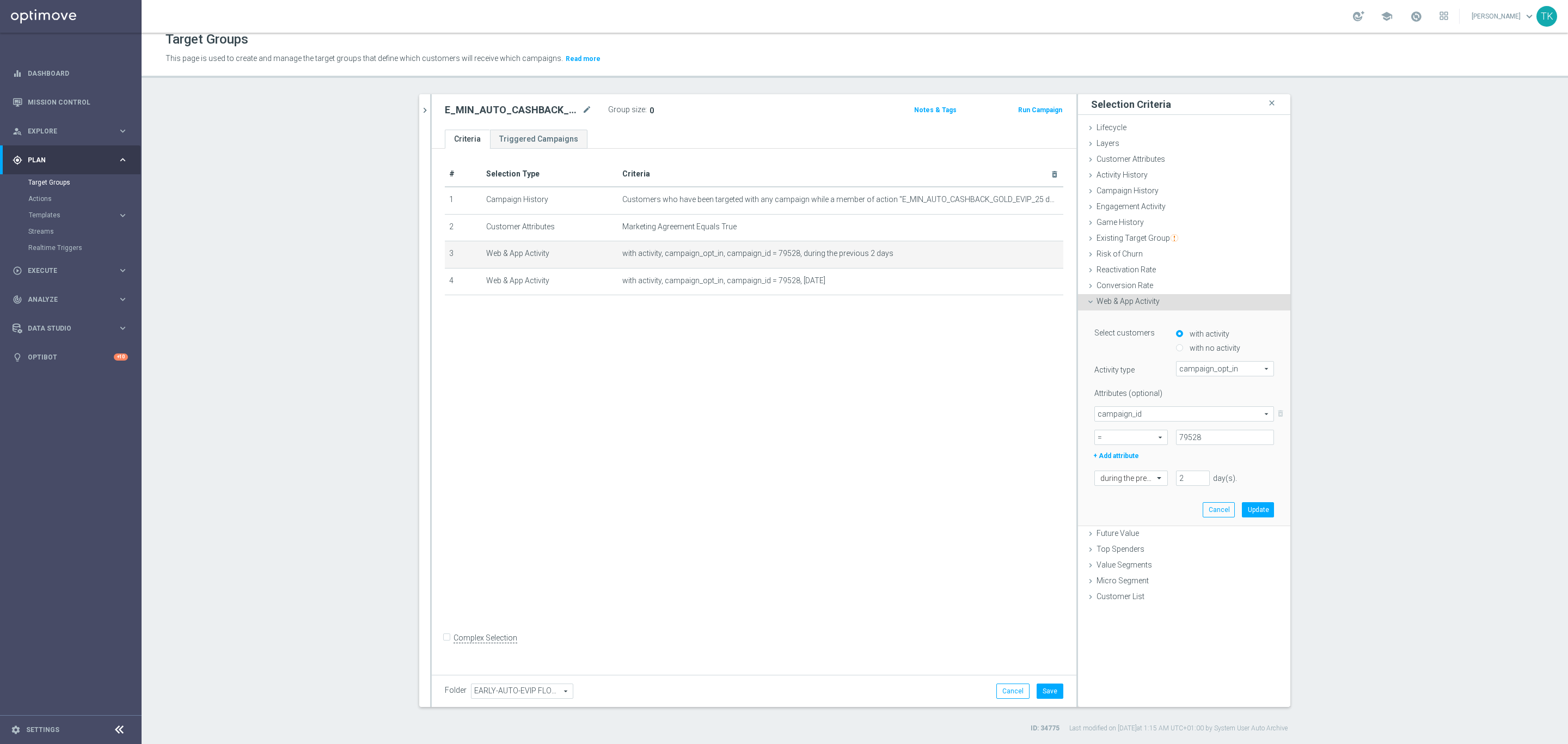
click at [1176, 343] on div "with no activity" at bounding box center [1225, 346] width 98 height 14
click at [1176, 349] on input "with no activity" at bounding box center [1179, 348] width 7 height 7
radio input "true"
type input "Select Attribute"
type input "Condition"
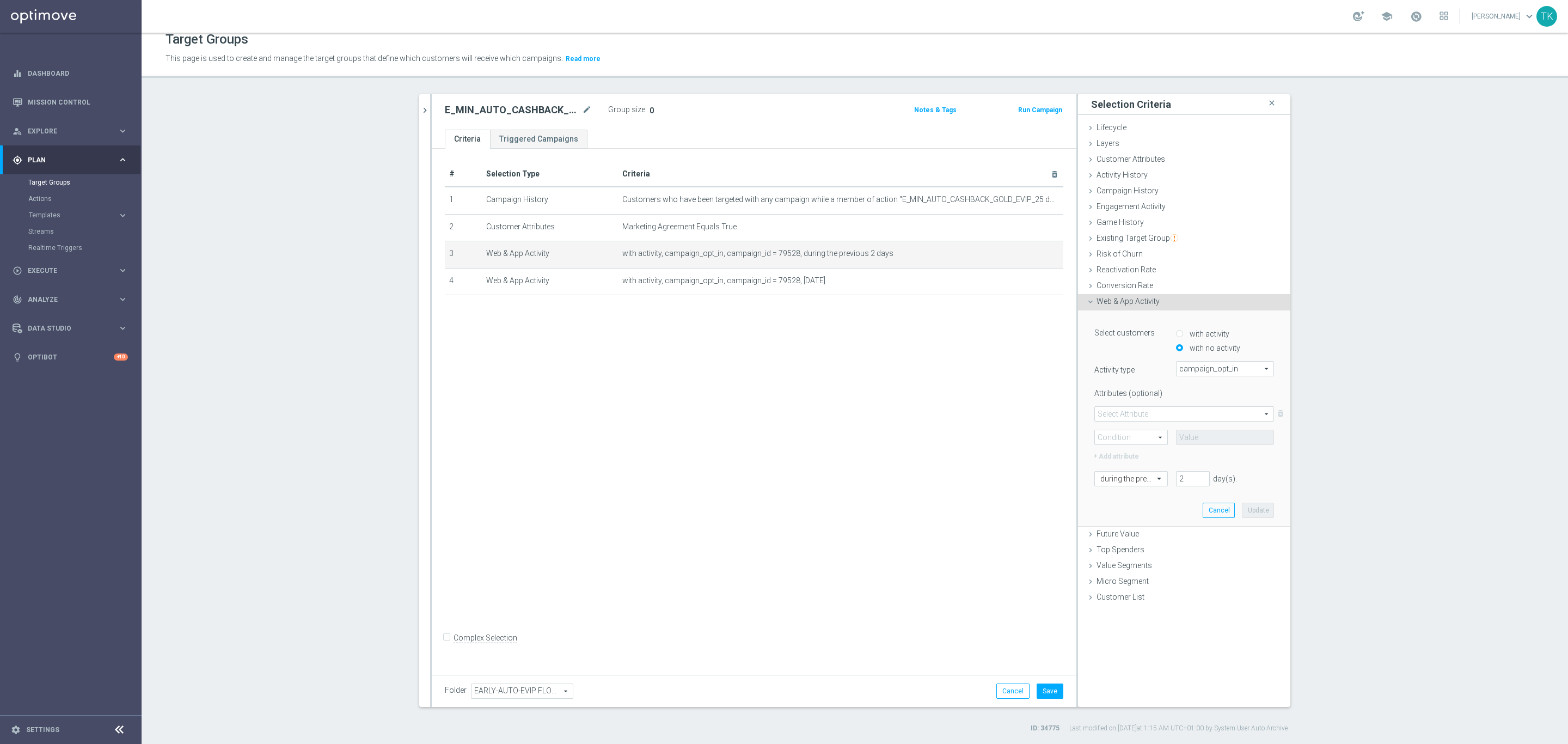
click at [1129, 414] on span "campaign_id" at bounding box center [1184, 413] width 179 height 14
click at [1118, 432] on span "campaign_id" at bounding box center [1184, 430] width 167 height 9
type input "campaign_id"
click at [1106, 433] on span "=" at bounding box center [1131, 437] width 72 height 14
click at [1114, 455] on span "=" at bounding box center [1131, 453] width 61 height 9
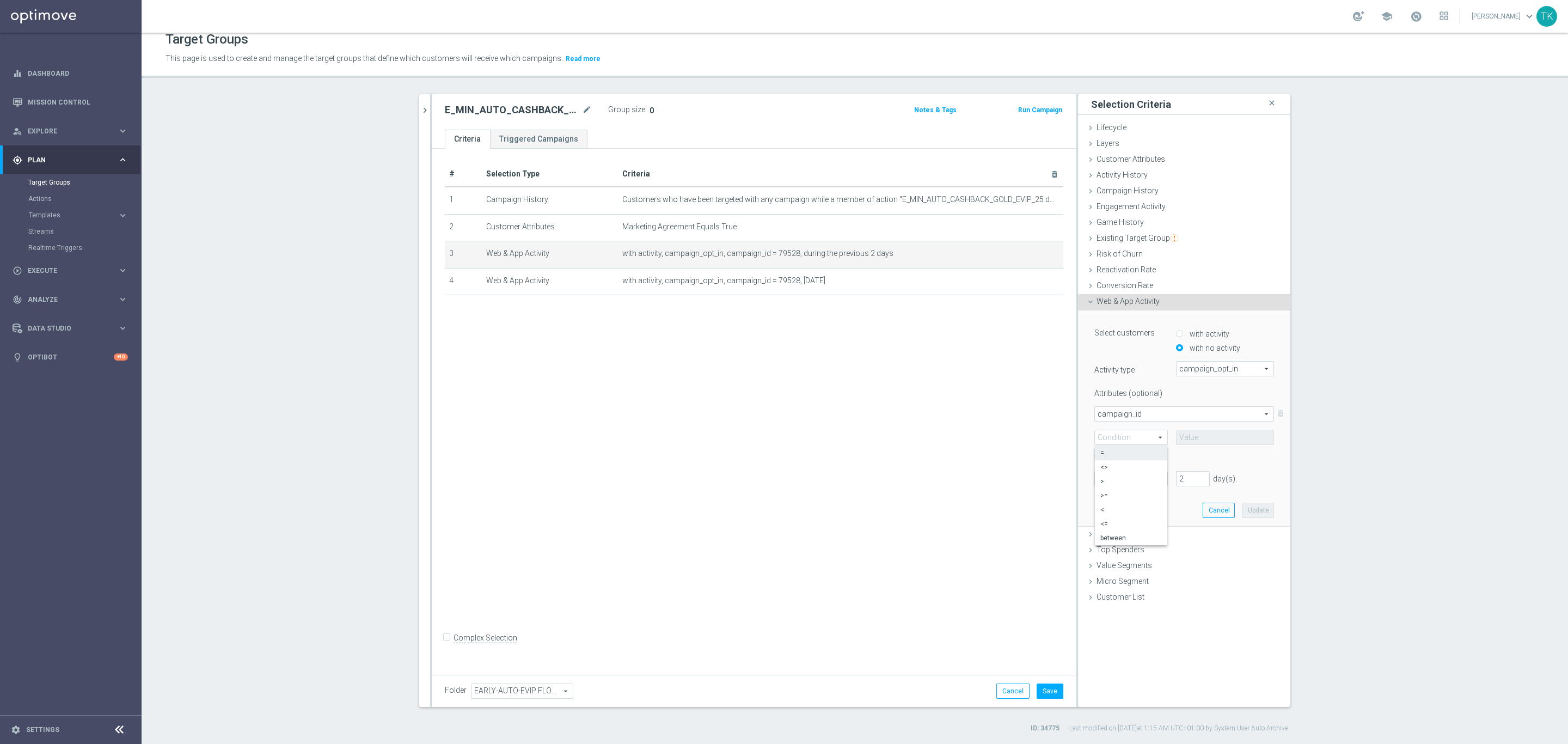
type input "="
click at [1199, 435] on input at bounding box center [1225, 437] width 98 height 15
paste input "79528"
type input "79528"
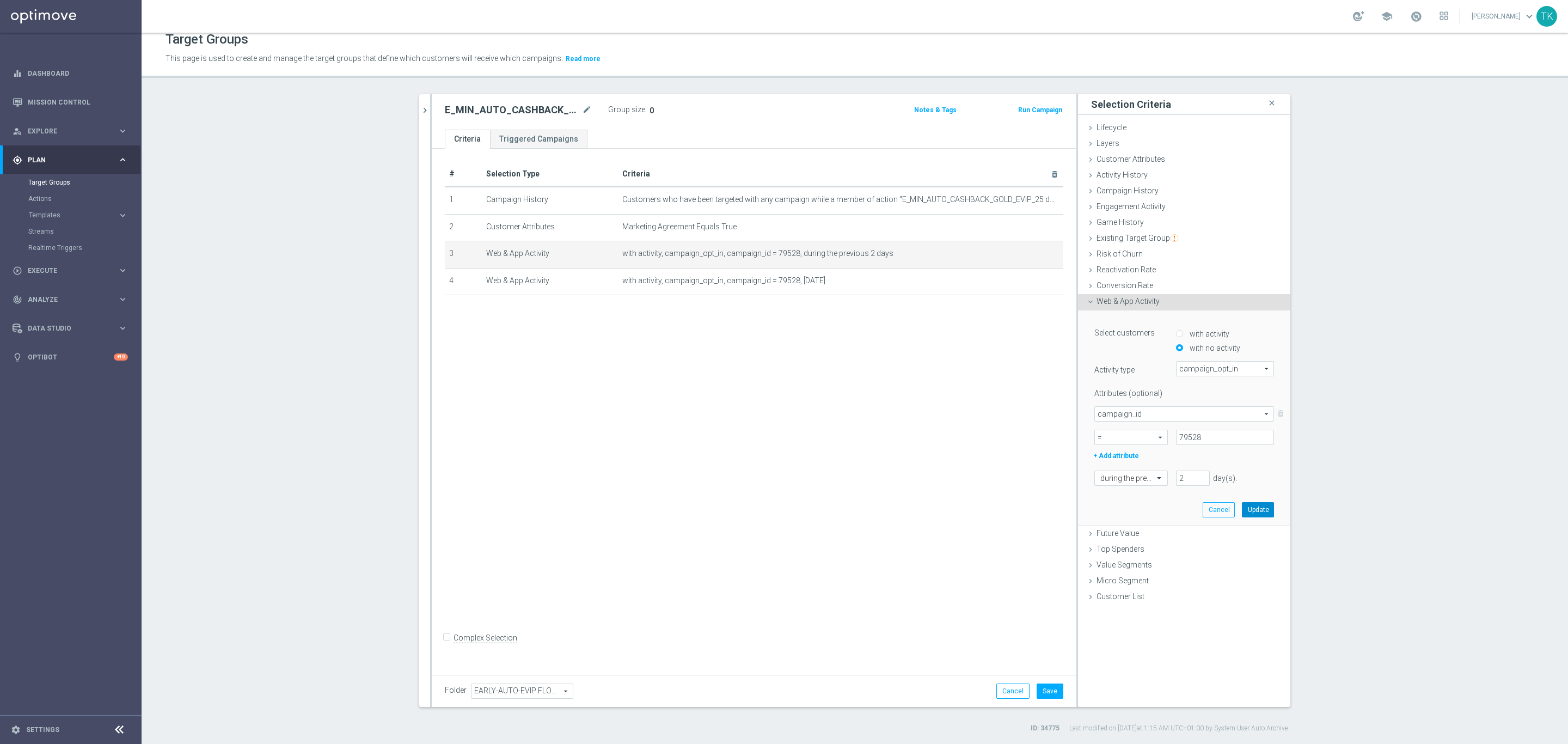
click at [1259, 513] on button "Update" at bounding box center [1258, 509] width 32 height 15
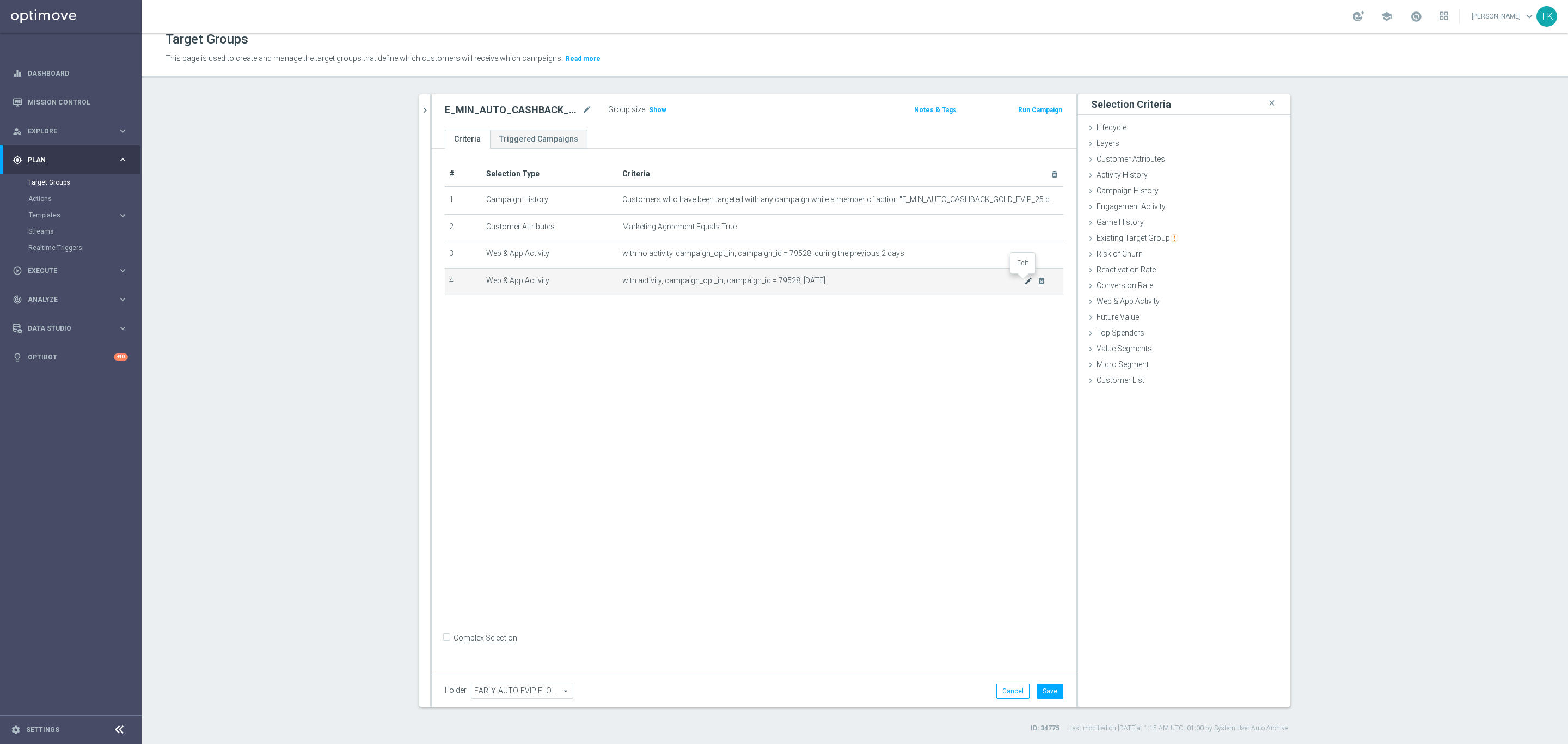
click at [1024, 282] on icon "mode_edit" at bounding box center [1029, 281] width 9 height 9
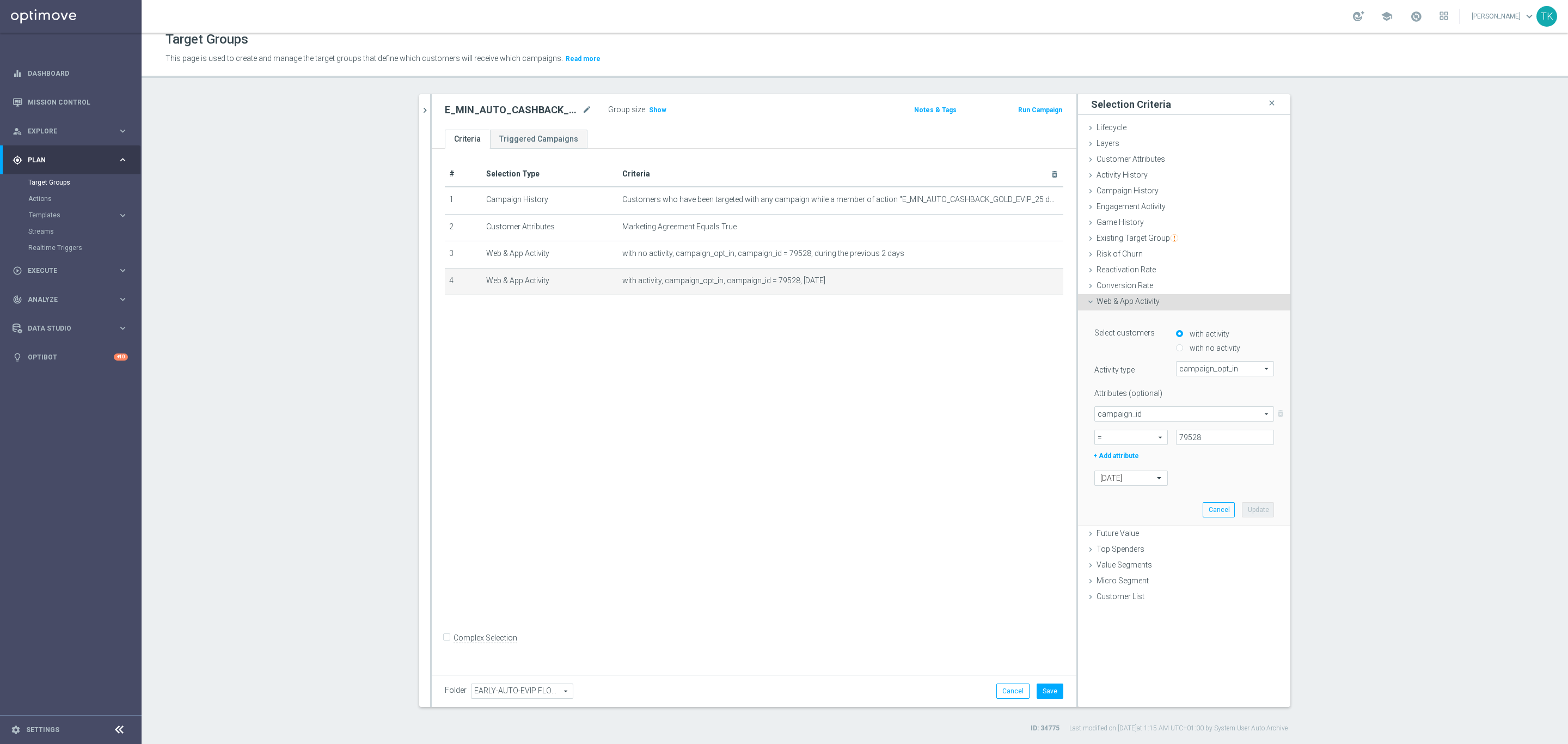
click at [1177, 349] on input "with no activity" at bounding box center [1179, 348] width 7 height 7
radio input "true"
type input "Select Attribute"
type input "Condition"
click at [1116, 412] on span "campaign_id" at bounding box center [1184, 413] width 179 height 14
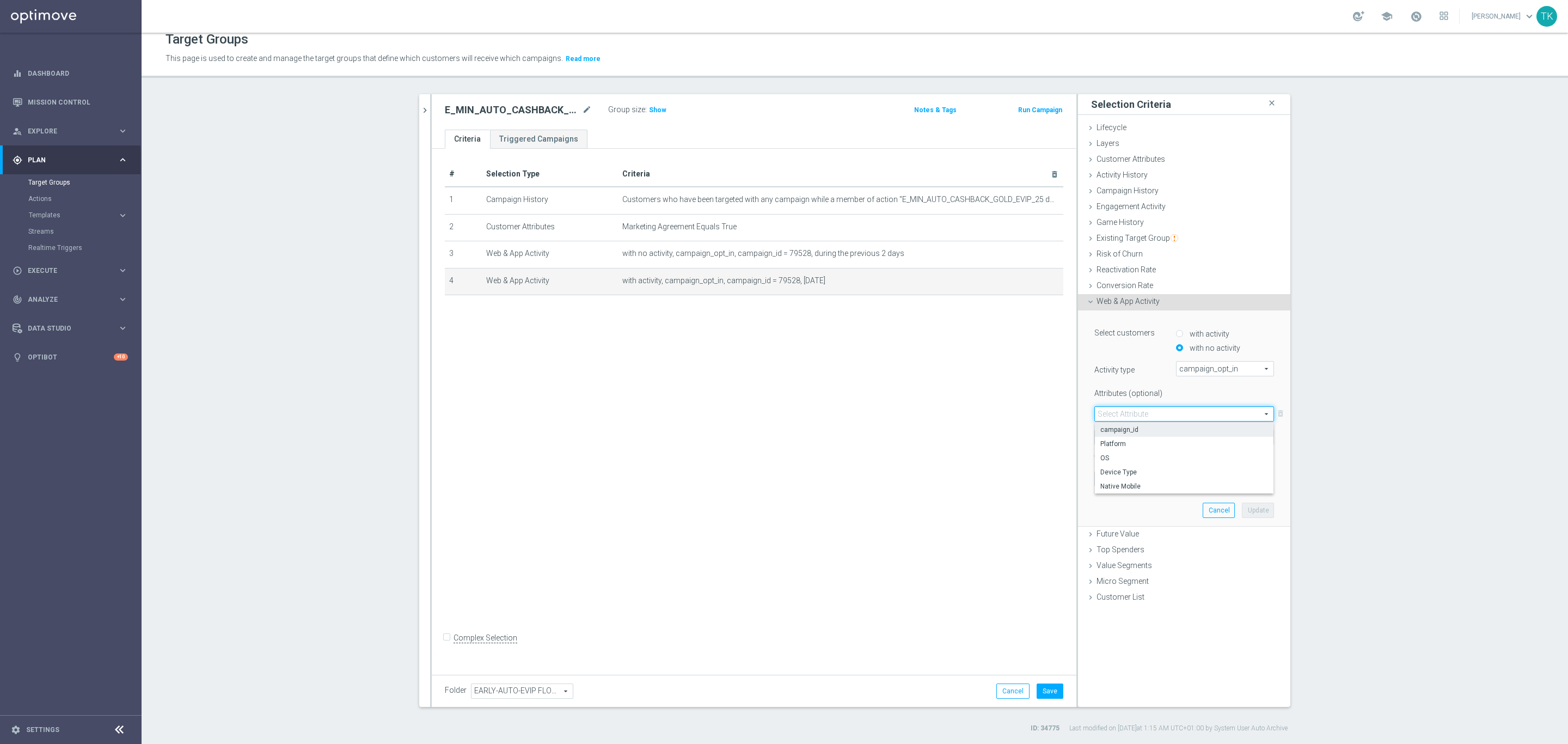
click at [1122, 430] on span "campaign_id" at bounding box center [1184, 430] width 167 height 9
type input "campaign_id"
click at [1106, 438] on span "=" at bounding box center [1131, 437] width 72 height 14
click at [1108, 455] on span "=" at bounding box center [1131, 453] width 61 height 9
type input "="
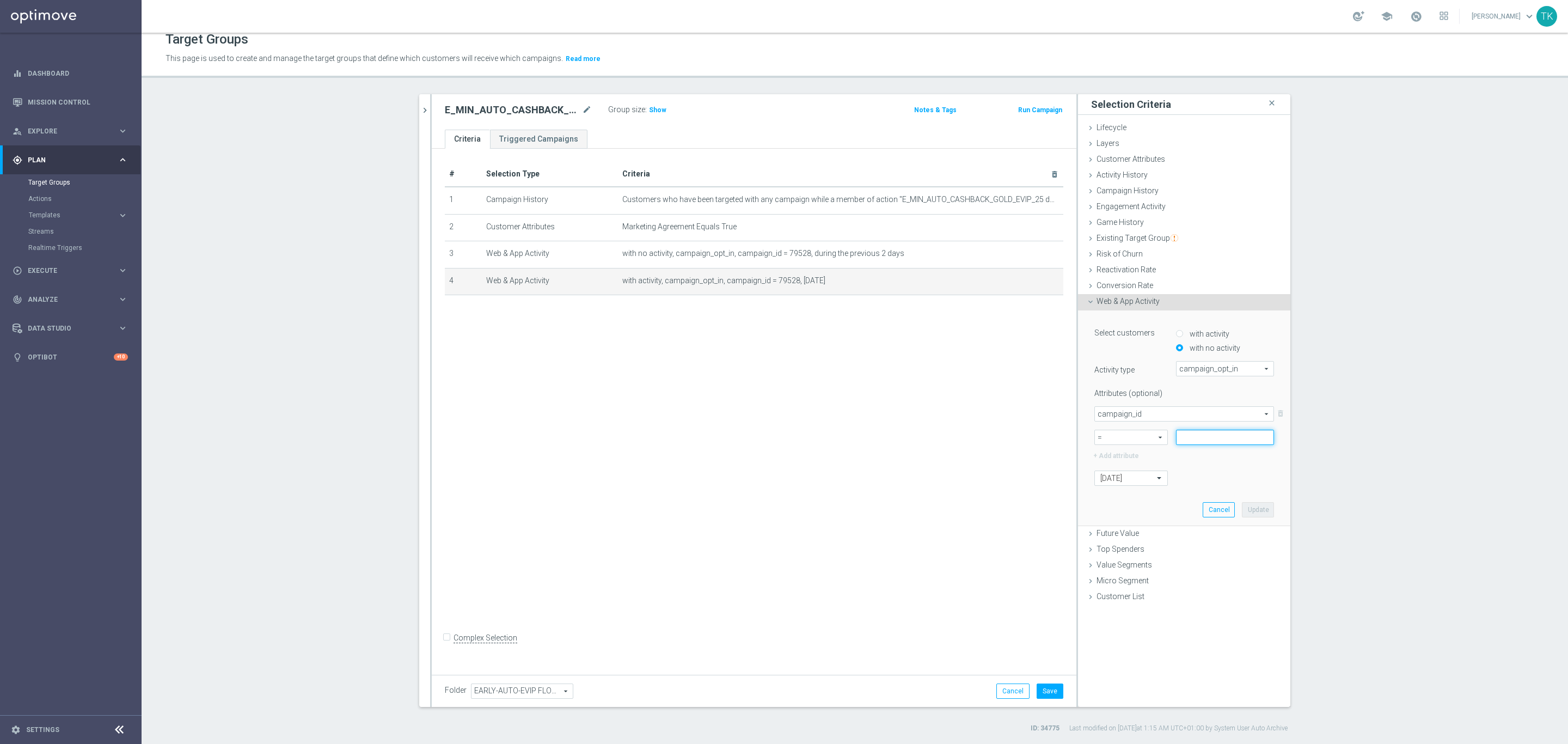
click at [1191, 438] on input at bounding box center [1225, 437] width 98 height 15
paste input "79528"
type input "79528"
click at [1258, 510] on button "Update" at bounding box center [1258, 509] width 32 height 15
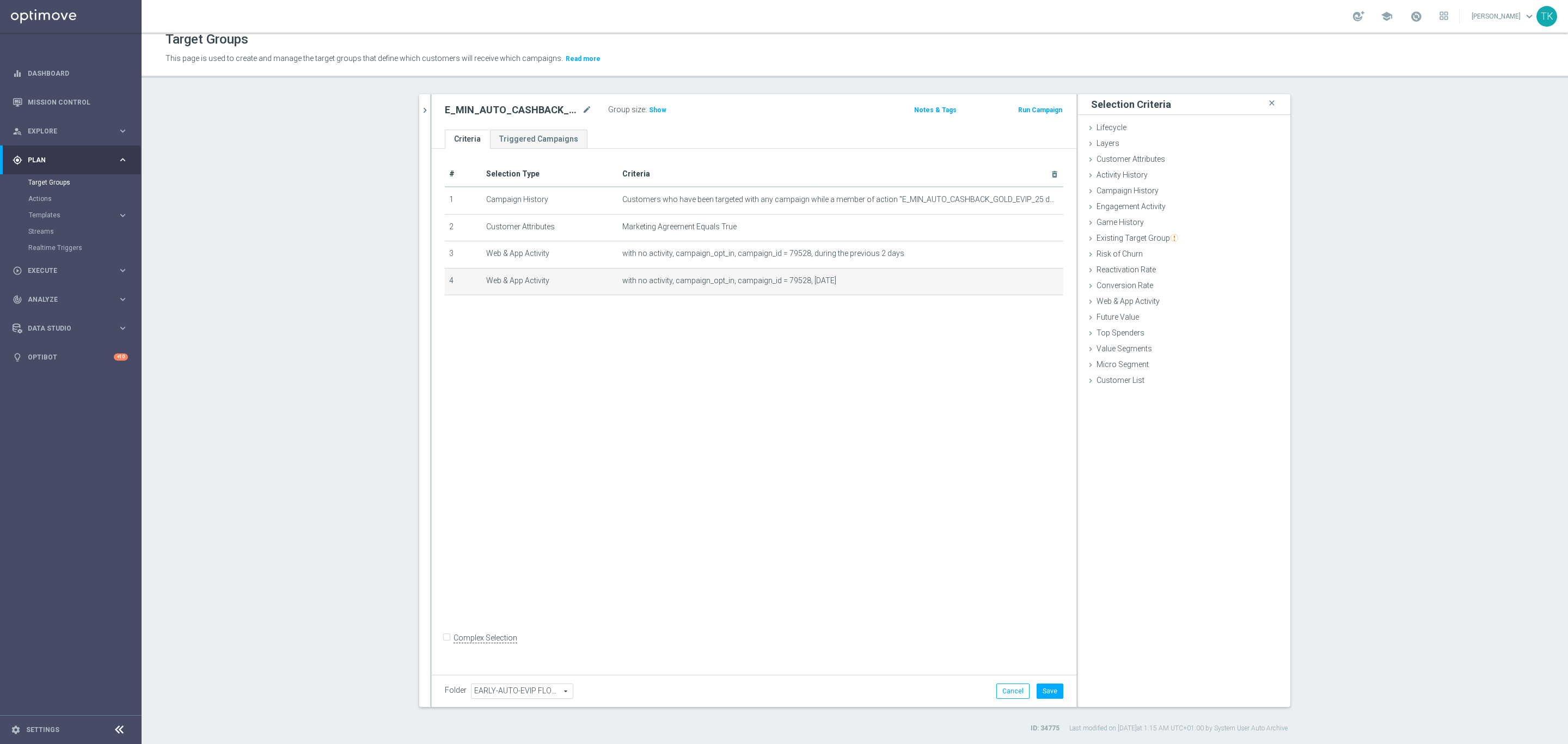
click at [654, 103] on div "Group size : Show" at bounding box center [663, 109] width 109 height 13
click at [657, 109] on span "Show" at bounding box center [658, 110] width 18 height 8
click at [1052, 694] on button "Save" at bounding box center [1050, 691] width 27 height 15
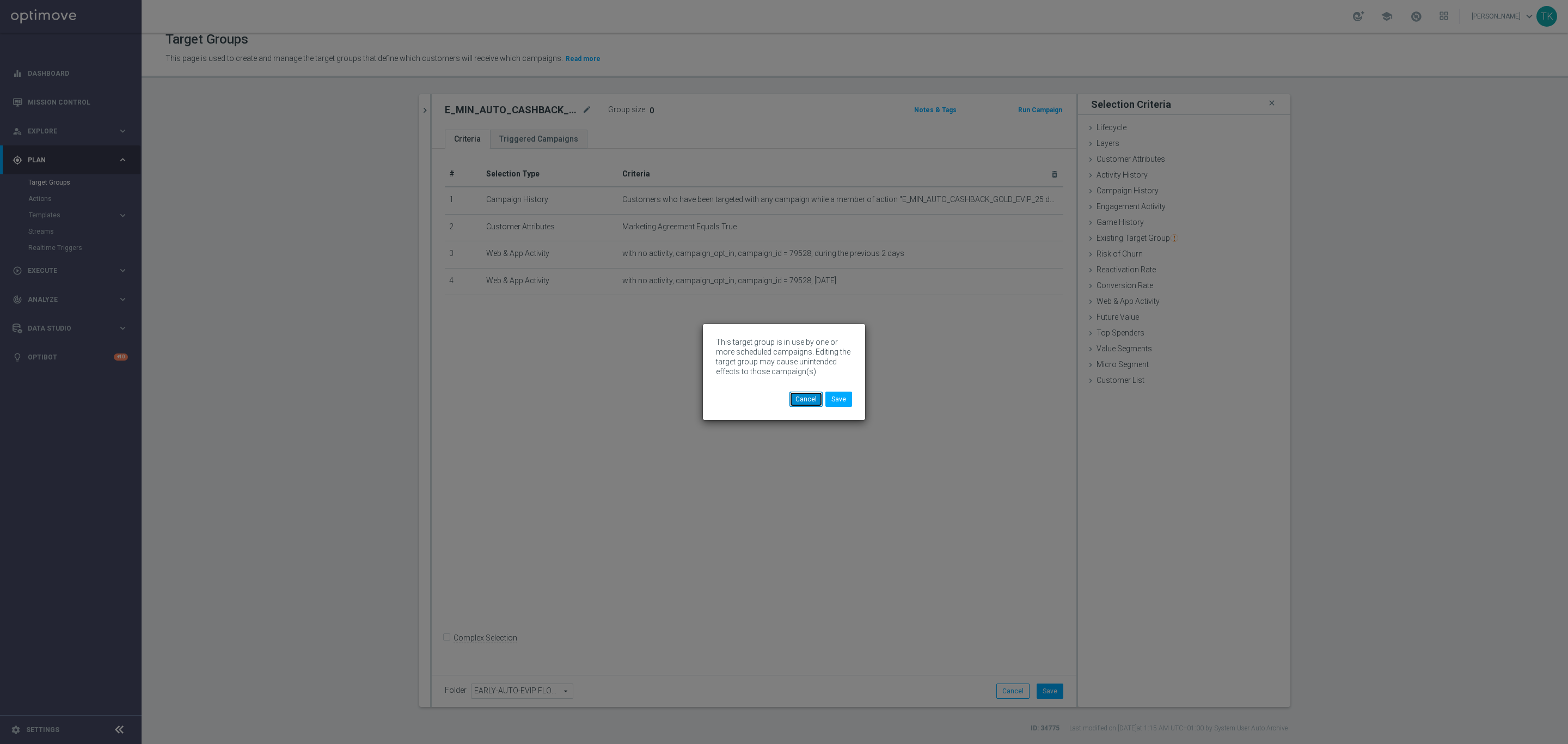
click at [808, 402] on button "Cancel" at bounding box center [806, 399] width 33 height 15
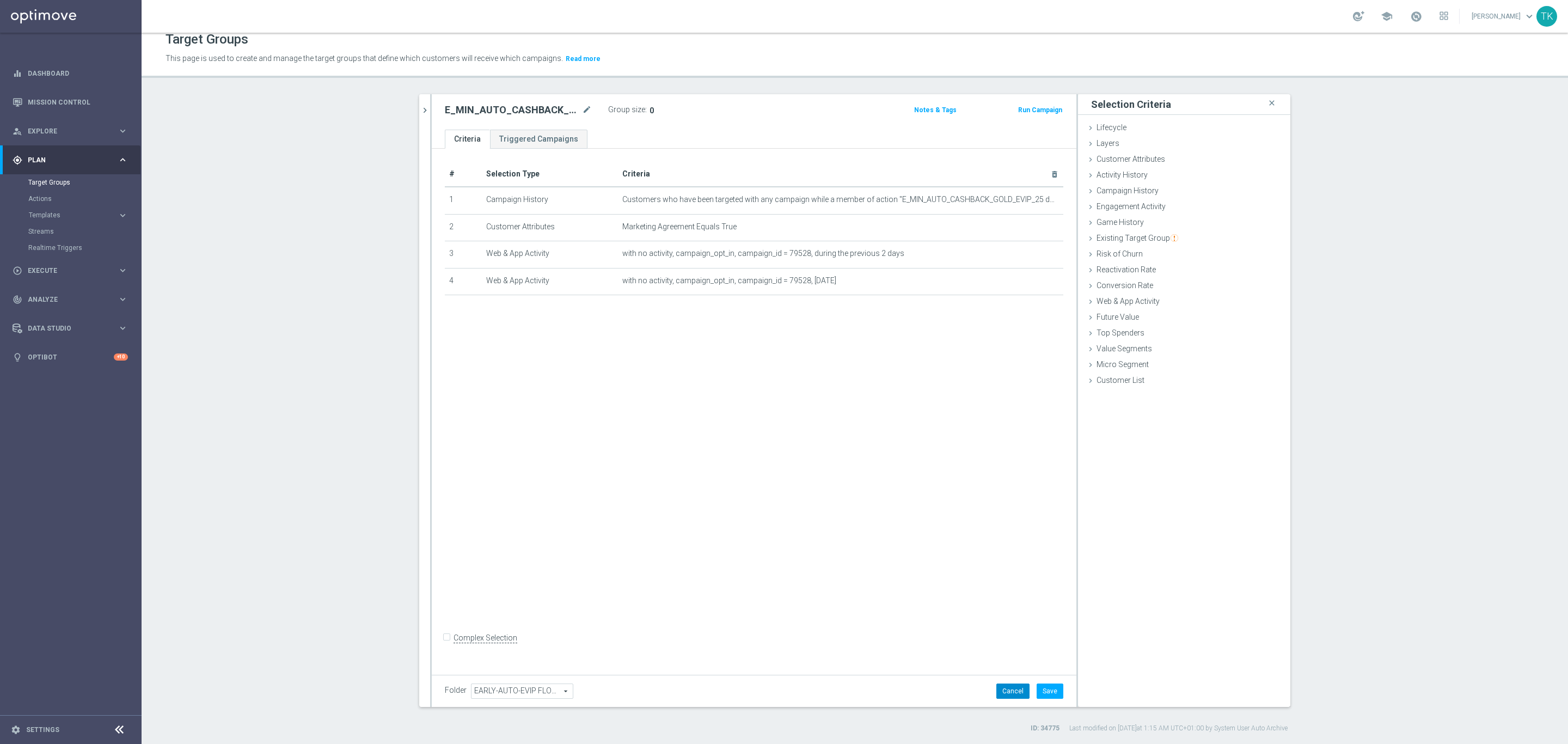
click at [1007, 693] on button "Cancel" at bounding box center [1013, 691] width 33 height 15
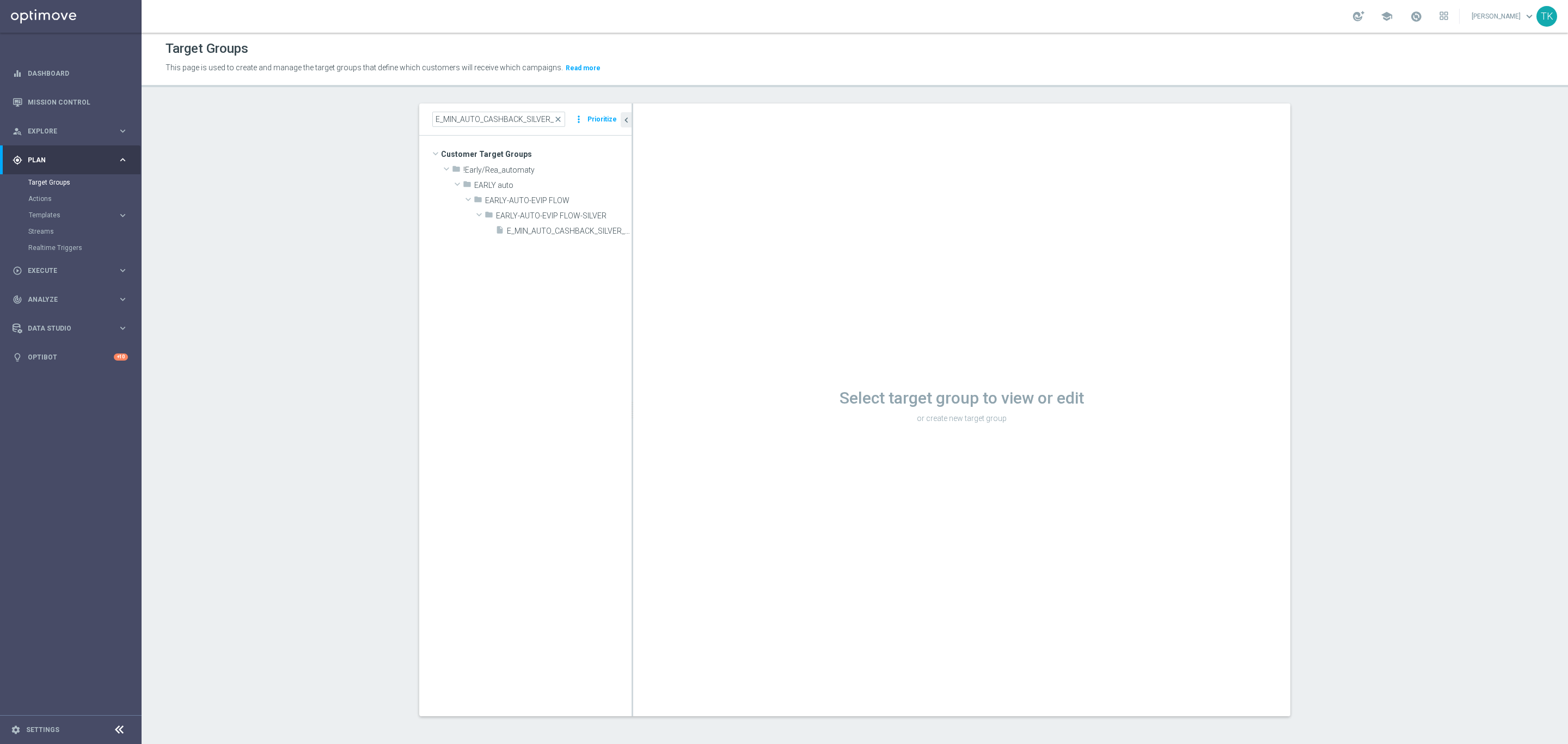
scroll to position [1, 0]
click at [476, 115] on input "E_MIN_AUTO_CASHBACK_SILVER_EVIP_25 do 100 PLN_REM_WEEKLY" at bounding box center [499, 120] width 133 height 15
paste input "ALL_AUTO_DEPO_SILVER_EVIP_REA_50 do 500 PLN"
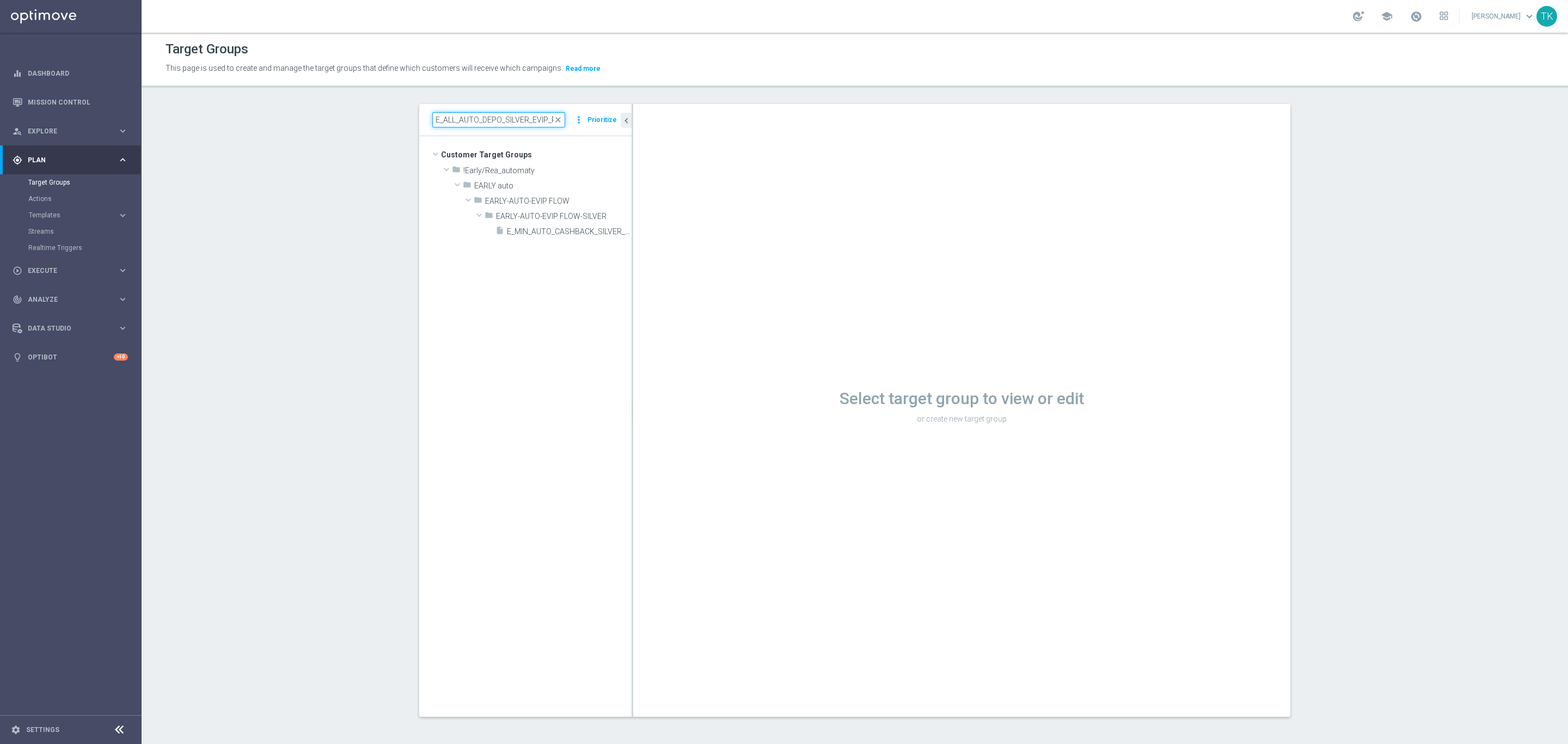
scroll to position [0, 92]
type input "E_ALL_AUTO_DEPO_SILVER_EVIP_REA_50 do 500 PLN_WEEKLY"
click at [556, 233] on span "E_ALL_AUTO_DEPO_SILVER_EVIP_REA_50 do 500 PLN_WEEKLY" at bounding box center [557, 231] width 100 height 9
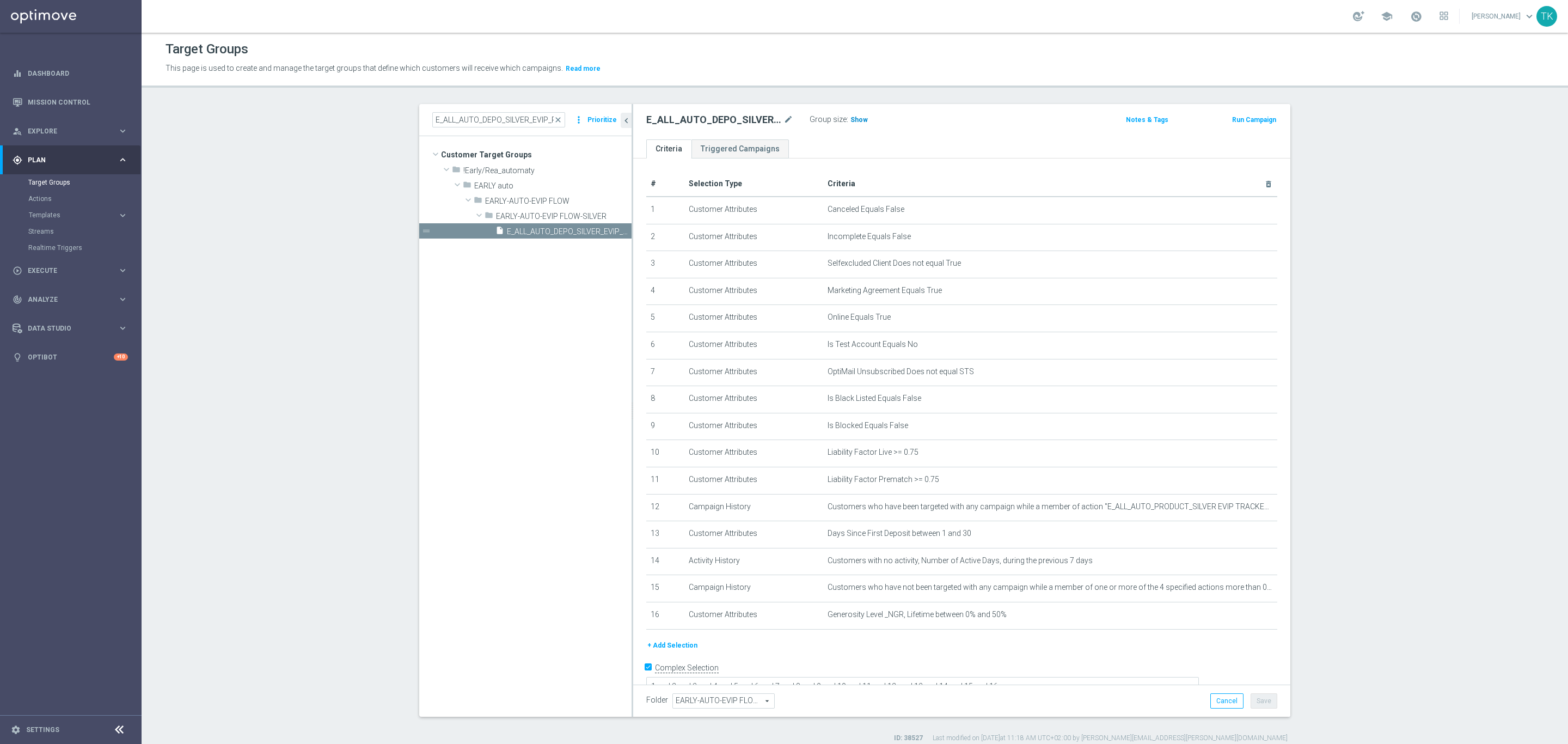
click at [850, 122] on span "Show" at bounding box center [859, 120] width 18 height 8
click at [1237, 561] on icon "mode_edit" at bounding box center [1242, 561] width 9 height 9
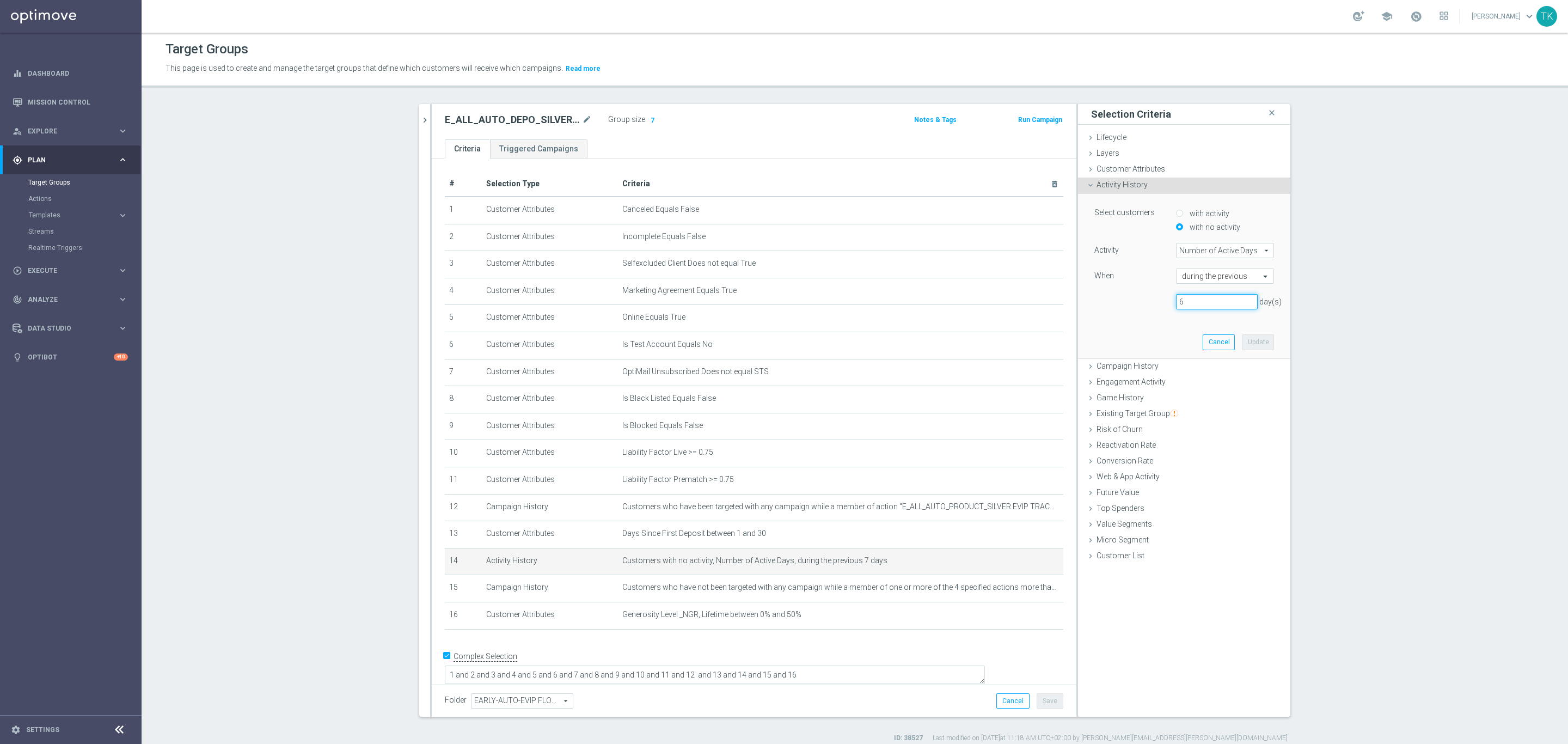
click at [1242, 306] on input "6" at bounding box center [1217, 302] width 82 height 15
type input "5"
click at [1242, 306] on input "5" at bounding box center [1217, 302] width 82 height 15
click at [1252, 339] on button "Update" at bounding box center [1258, 342] width 32 height 15
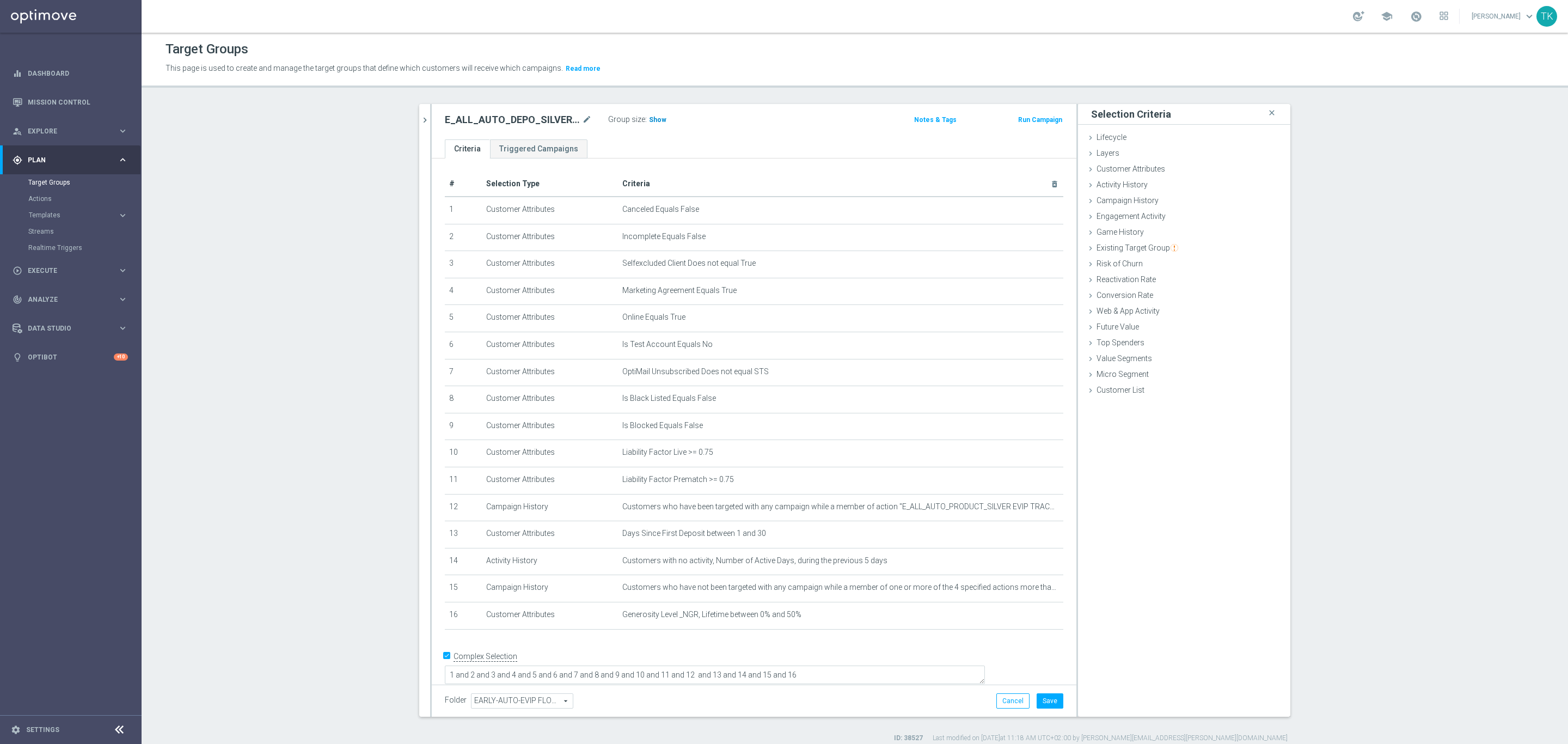
click at [657, 118] on span "Show" at bounding box center [658, 120] width 18 height 8
click at [1006, 703] on button "Cancel" at bounding box center [1013, 701] width 33 height 15
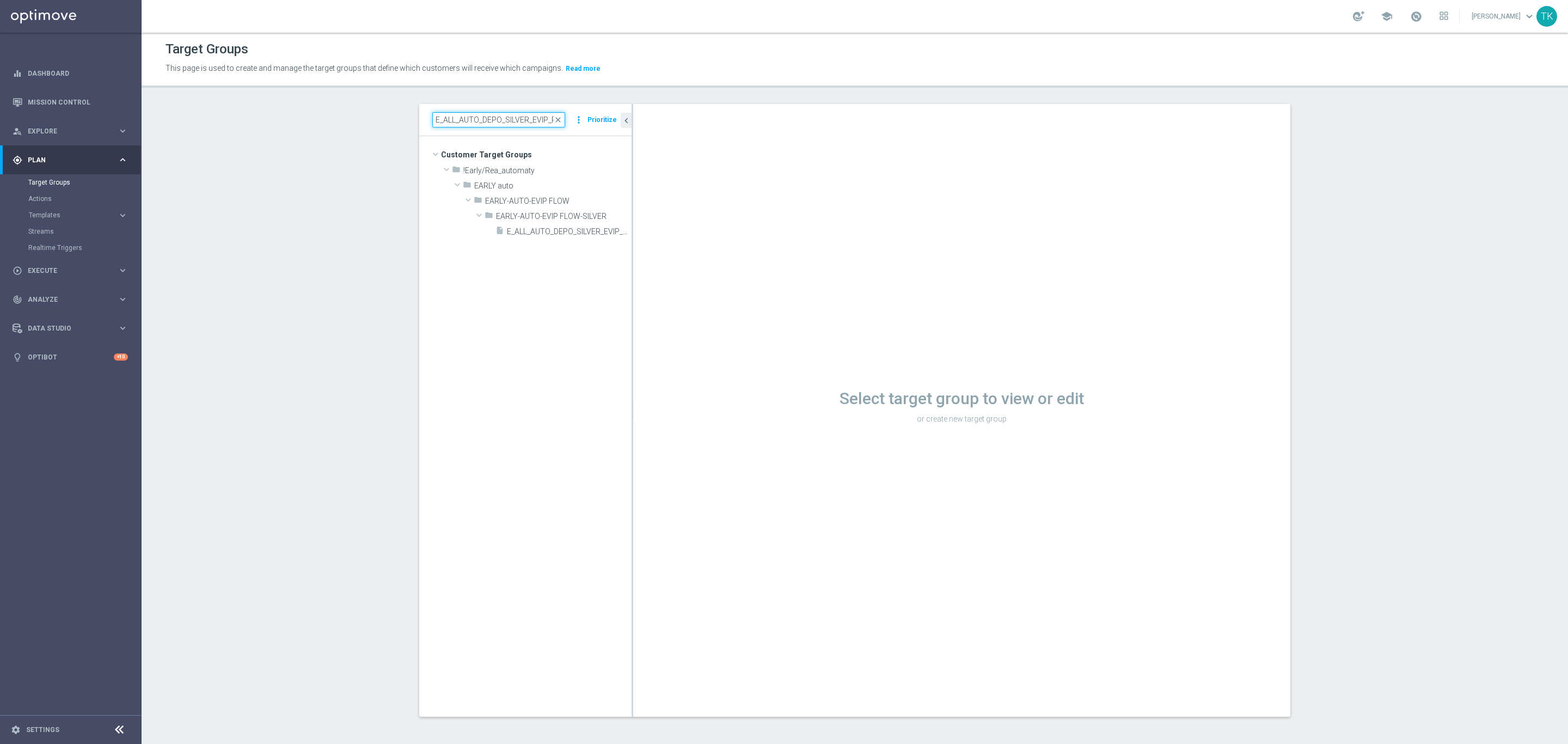
click at [487, 118] on input "E_ALL_AUTO_DEPO_SILVER_EVIP_REA_50 do 500 PLN_WEEKLY" at bounding box center [499, 120] width 133 height 15
paste input "MIN_AUTO_DEPO_SILVER_EVIP_25 do 1"
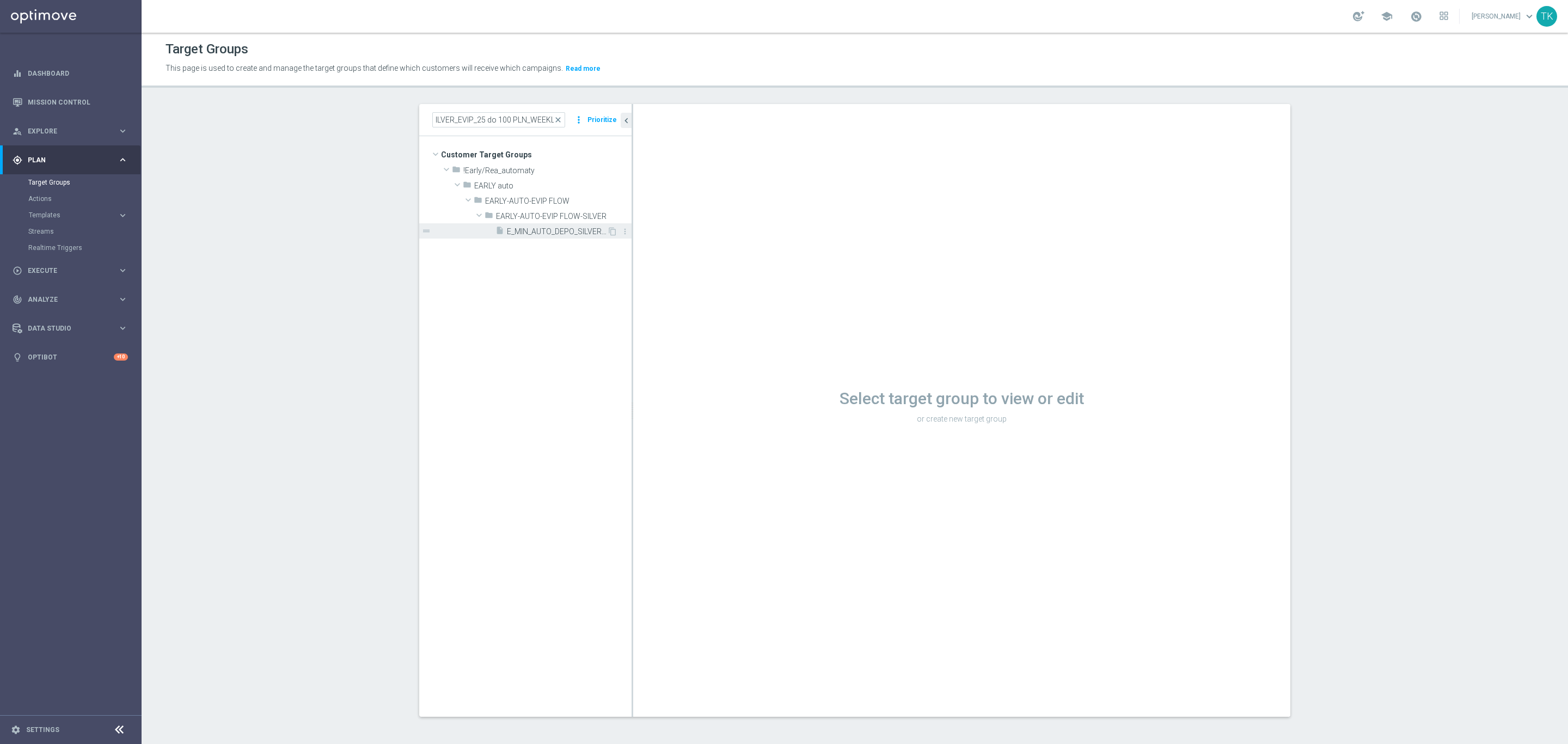
click at [558, 227] on span "E_MIN_AUTO_DEPO_SILVER_EVIP_25 do 100 PLN_WEEKLY" at bounding box center [557, 231] width 100 height 9
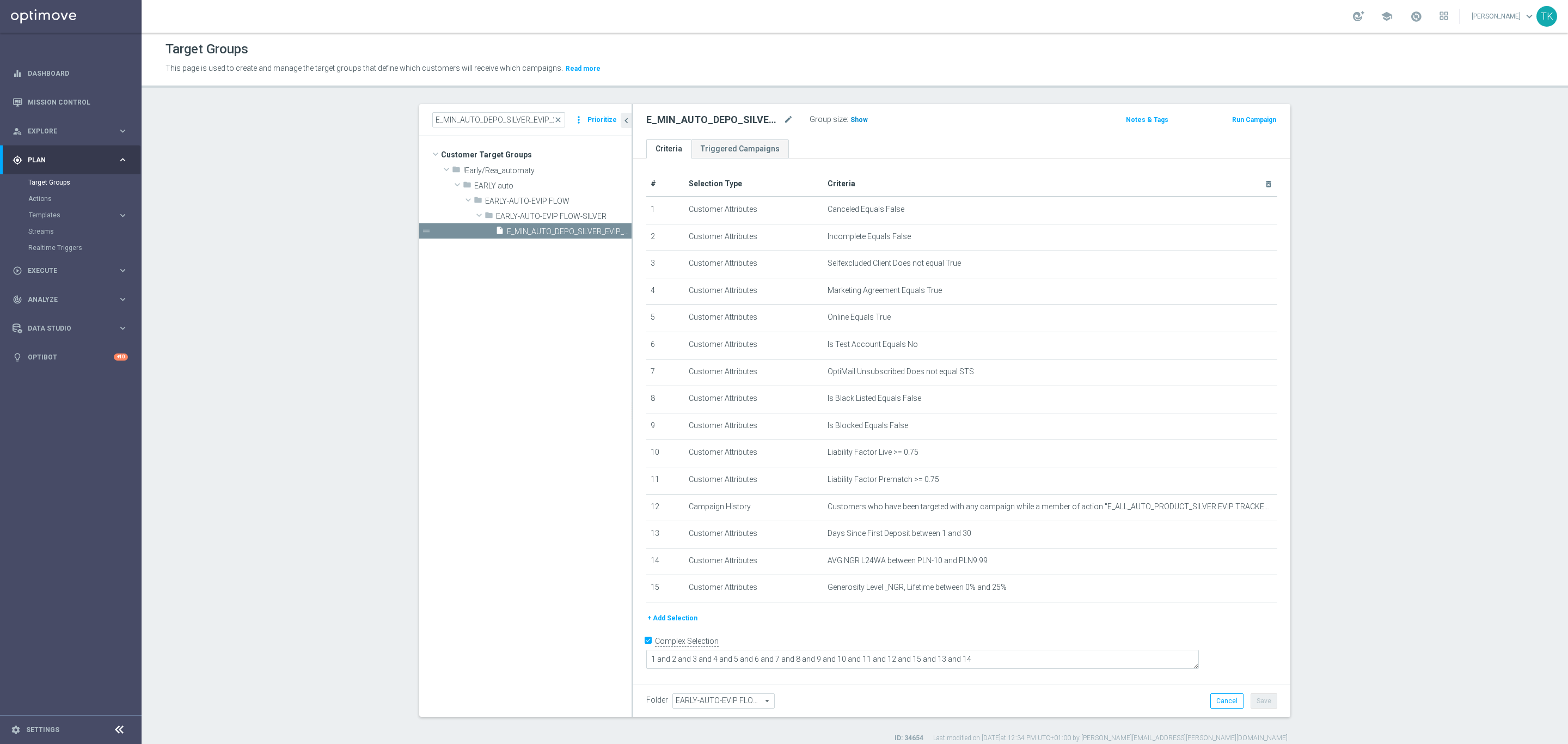
click at [851, 122] on span "Show" at bounding box center [859, 120] width 18 height 8
click at [484, 118] on input "E_MIN_AUTO_DEPO_SILVER_EVIP_25 do 100 PLN_WEEKLY" at bounding box center [499, 120] width 133 height 15
paste input "HIGH_AUTO_DEPO_SILVER_EVIP_25 do 5"
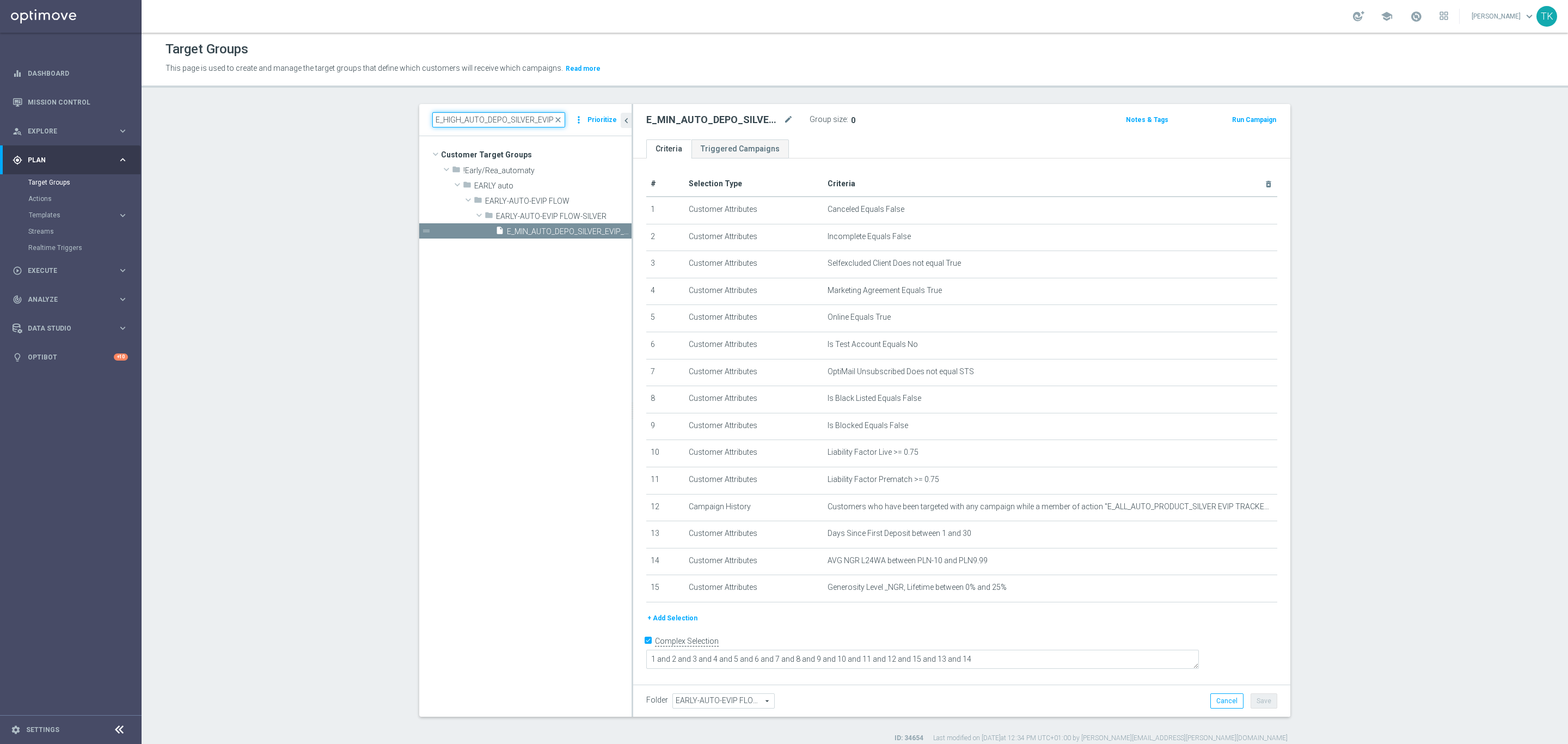
scroll to position [0, 80]
click at [536, 227] on span "E_HIGH_AUTO_DEPO_SILVER_EVIP_25 do 500 PLN_WEEKLY" at bounding box center [557, 231] width 100 height 9
click at [850, 118] on span "Show" at bounding box center [859, 120] width 18 height 8
click at [506, 122] on input "E_HIGH_AUTO_DEPO_SILVER_EVIP_25 do 500 PLN_WEEKLY" at bounding box center [499, 120] width 133 height 15
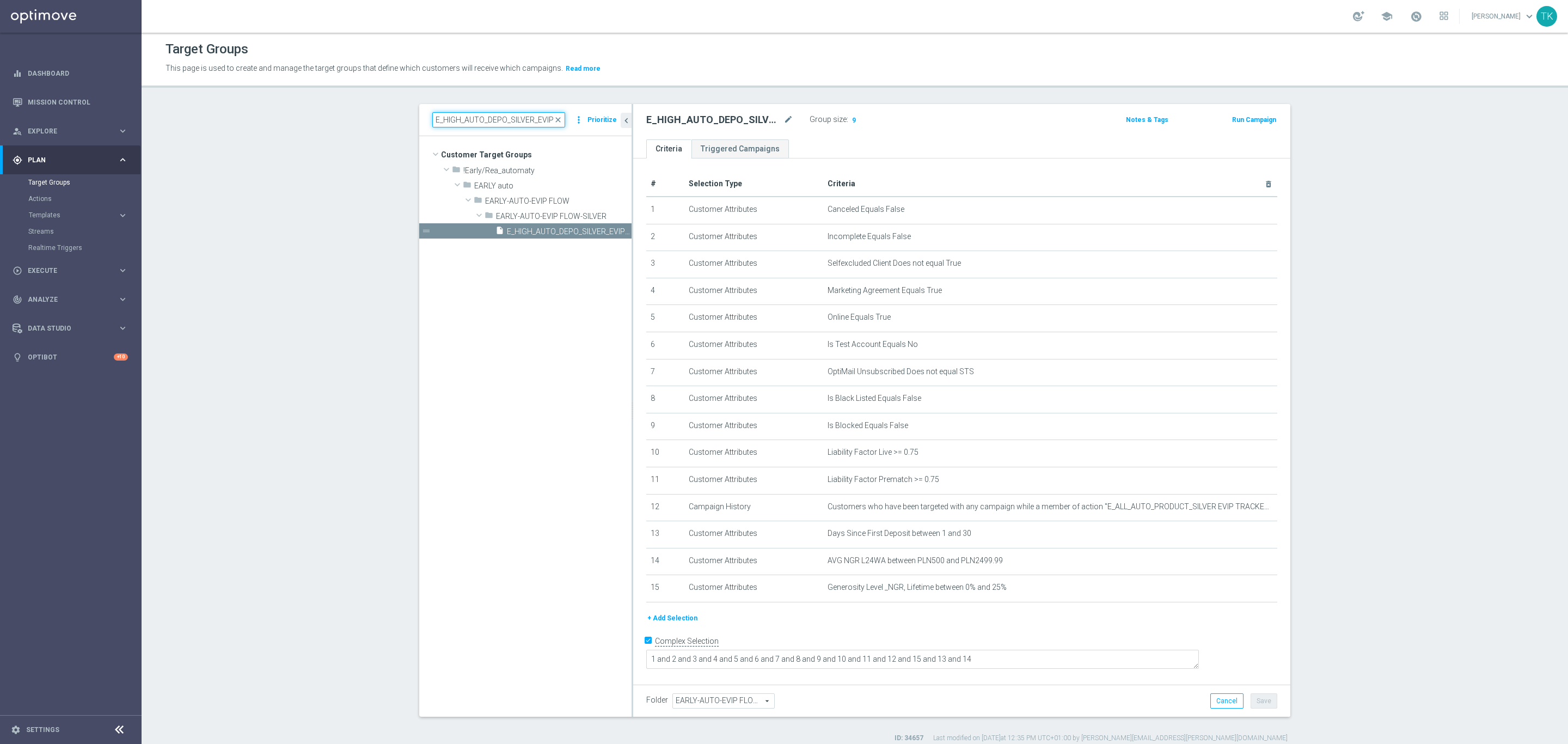
click at [506, 122] on input "E_HIGH_AUTO_DEPO_SILVER_EVIP_25 do 500 PLN_WEEKLY" at bounding box center [499, 120] width 133 height 15
paste input "MED_AUTO_DEPO_SILVER_EVIP_25 do 25"
click at [533, 227] on span "E_MED_AUTO_DEPO_SILVER_EVIP_25 do 250 PLN_WEEKLY" at bounding box center [557, 231] width 100 height 9
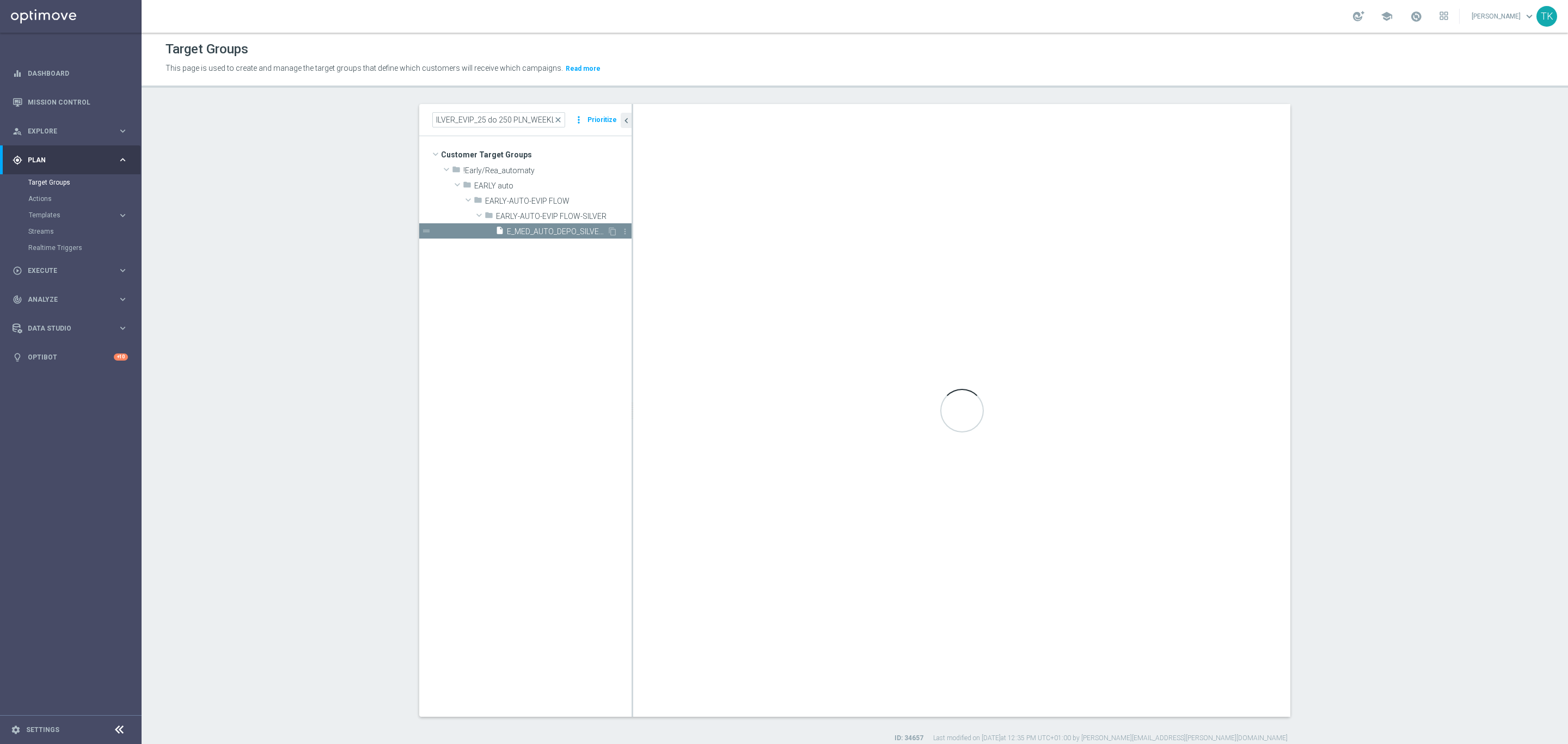
scroll to position [0, 0]
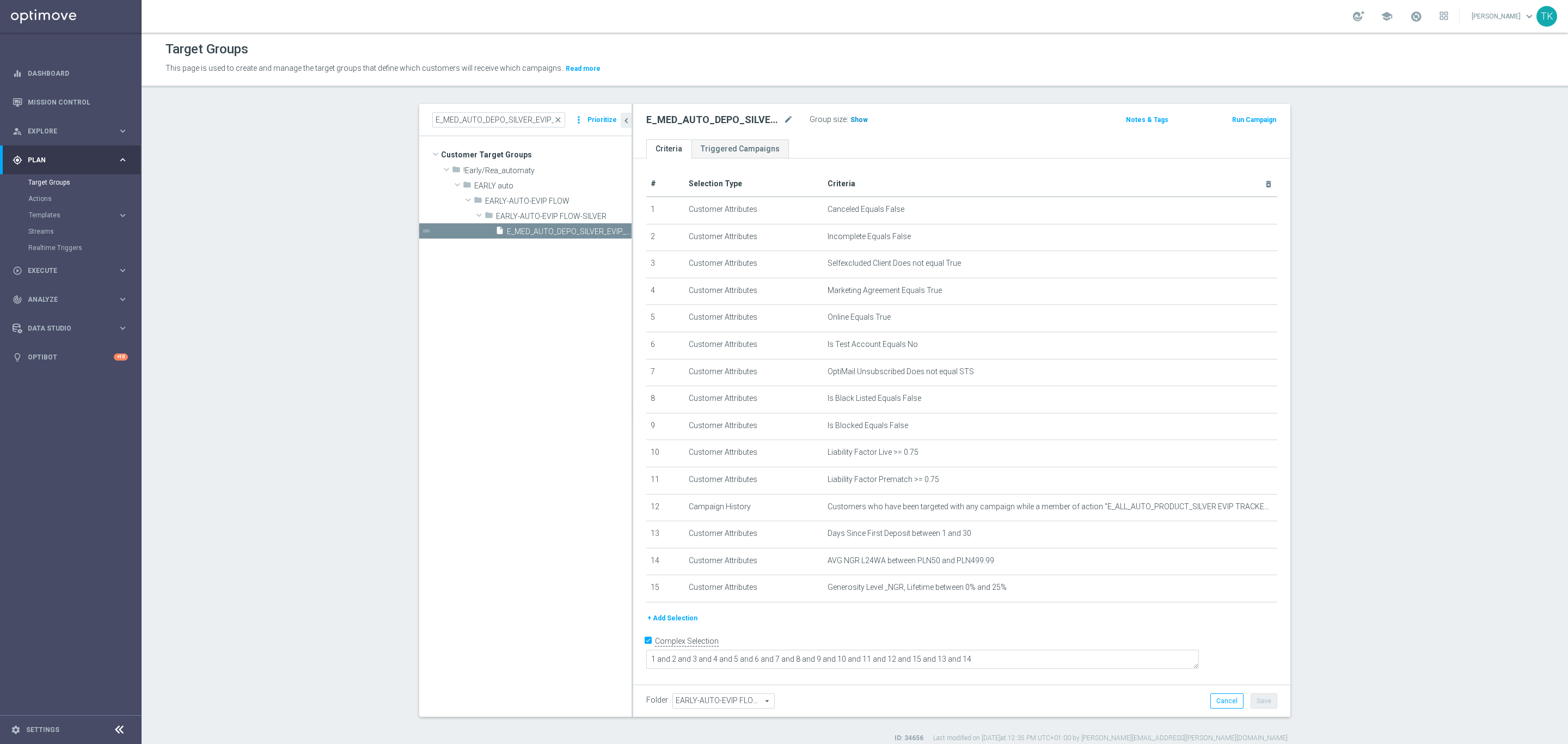
click at [852, 118] on span "Show" at bounding box center [859, 120] width 18 height 8
click at [514, 111] on div "E_MED_AUTO_DEPO_SILVER_EVIP_25 do 250 PLN_WEEKLY close more_vert Prioritize" at bounding box center [525, 120] width 213 height 32
click at [505, 118] on input "E_MED_AUTO_DEPO_SILVER_EVIP_25 do 250 PLN_WEEKLY" at bounding box center [499, 120] width 133 height 15
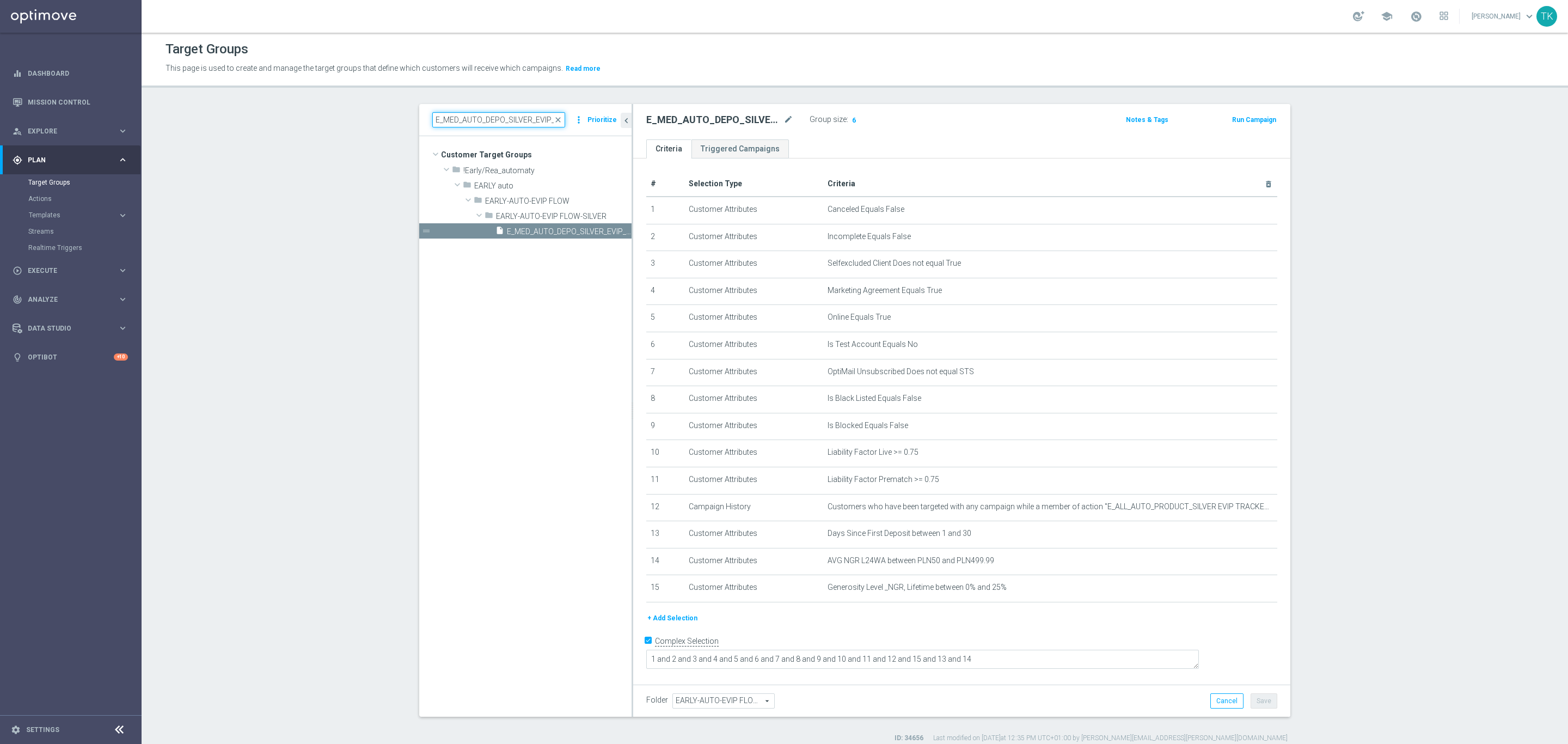
click at [505, 118] on input "E_MED_AUTO_DEPO_SILVER_EVIP_25 do 250 PLN_WEEKLY" at bounding box center [499, 120] width 133 height 15
paste input "ALL_AUTO_DEPO_GOLD_EVIP_REA_50 do 100"
type input "E_ALL_AUTO_DEPO_GOLD_EVIP_REA_50 do 1000 PLN_WEEKLY"
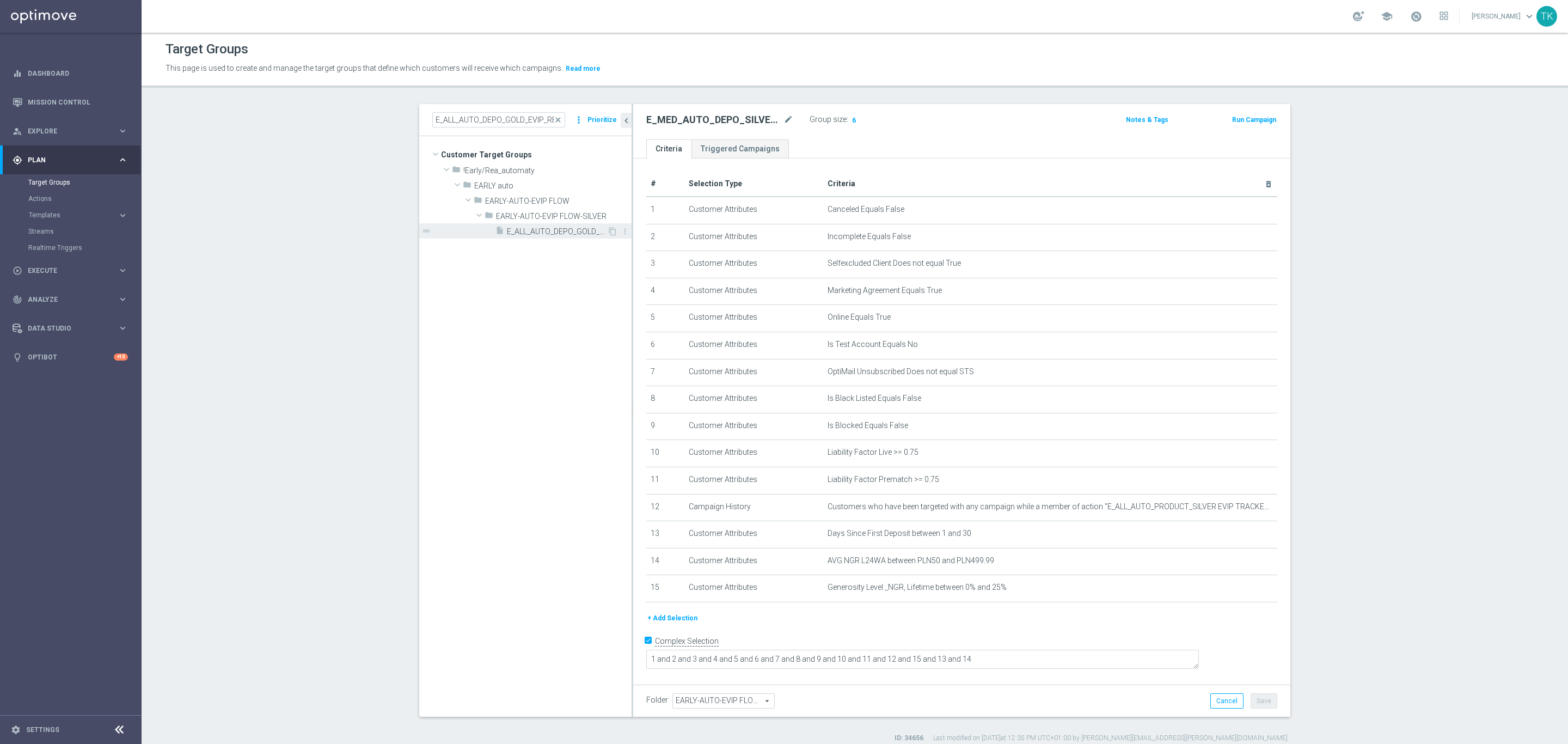
click at [568, 238] on div "insert_drive_file E_ALL_AUTO_DEPO_GOLD_EVIP_REA_50 do 1000 PLN_WEEKLY" at bounding box center [551, 231] width 112 height 15
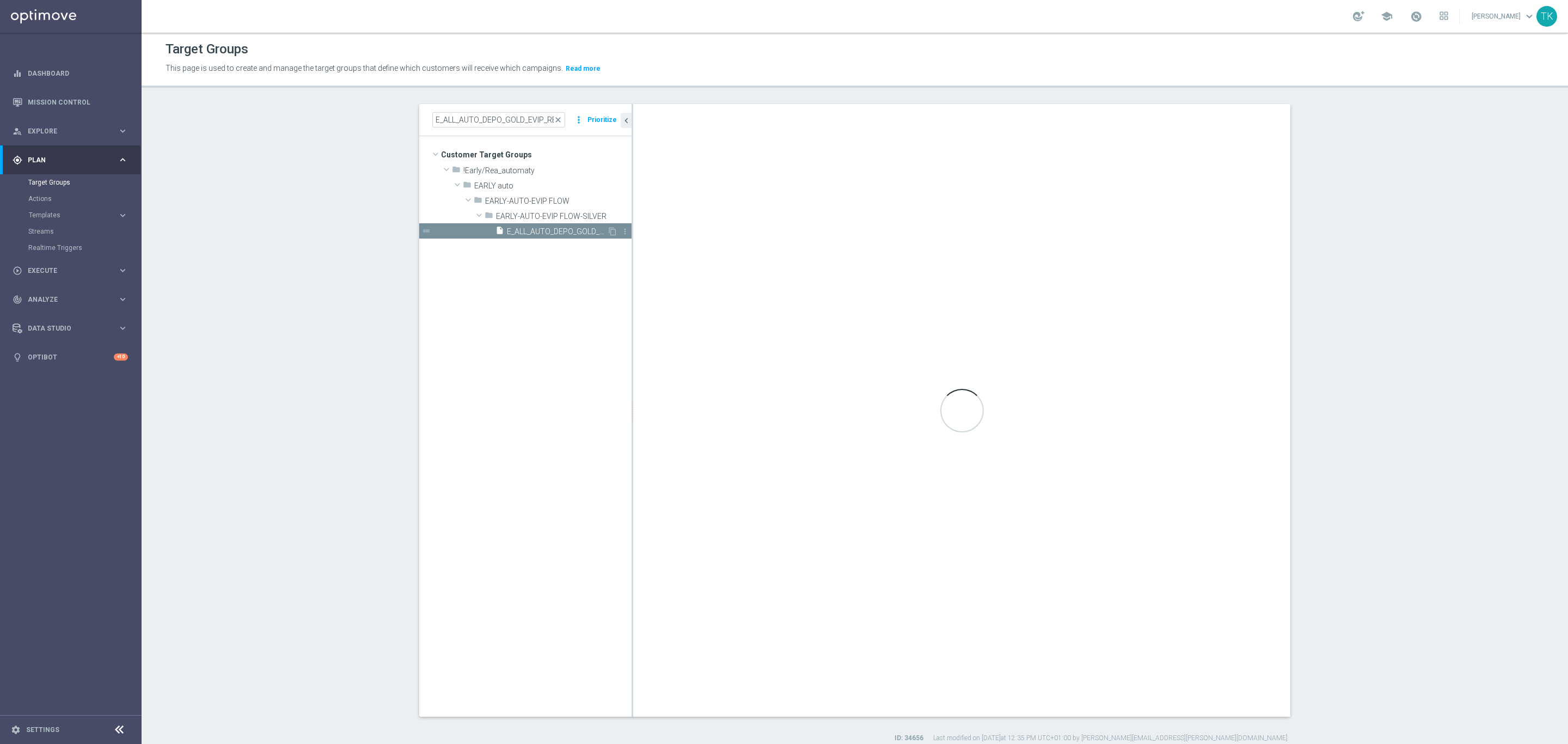
type textarea "1 and 2 and 3 and 4 and 5 and 6 and 7 and 8 and 9 and 10 and 11 and 12 and 13 a…"
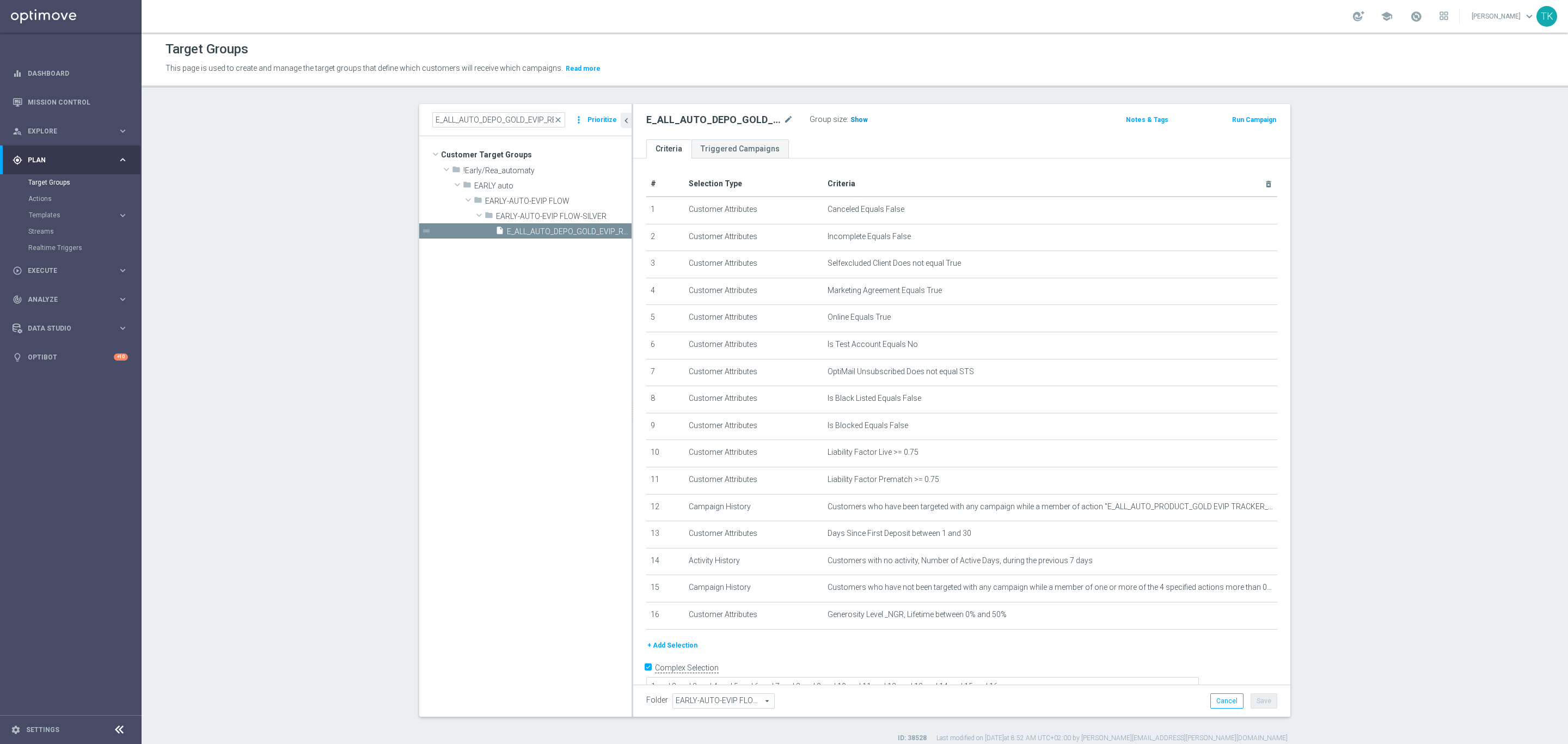
click at [852, 117] on span "Show" at bounding box center [859, 120] width 18 height 8
click at [510, 122] on input "E_ALL_AUTO_DEPO_GOLD_EVIP_REA_50 do 1000 PLN_WEEKLY" at bounding box center [499, 120] width 133 height 15
paste input "LOW_AUTO_DEPO_SILVER_EVIP_25 do 1"
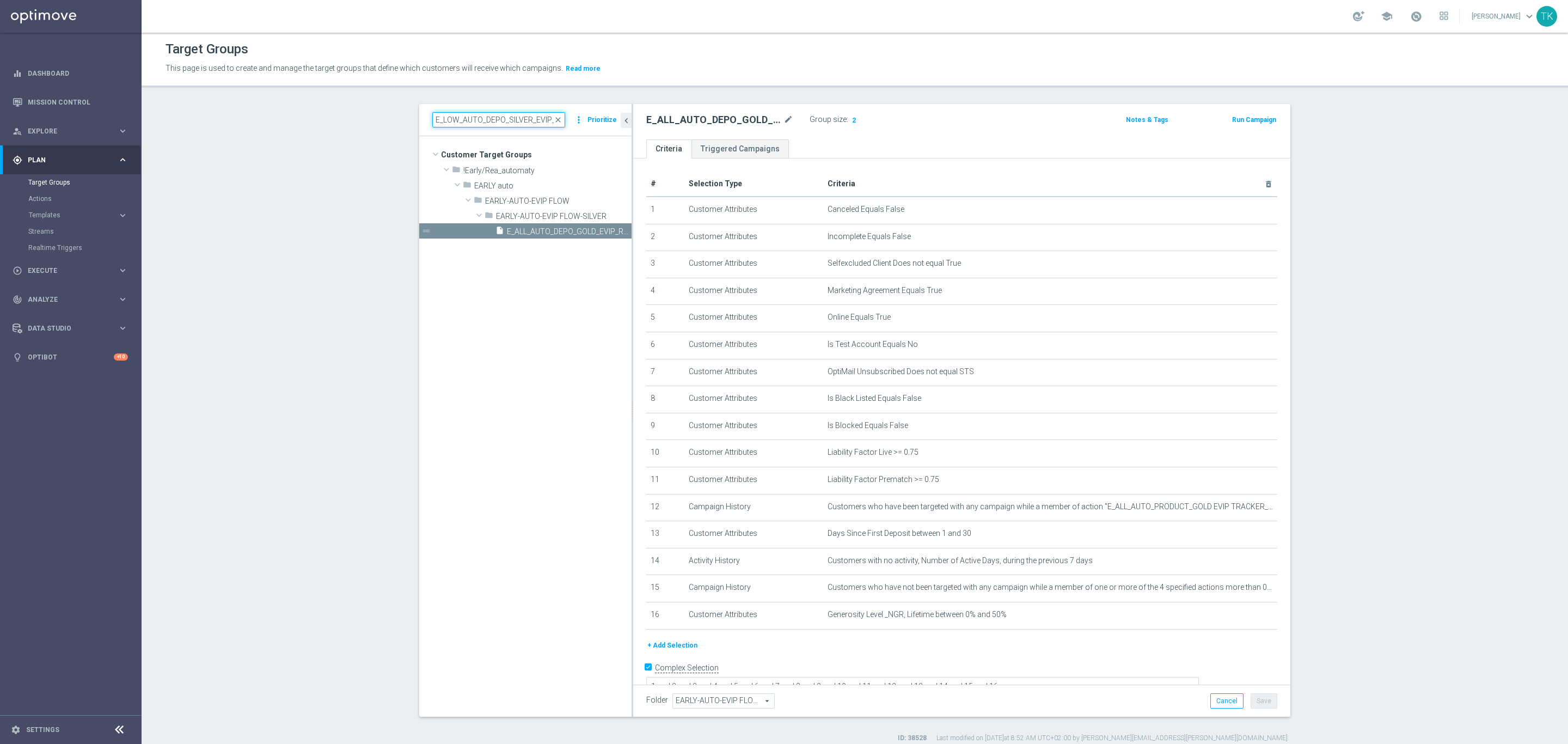
scroll to position [0, 77]
type input "E_LOW_AUTO_DEPO_SILVER_EVIP_25 do 100 PLN_WEEKLY"
click at [546, 233] on span "E_LOW_AUTO_DEPO_SILVER_EVIP_25 do 100 PLN_WEEKLY" at bounding box center [557, 231] width 100 height 9
type textarea "1 and 2 and 3 and 4 and 5 and 6 and 7 and 8 and 9 and 10 and 11 and 12 and 15 a…"
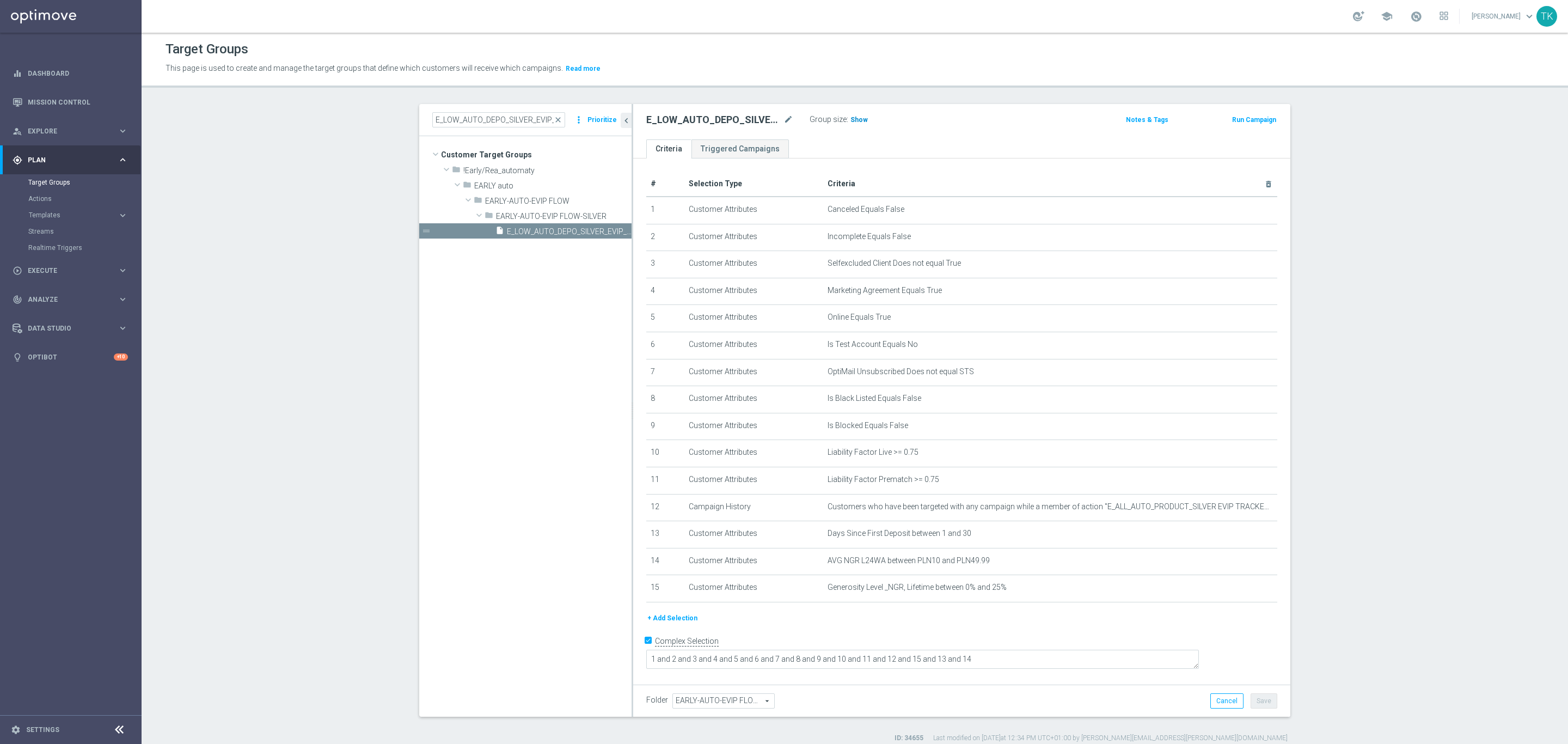
click at [851, 120] on span "Show" at bounding box center [859, 120] width 18 height 8
click at [448, 119] on input "E_LOW_AUTO_DEPO_SILVER_EVIP_25 do 100 PLN_WEEKLY" at bounding box center [499, 120] width 133 height 15
paste input "HIGH_AUTO_DEPO_GOLD_EVIP_25 do 10"
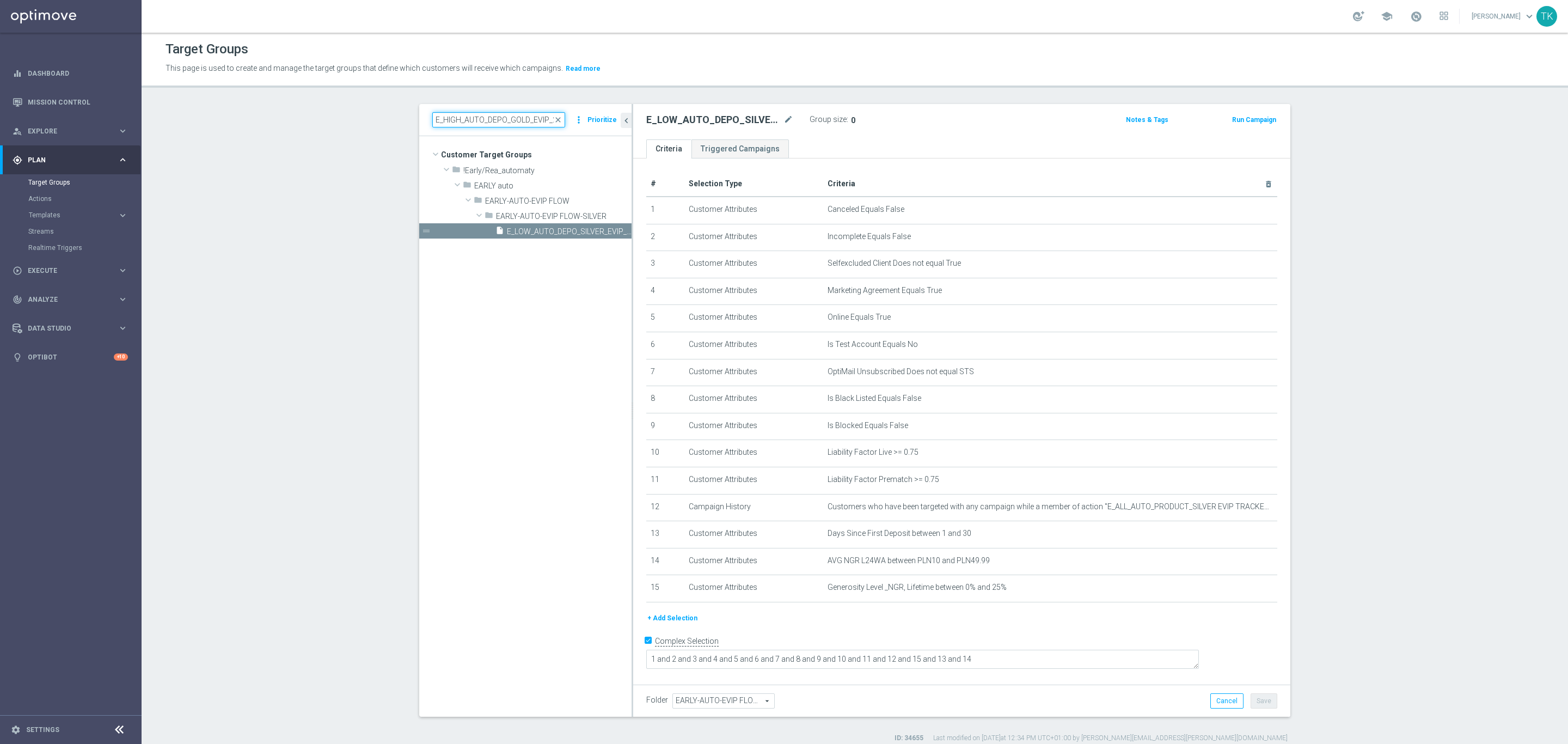
scroll to position [0, 80]
type input "E_HIGH_AUTO_DEPO_GOLD_EVIP_25 do 1000 PLN_WEEKLY"
click at [546, 242] on span "E_HIGH_AUTO_DEPO_GOLD_EVIP_25 do 1000 PLN_WEEKLY" at bounding box center [557, 247] width 100 height 9
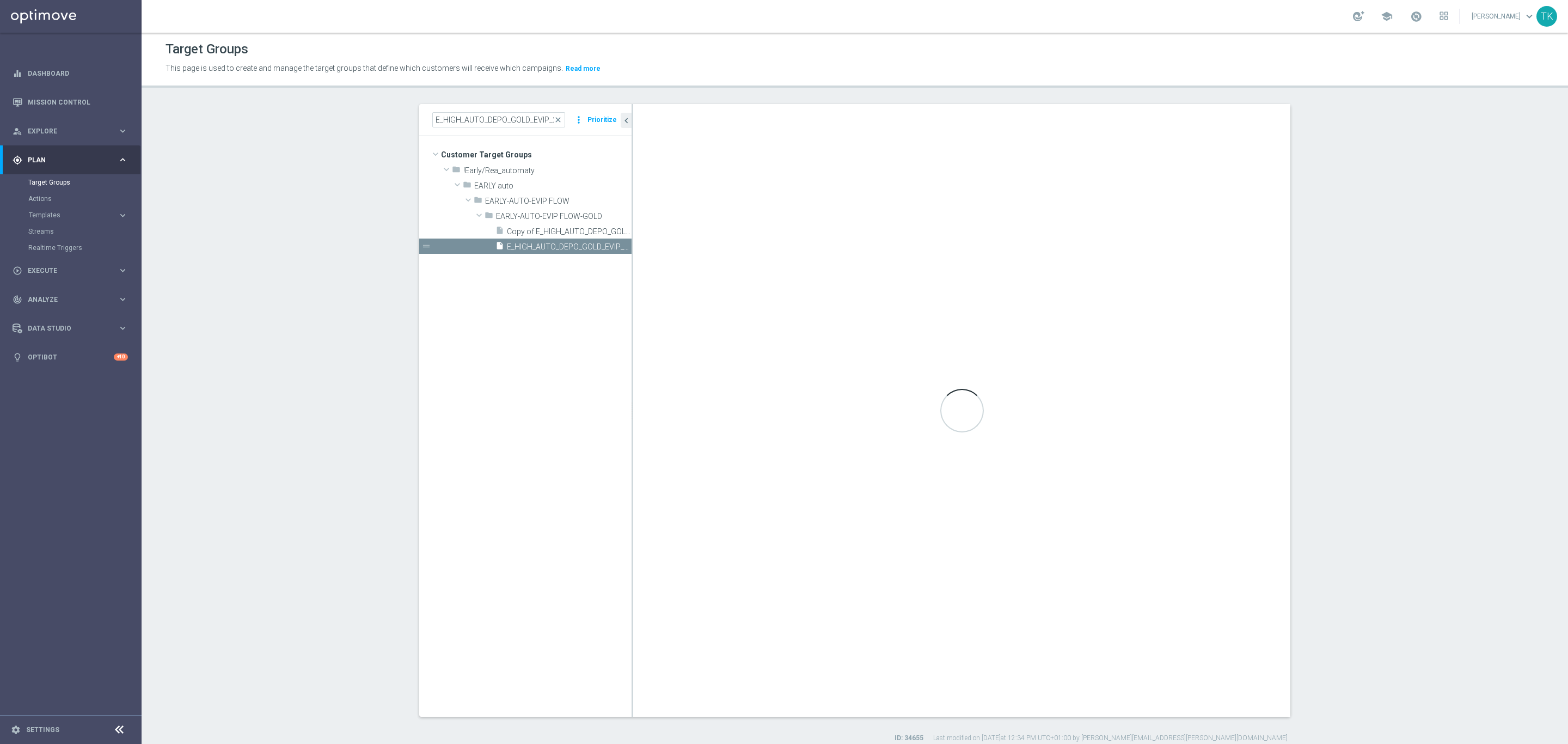
type input "EARLY-AUTO-EVIP FLOW-GOLD"
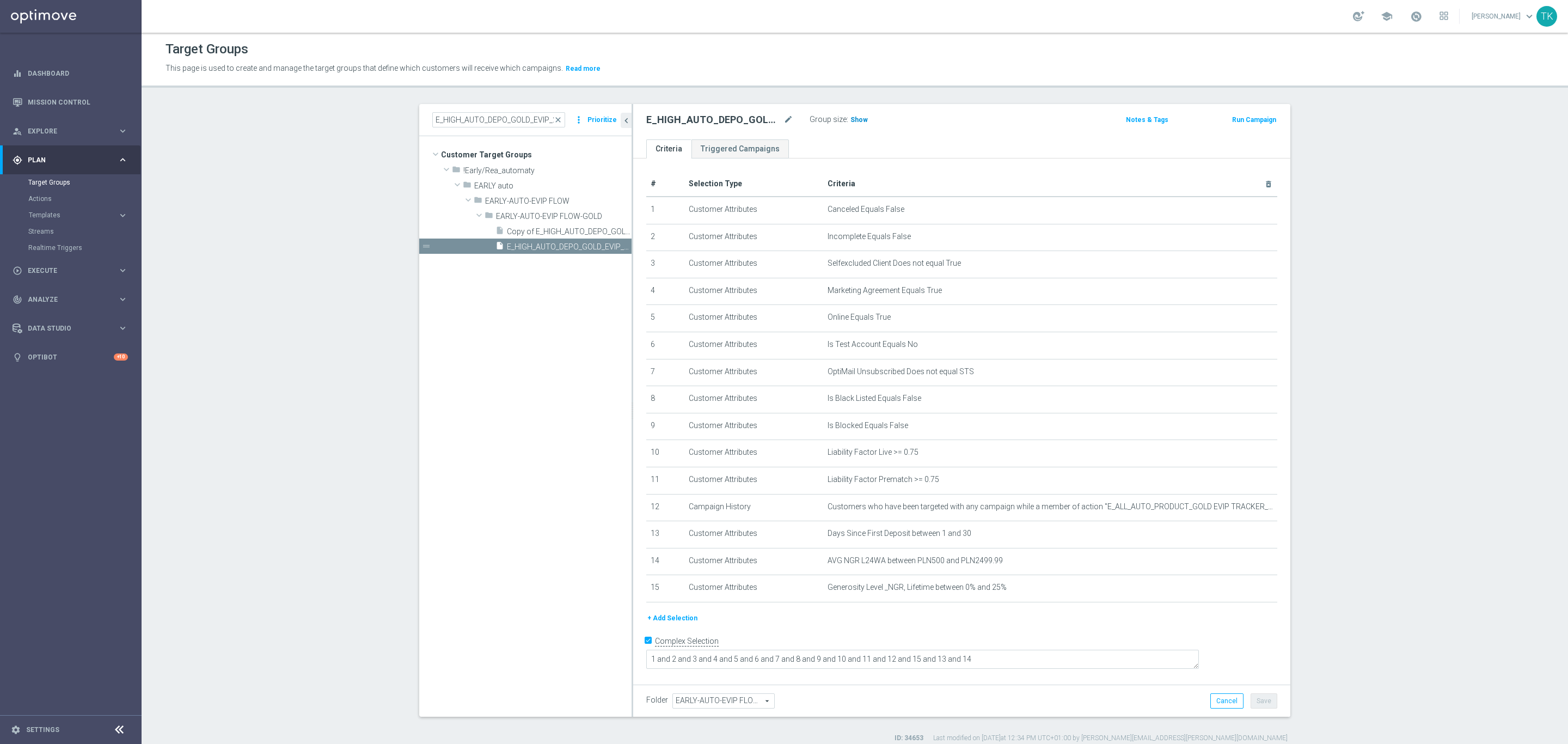
click at [854, 122] on span "Show" at bounding box center [859, 120] width 18 height 8
click at [516, 116] on input "E_HIGH_AUTO_DEPO_GOLD_EVIP_25 do 1000 PLN_WEEKLY" at bounding box center [499, 120] width 133 height 15
paste input "MED_AUTO_DEPO_GOLD_EVIP_25 do 5"
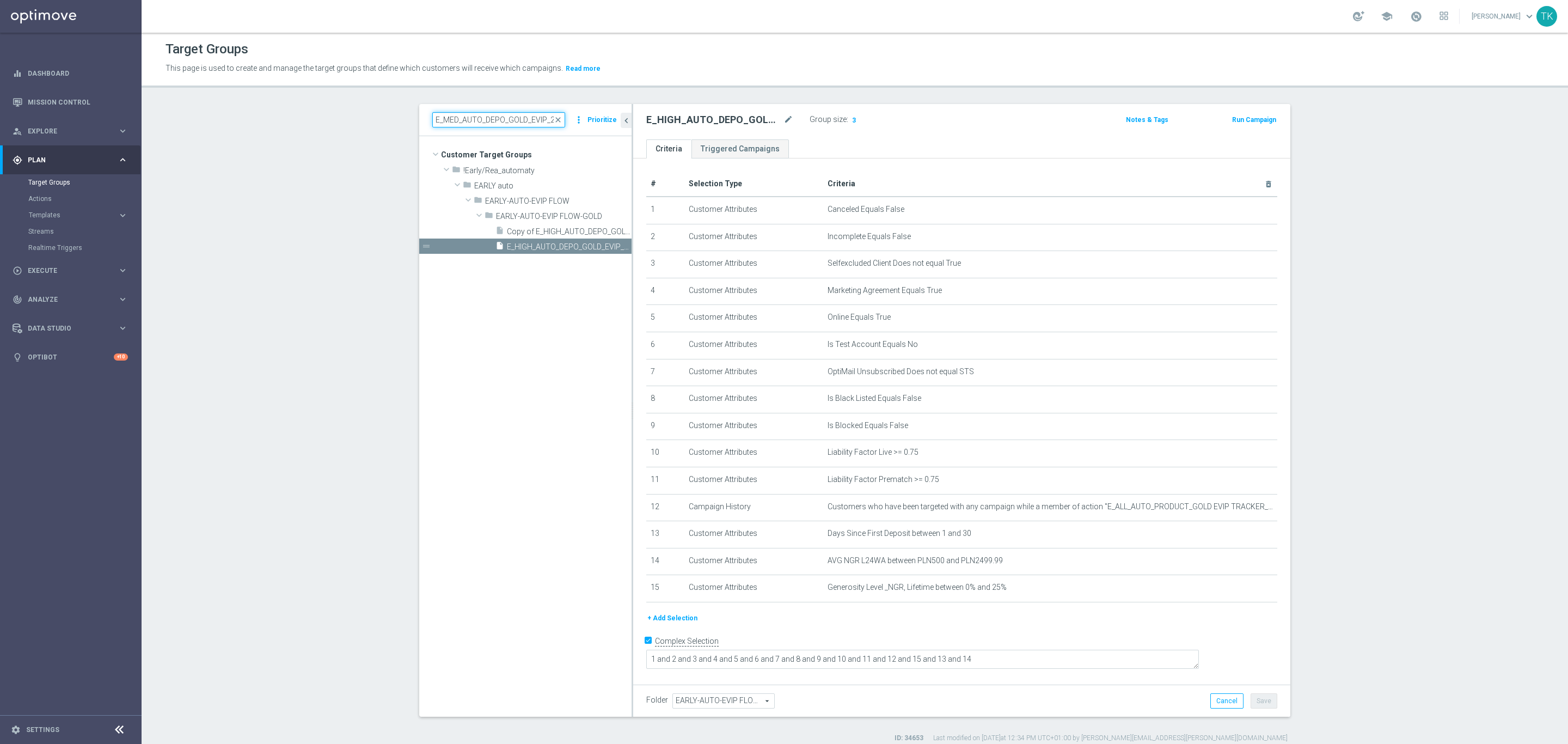
scroll to position [0, 73]
type input "E_MED_AUTO_DEPO_GOLD_EVIP_25 do 500 PLN_WEEKLY"
click at [556, 233] on span "E_MED_AUTO_DEPO_GOLD_EVIP_25 do 500 PLN_WEEKLY" at bounding box center [557, 231] width 100 height 9
click at [849, 124] on h3 "Show" at bounding box center [859, 119] width 19 height 12
